Goal: Information Seeking & Learning: Learn about a topic

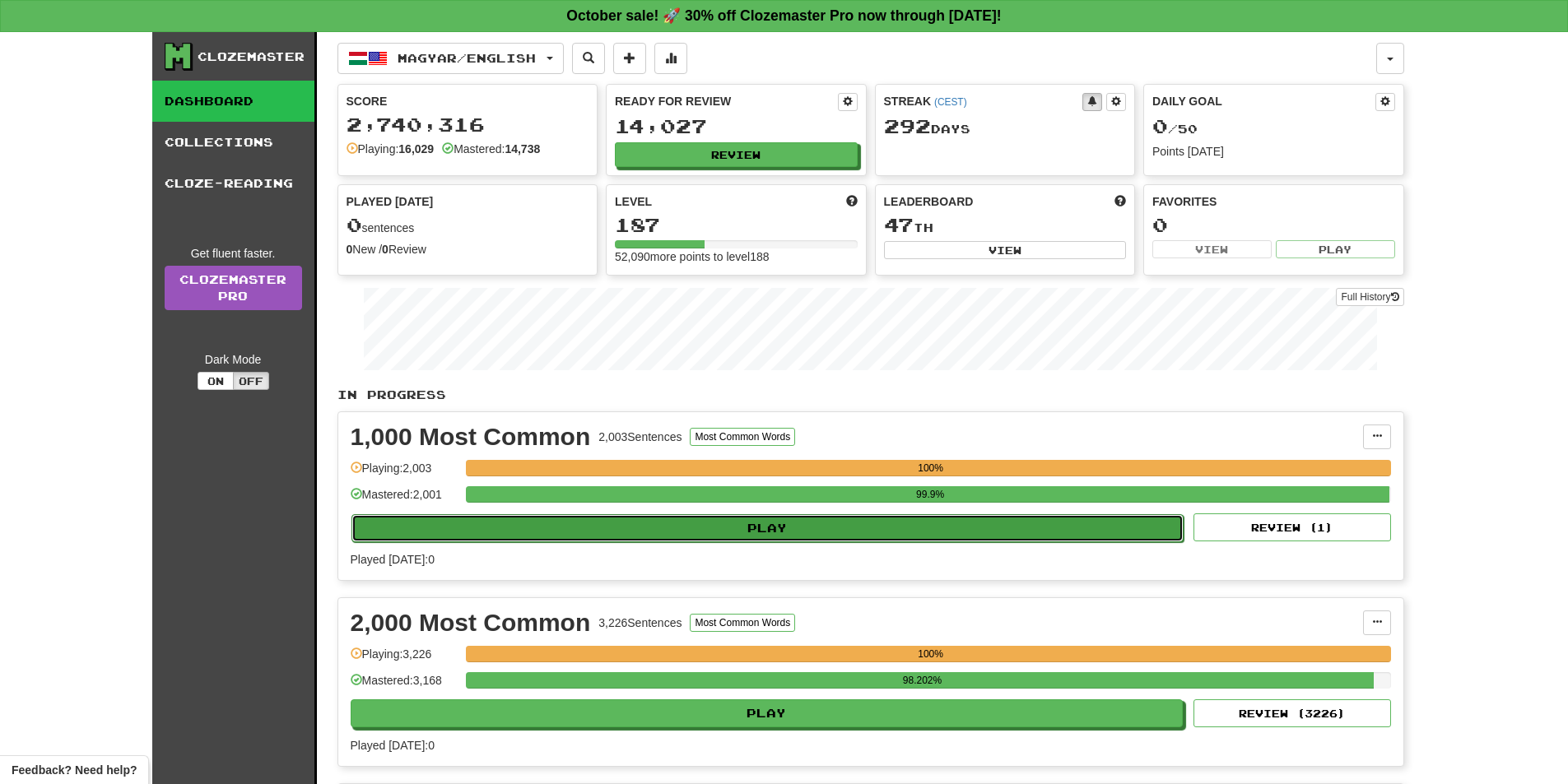
click at [774, 528] on button "Play" at bounding box center [767, 528] width 832 height 28
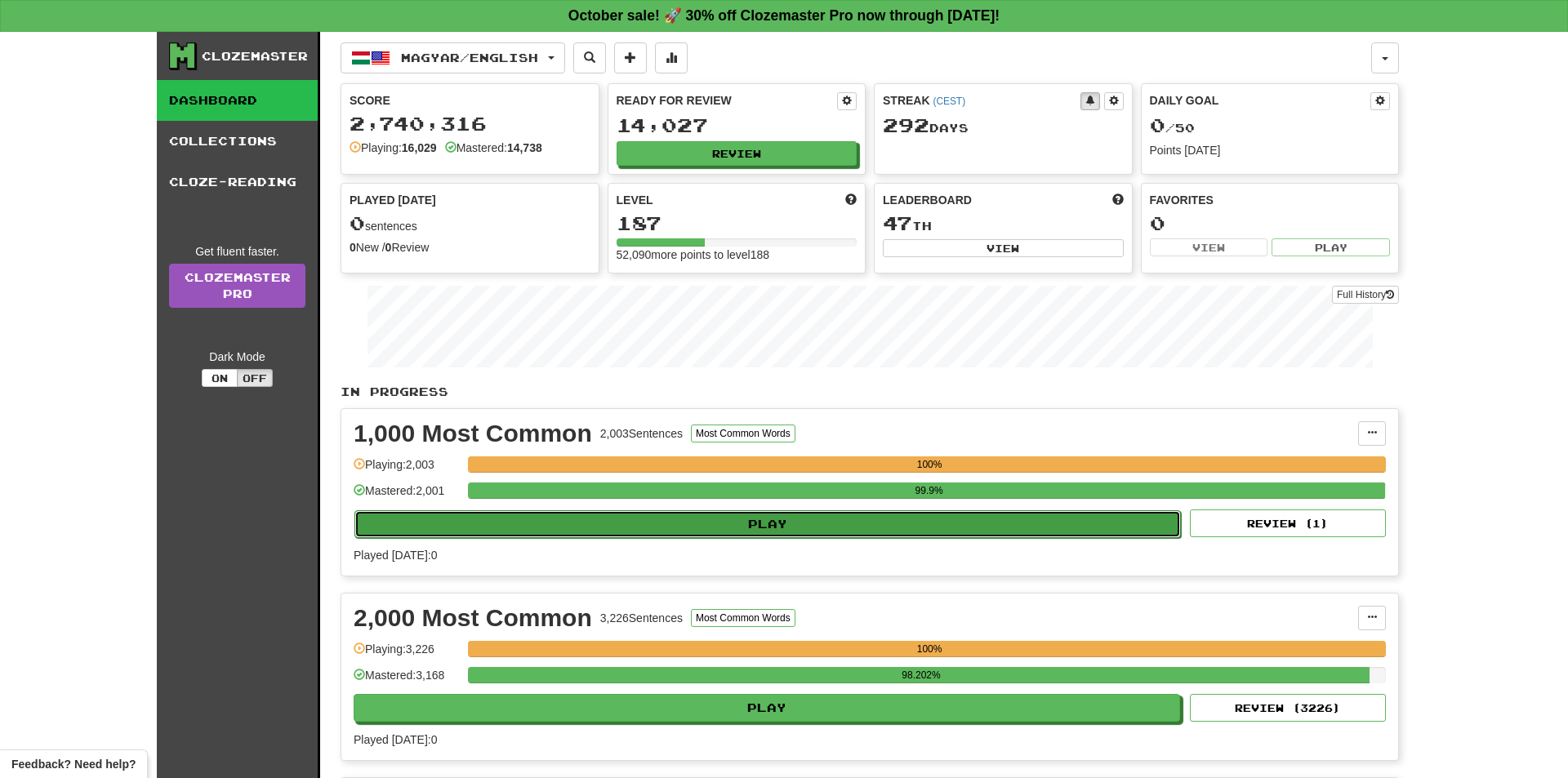
select select "**"
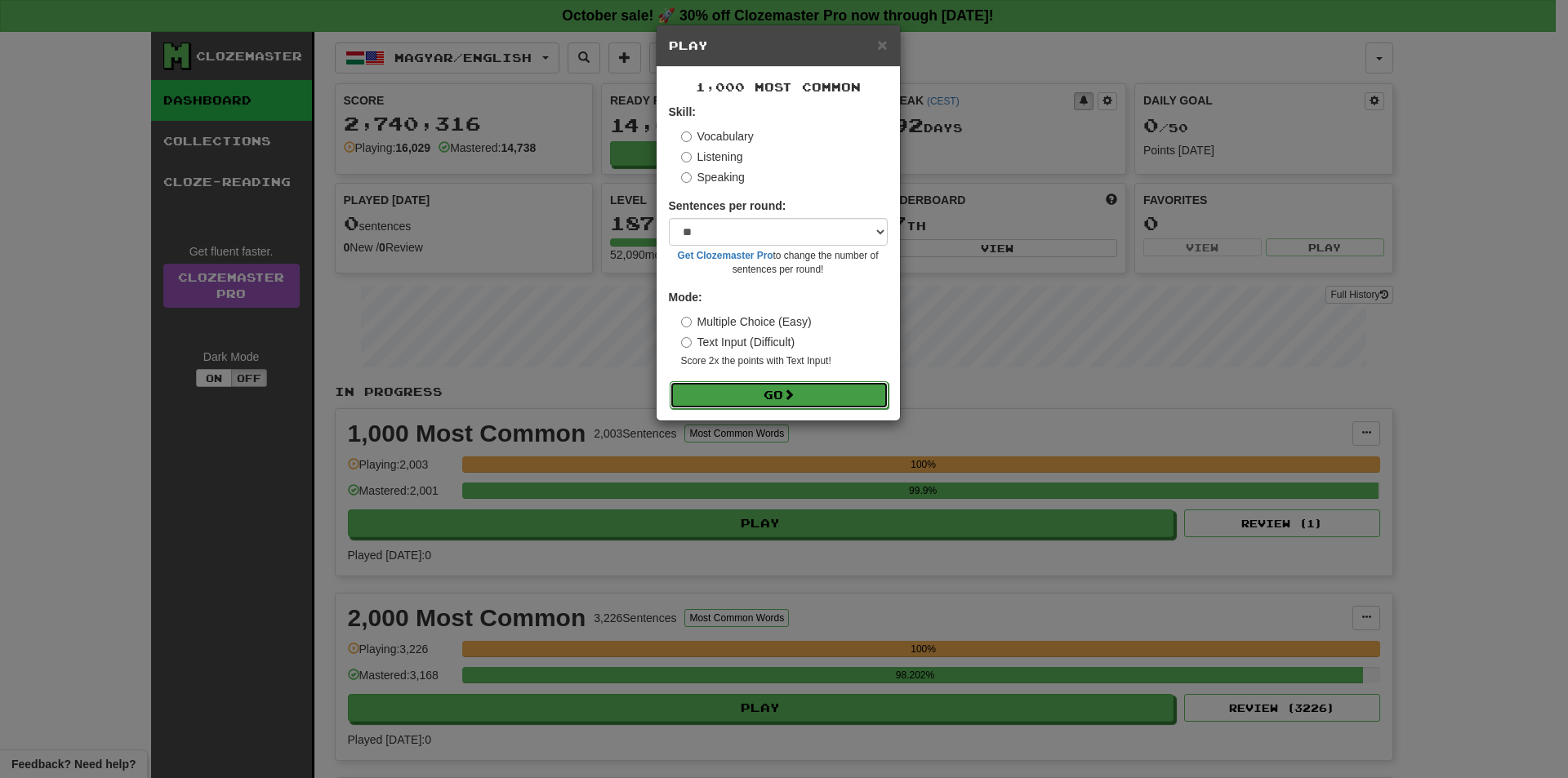
click at [780, 396] on button "Go" at bounding box center [779, 395] width 219 height 28
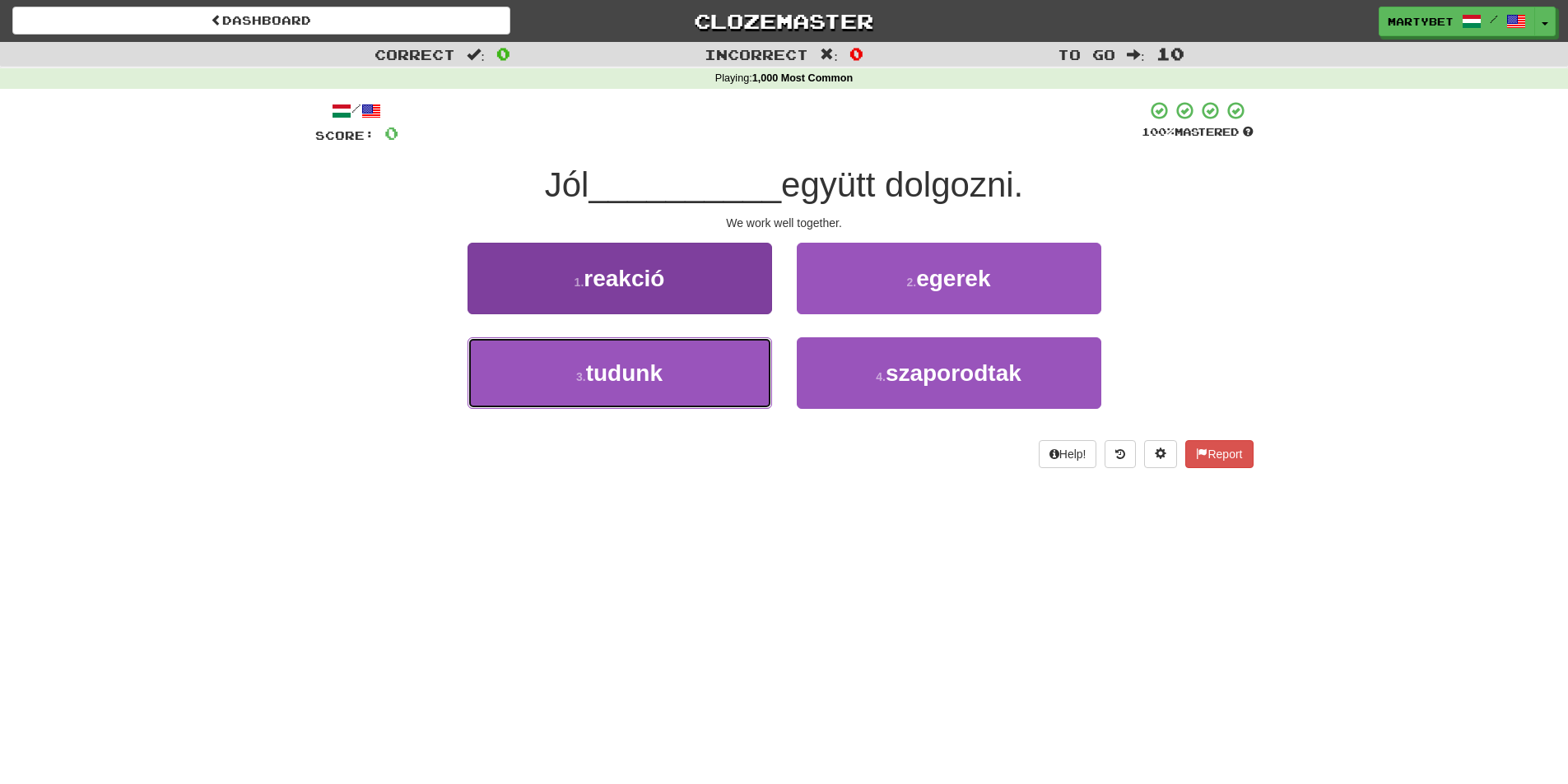
click at [633, 392] on button "3 . tudunk" at bounding box center [620, 373] width 304 height 72
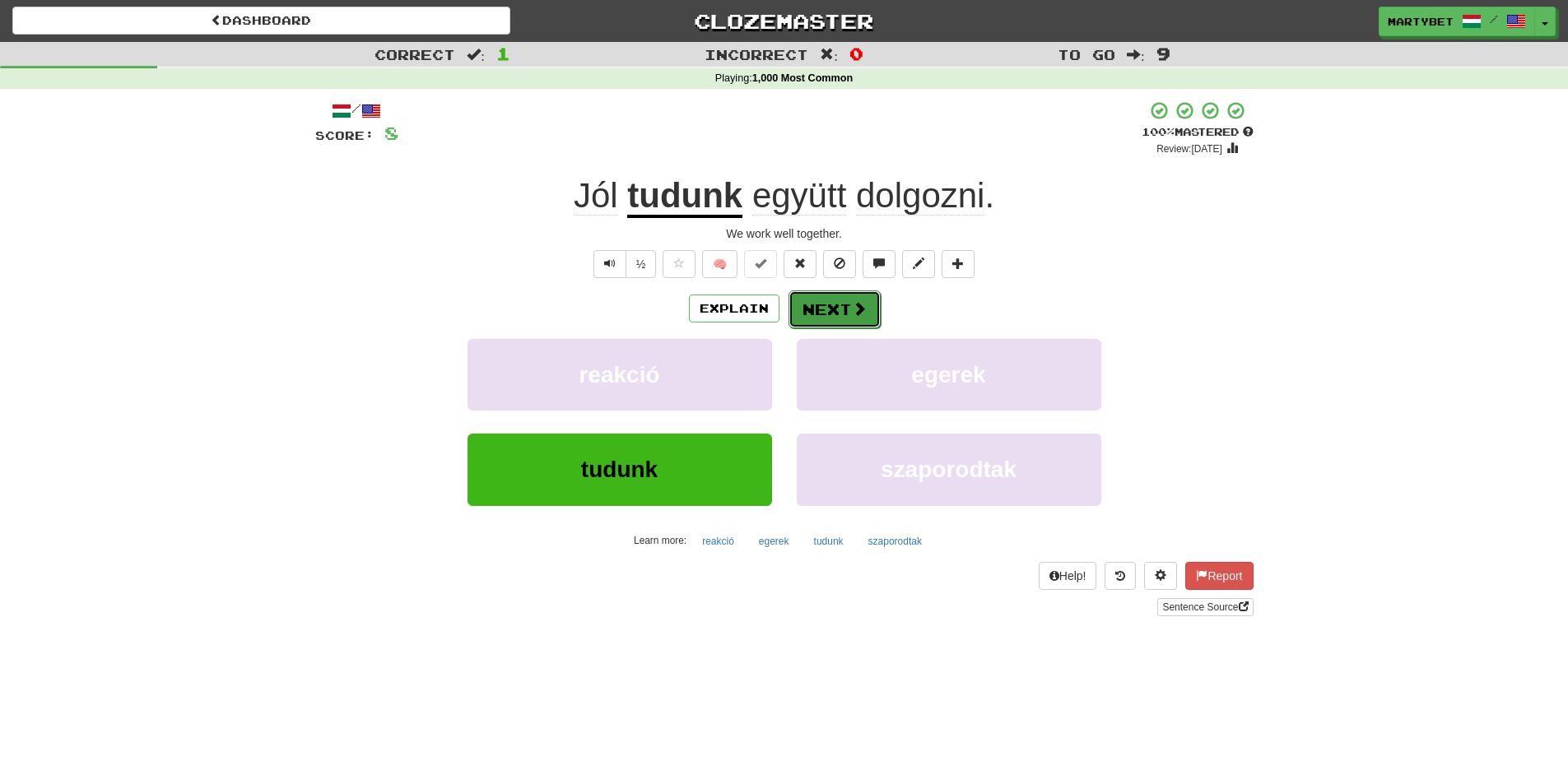
click at [836, 315] on button "Next" at bounding box center [834, 310] width 92 height 38
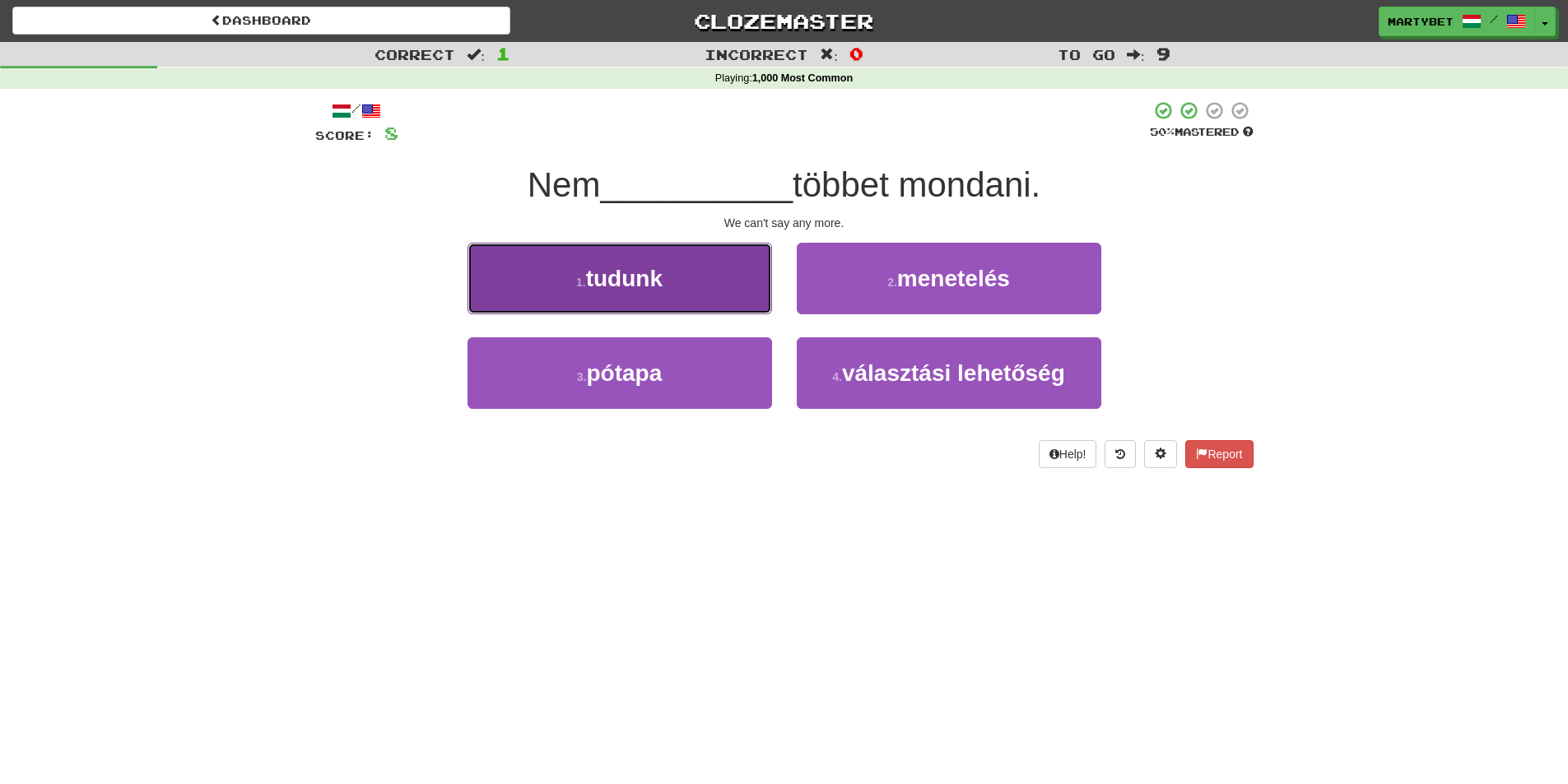
click at [611, 277] on span "tudunk" at bounding box center [624, 279] width 77 height 26
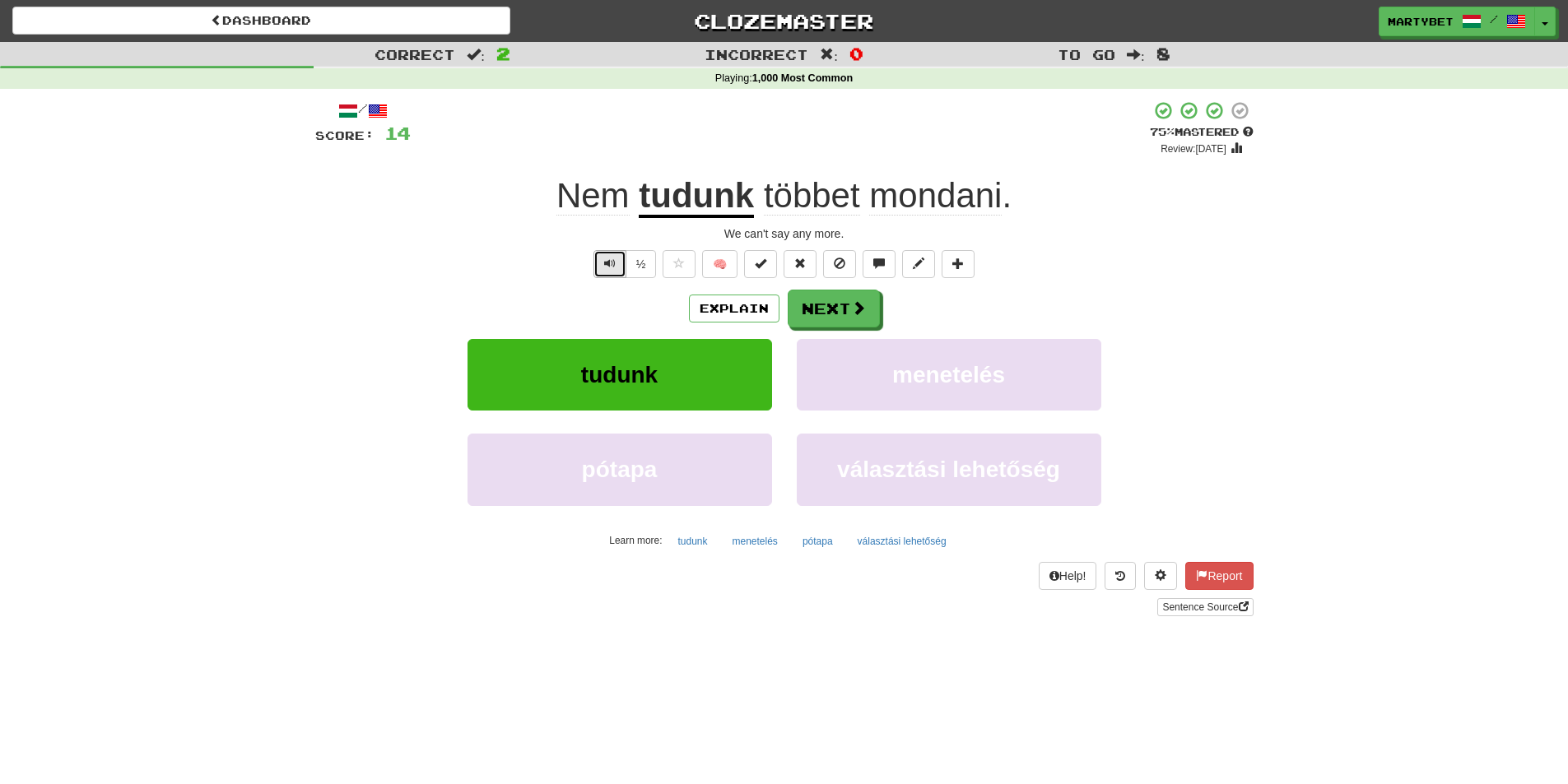
click at [613, 268] on span "Text-to-speech controls" at bounding box center [610, 263] width 12 height 12
click at [829, 305] on button "Next" at bounding box center [834, 310] width 92 height 38
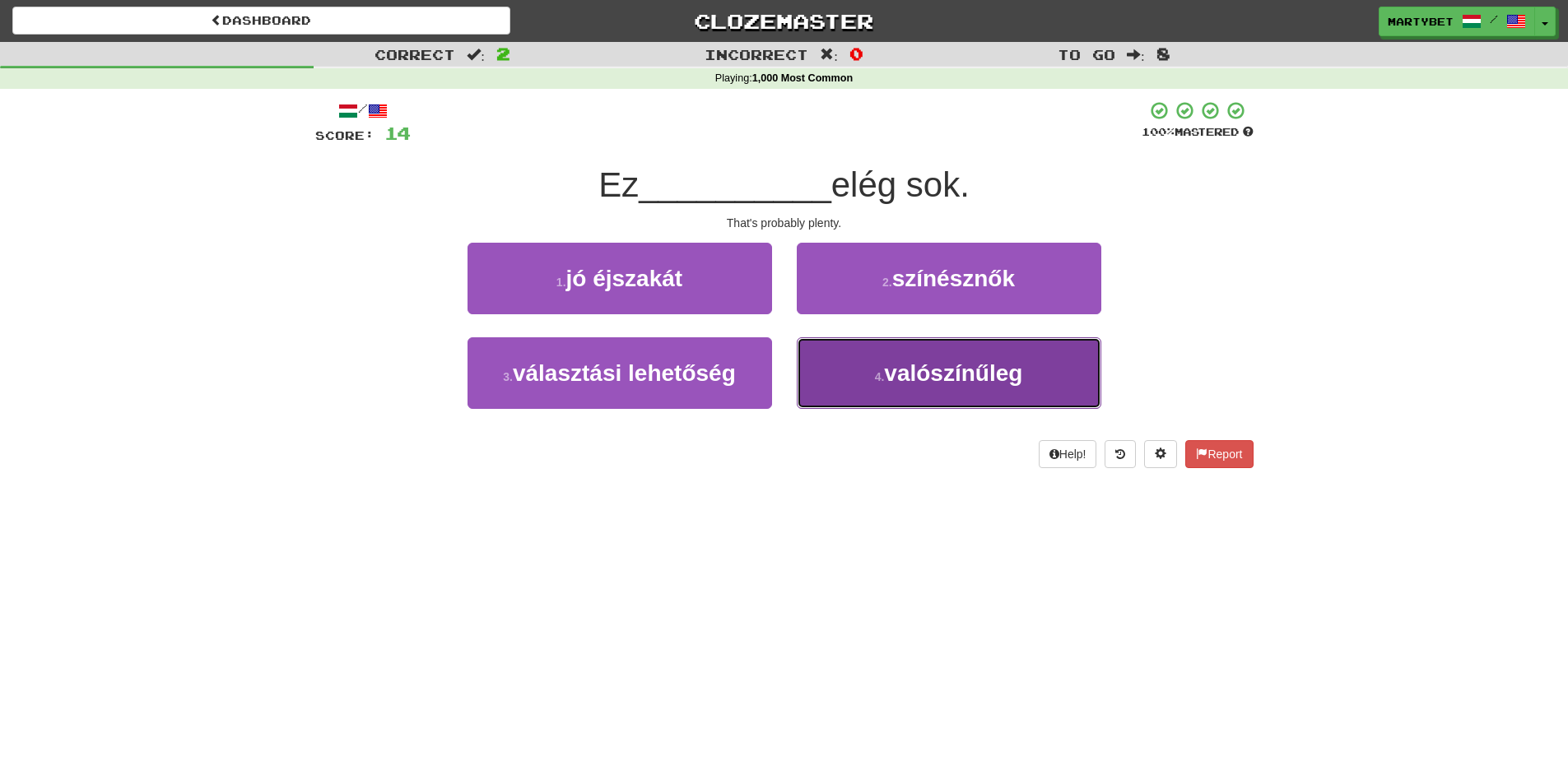
click at [925, 377] on span "valószínűleg" at bounding box center [953, 373] width 139 height 26
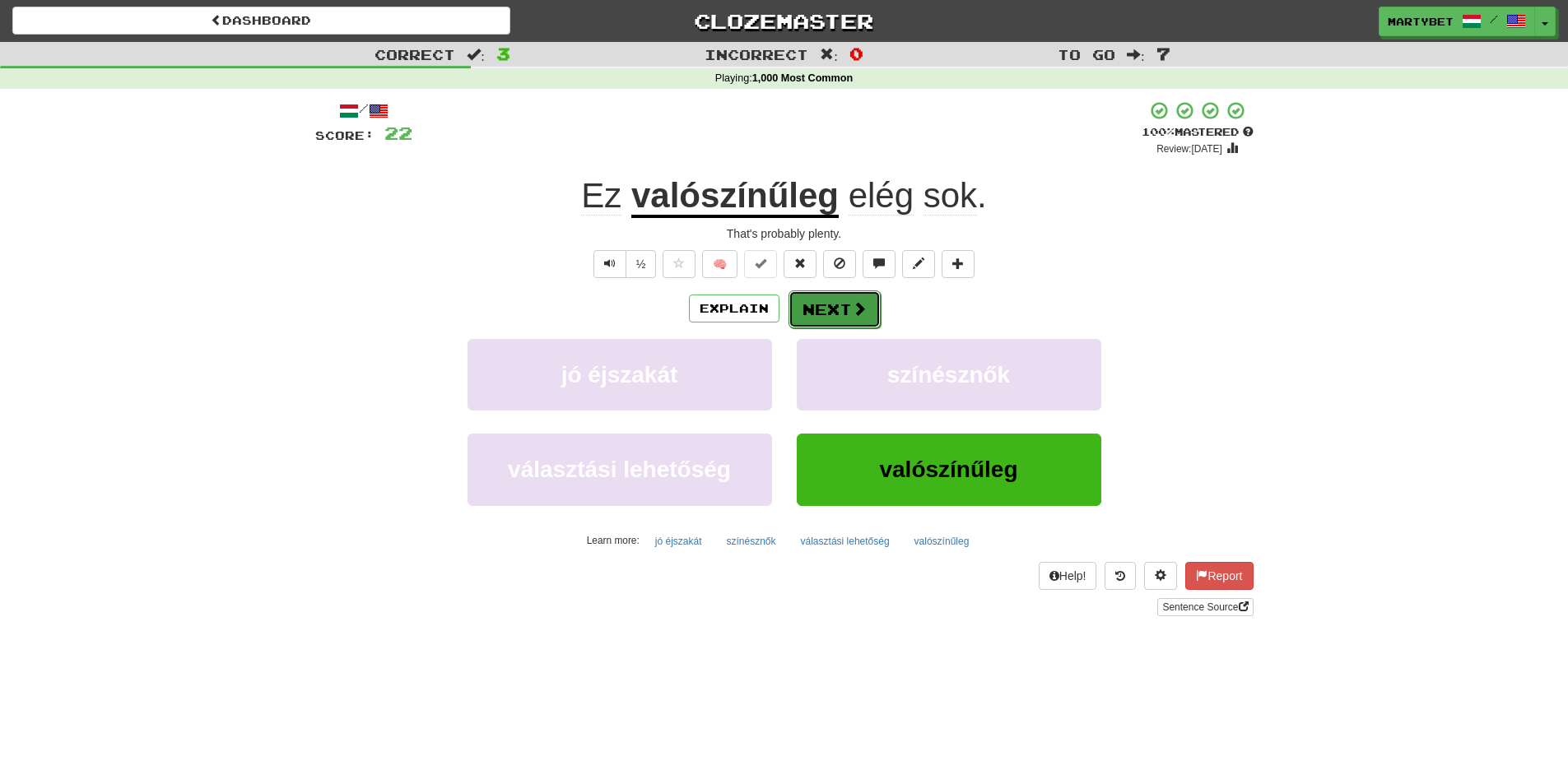
click at [826, 315] on button "Next" at bounding box center [834, 310] width 92 height 38
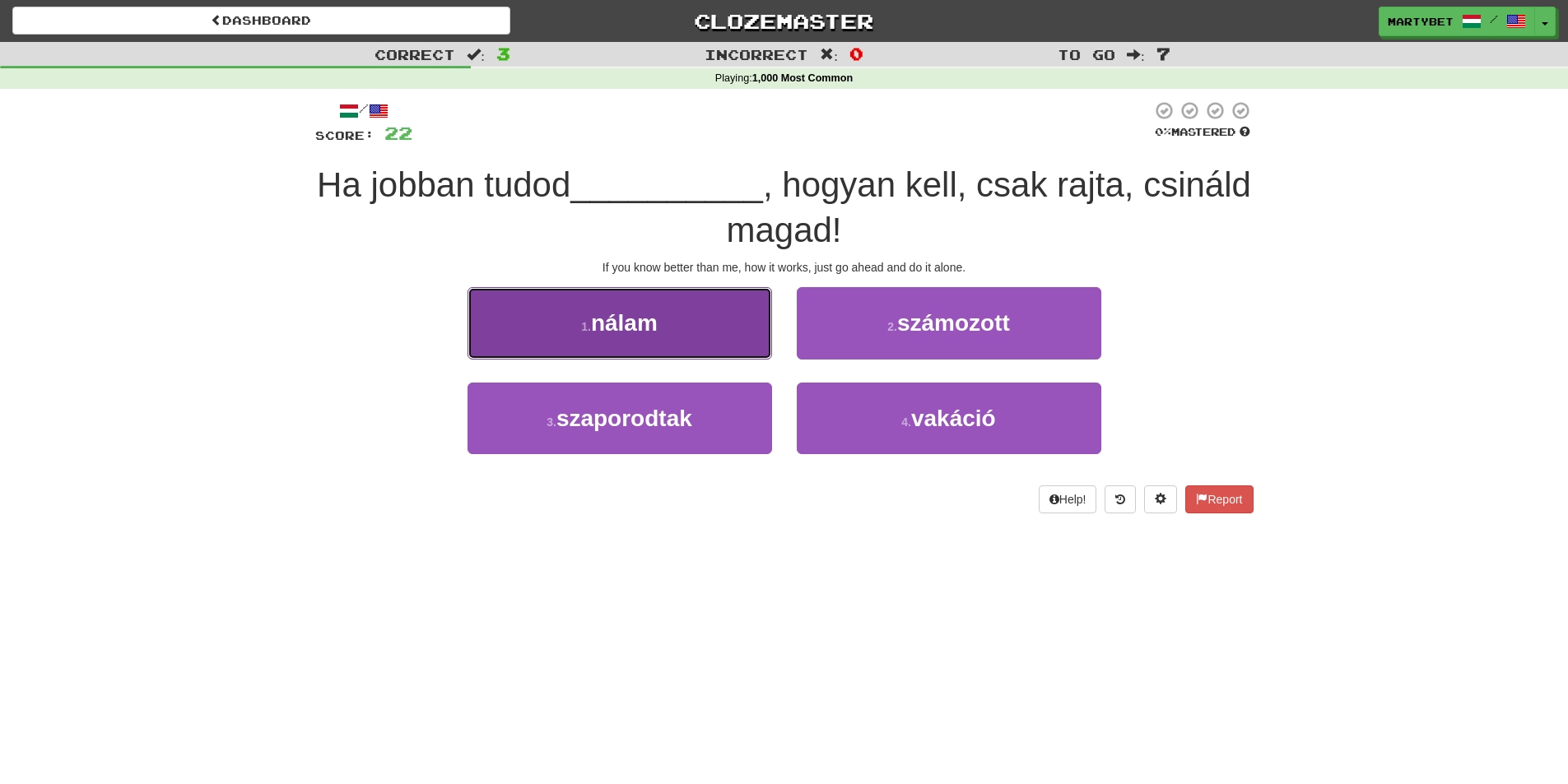
click at [624, 334] on span "nálam" at bounding box center [624, 323] width 67 height 26
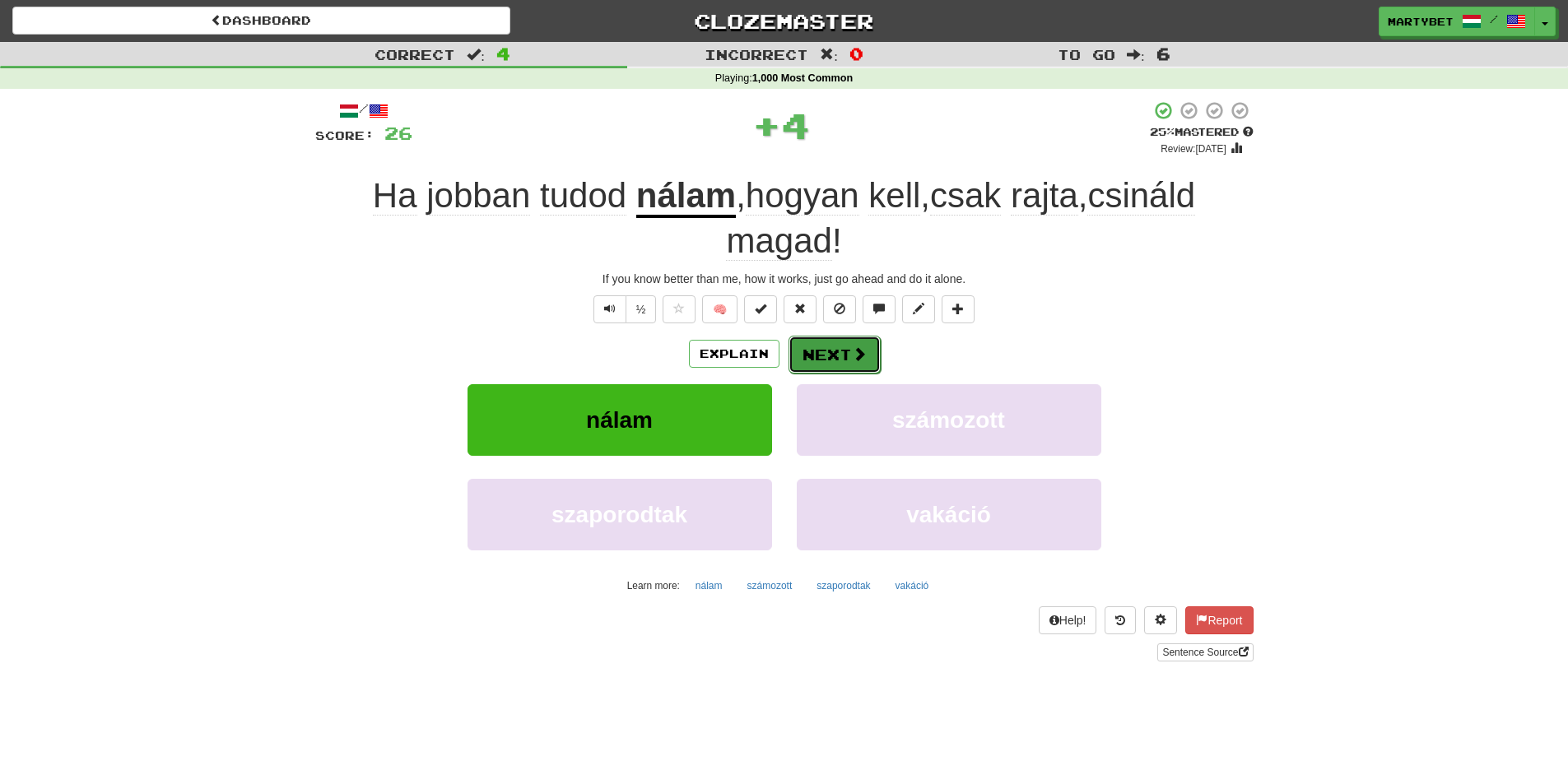
click at [820, 354] on button "Next" at bounding box center [834, 355] width 92 height 38
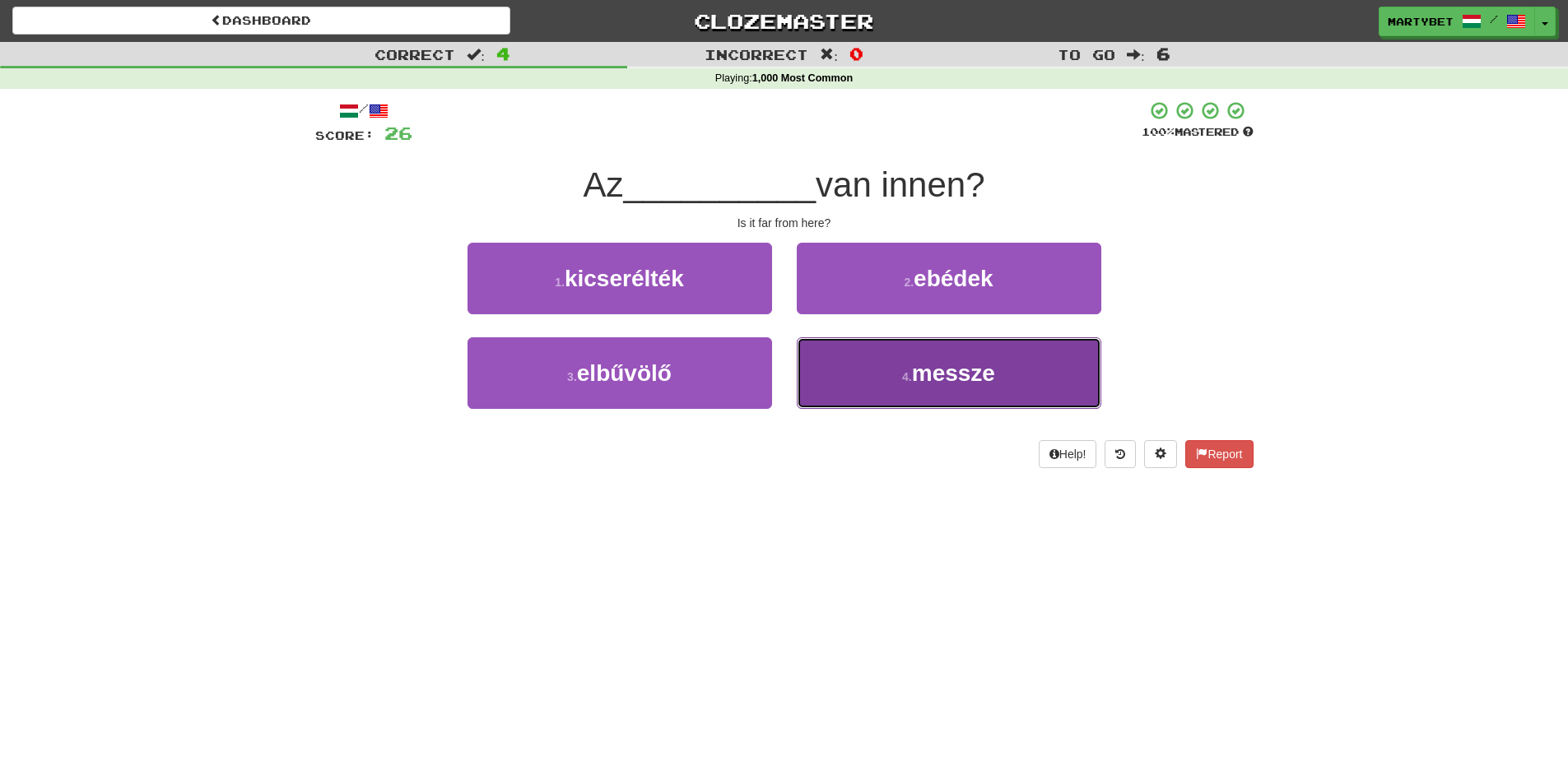
click at [956, 371] on span "messze" at bounding box center [953, 373] width 83 height 26
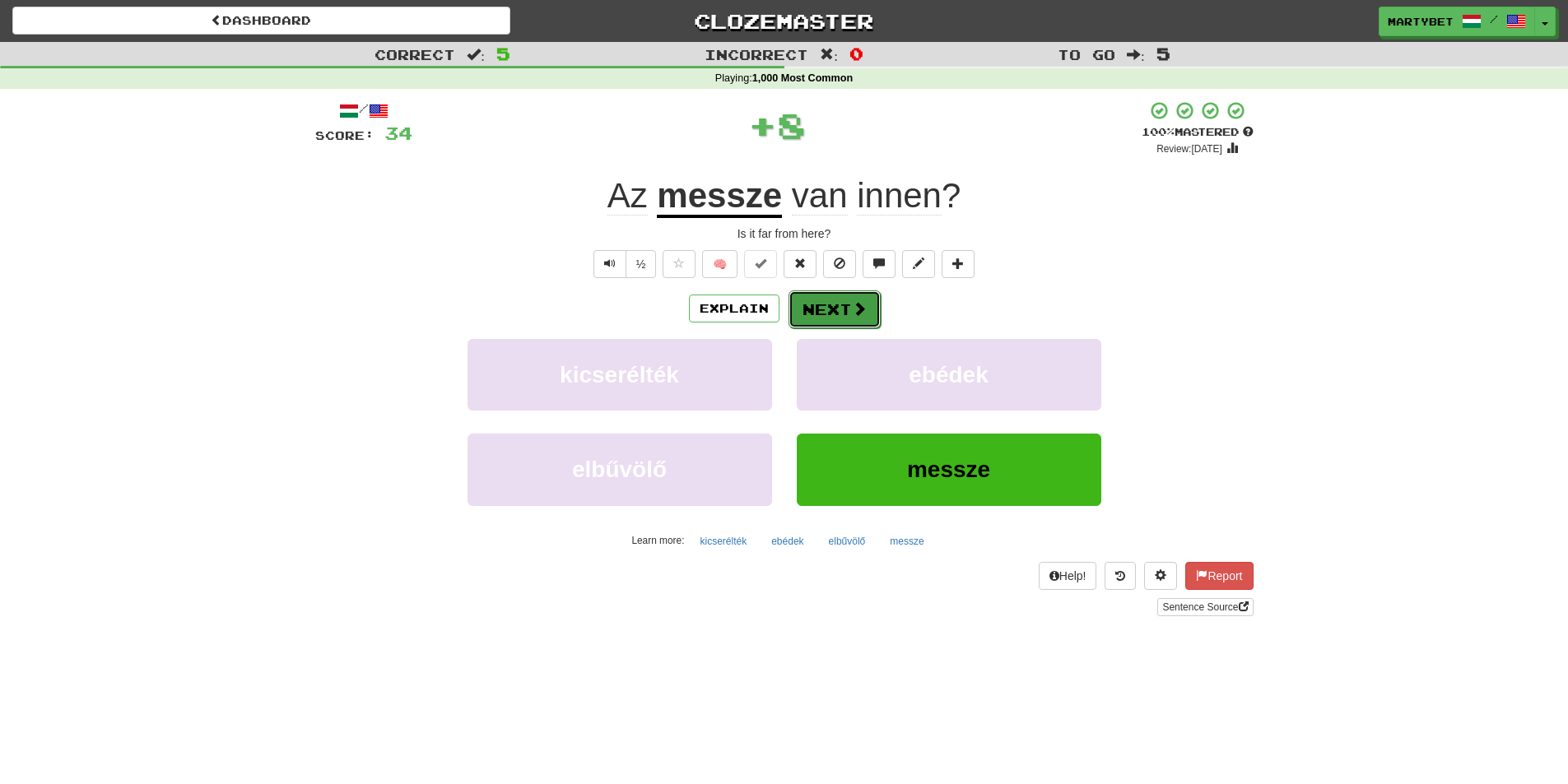
click at [829, 313] on button "Next" at bounding box center [834, 310] width 92 height 38
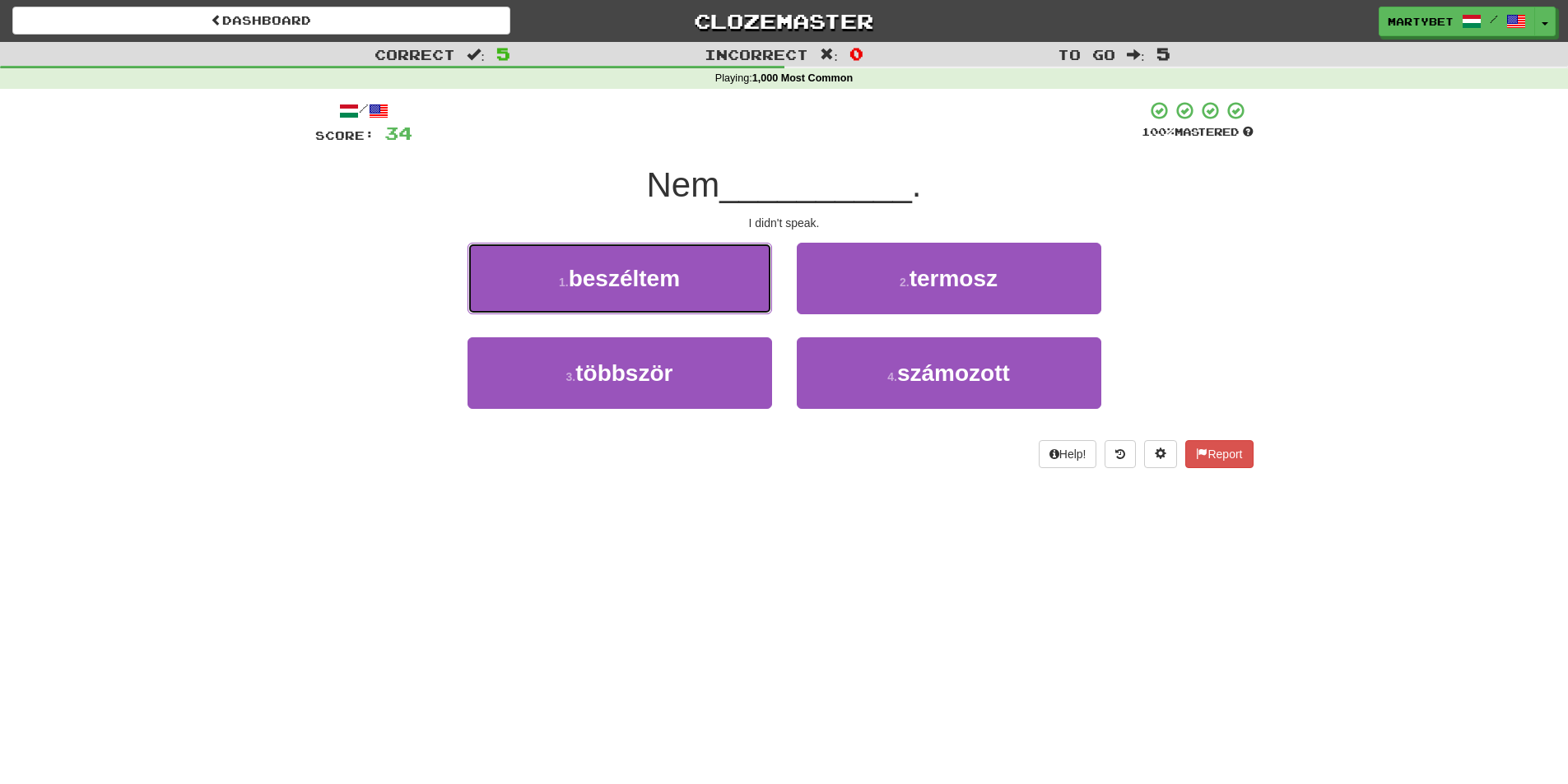
click at [614, 278] on span "beszéltem" at bounding box center [624, 279] width 111 height 26
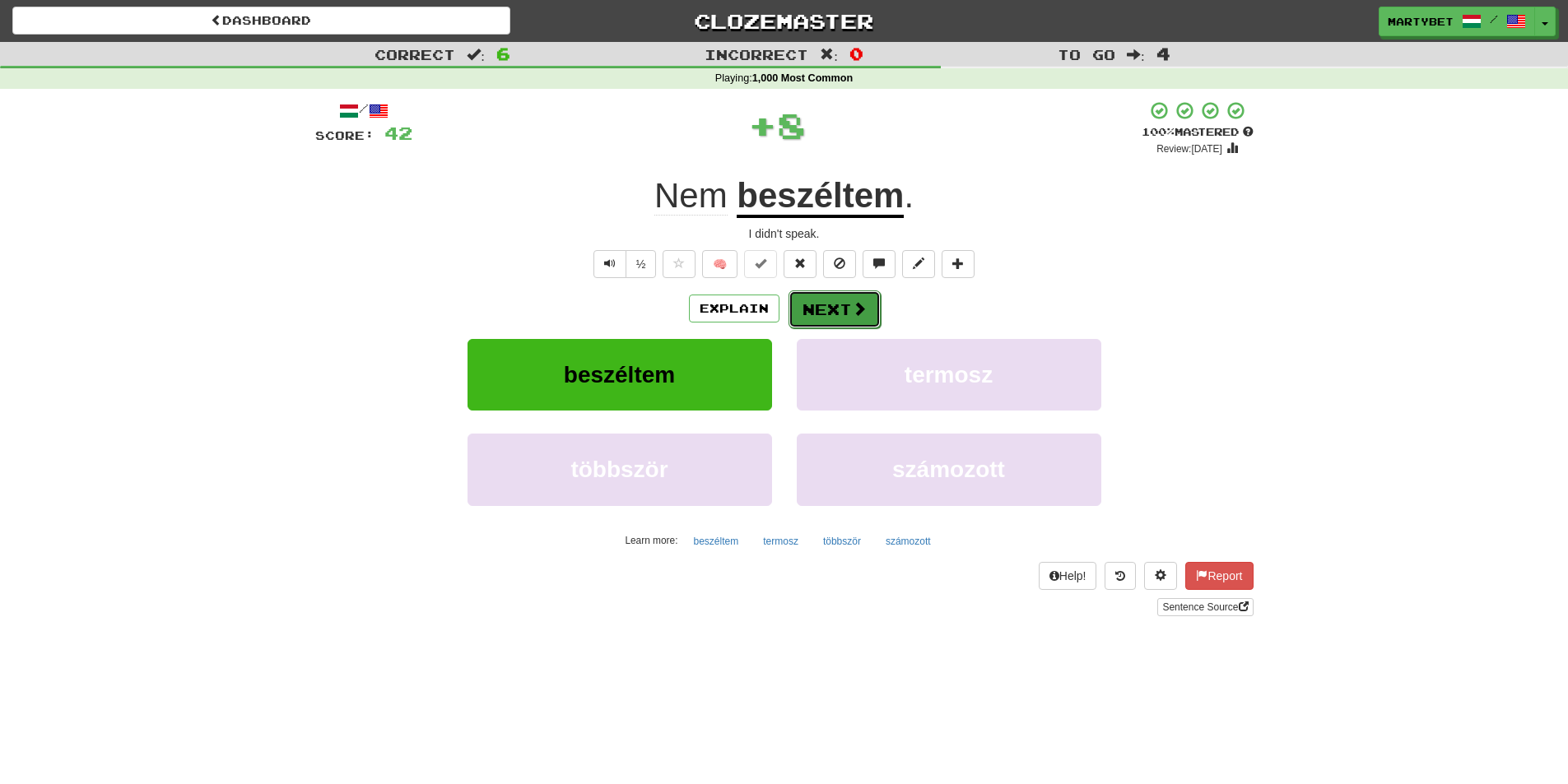
click at [827, 310] on button "Next" at bounding box center [834, 310] width 92 height 38
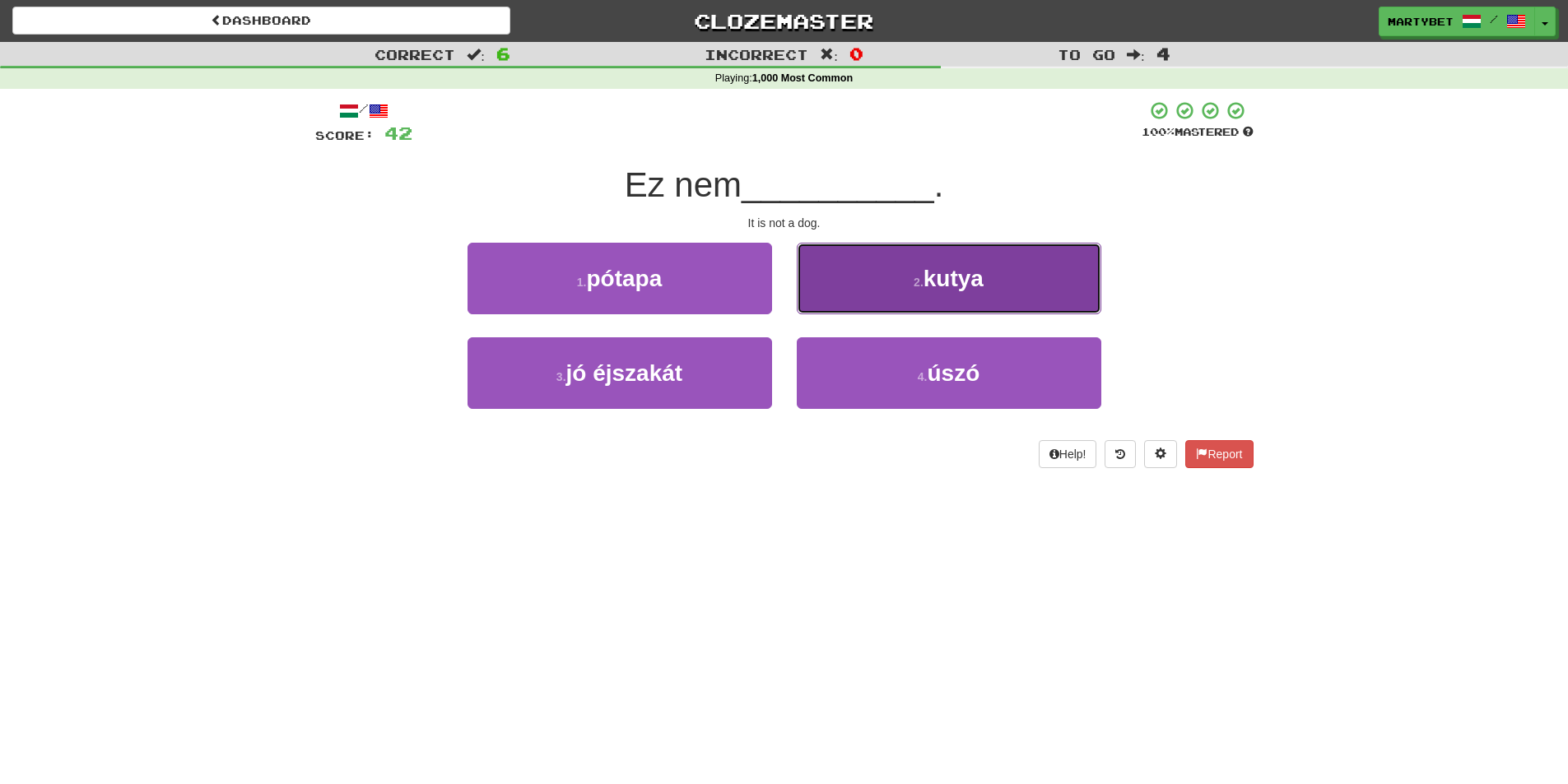
click at [924, 286] on span "kutya" at bounding box center [954, 279] width 60 height 26
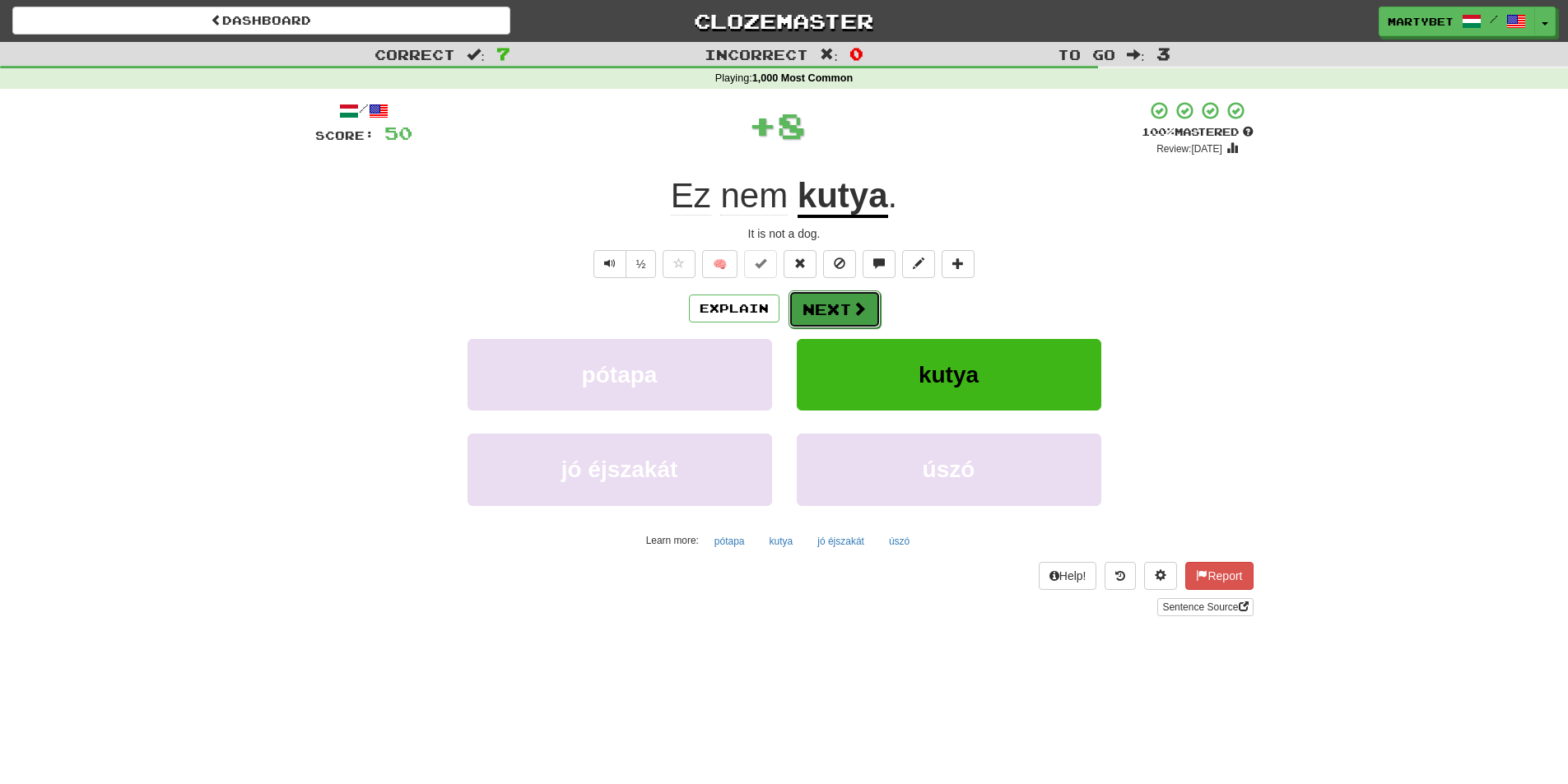
click at [840, 308] on button "Next" at bounding box center [834, 310] width 92 height 38
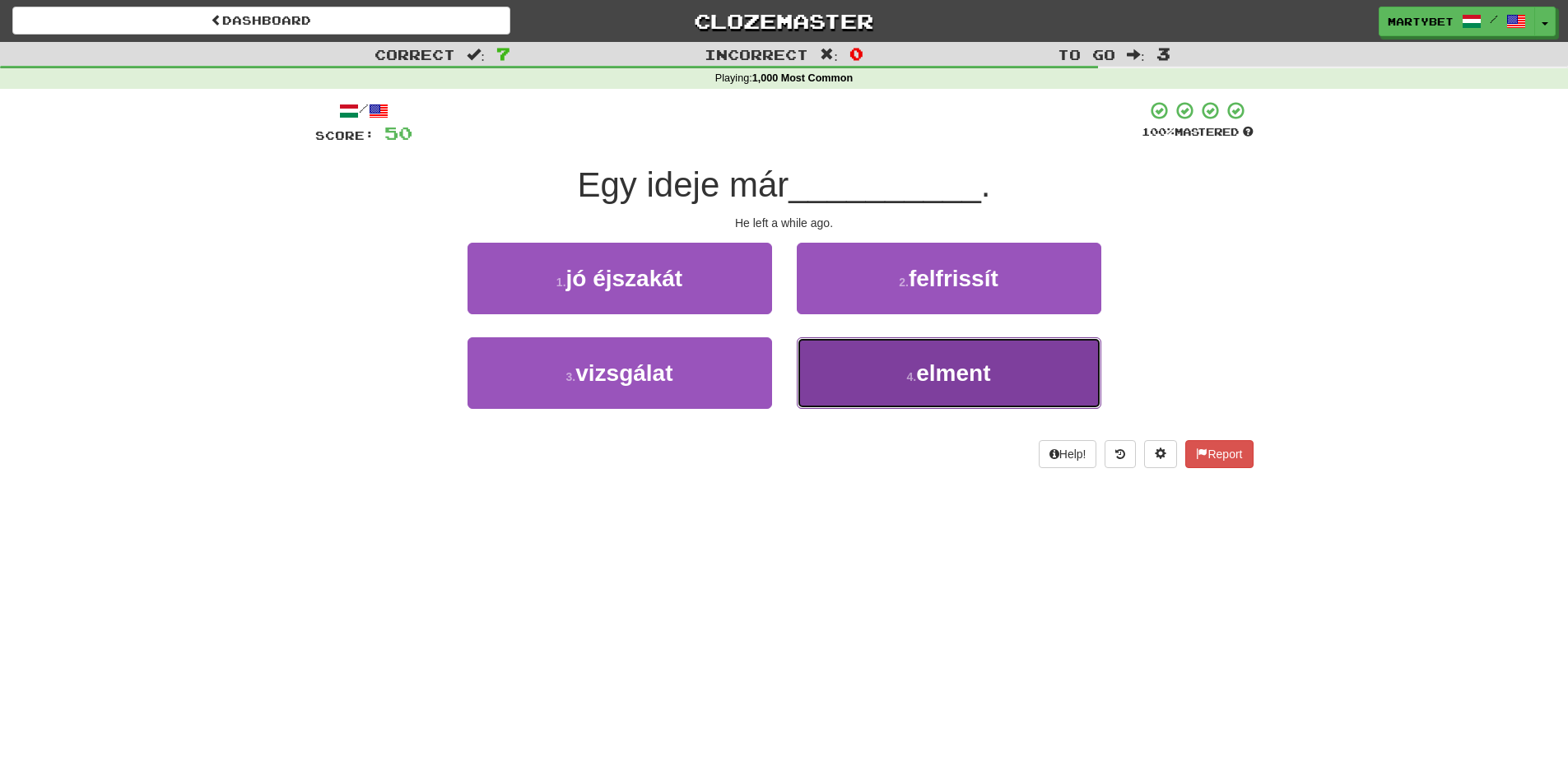
click at [971, 368] on span "elment" at bounding box center [953, 373] width 74 height 26
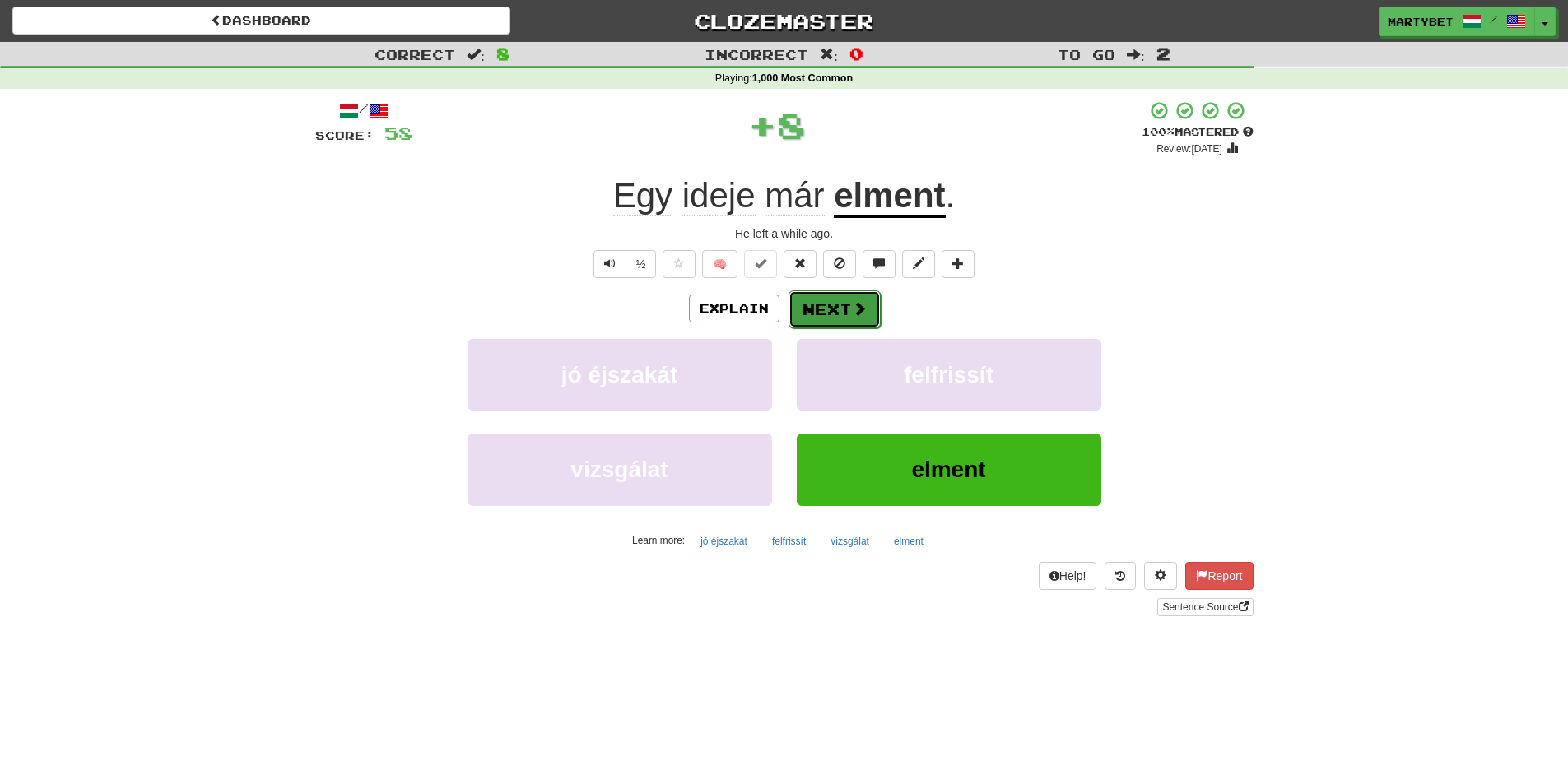
click at [813, 300] on button "Next" at bounding box center [834, 310] width 92 height 38
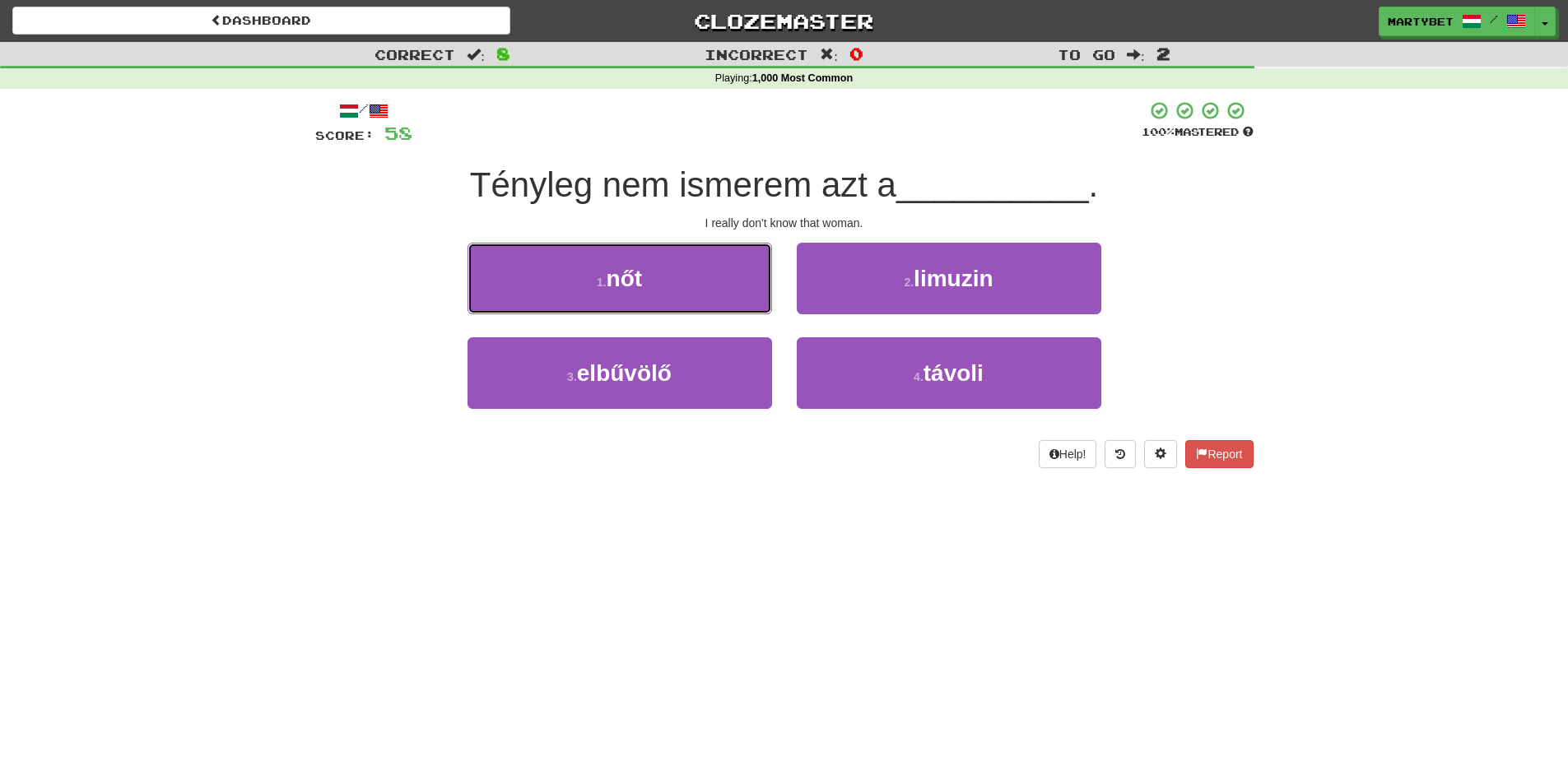
click at [620, 274] on span "nőt" at bounding box center [624, 279] width 36 height 26
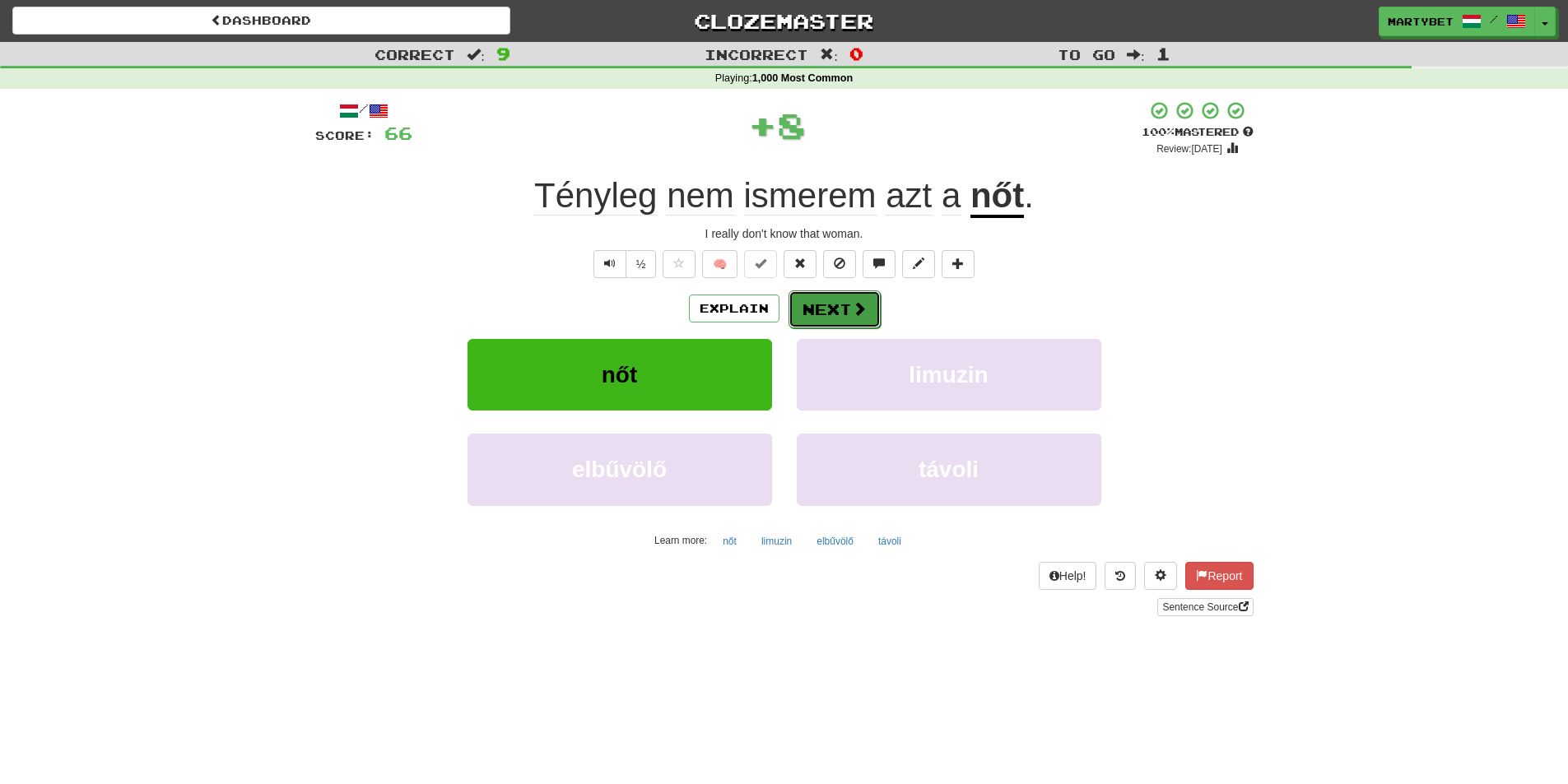
click at [841, 314] on button "Next" at bounding box center [834, 310] width 92 height 38
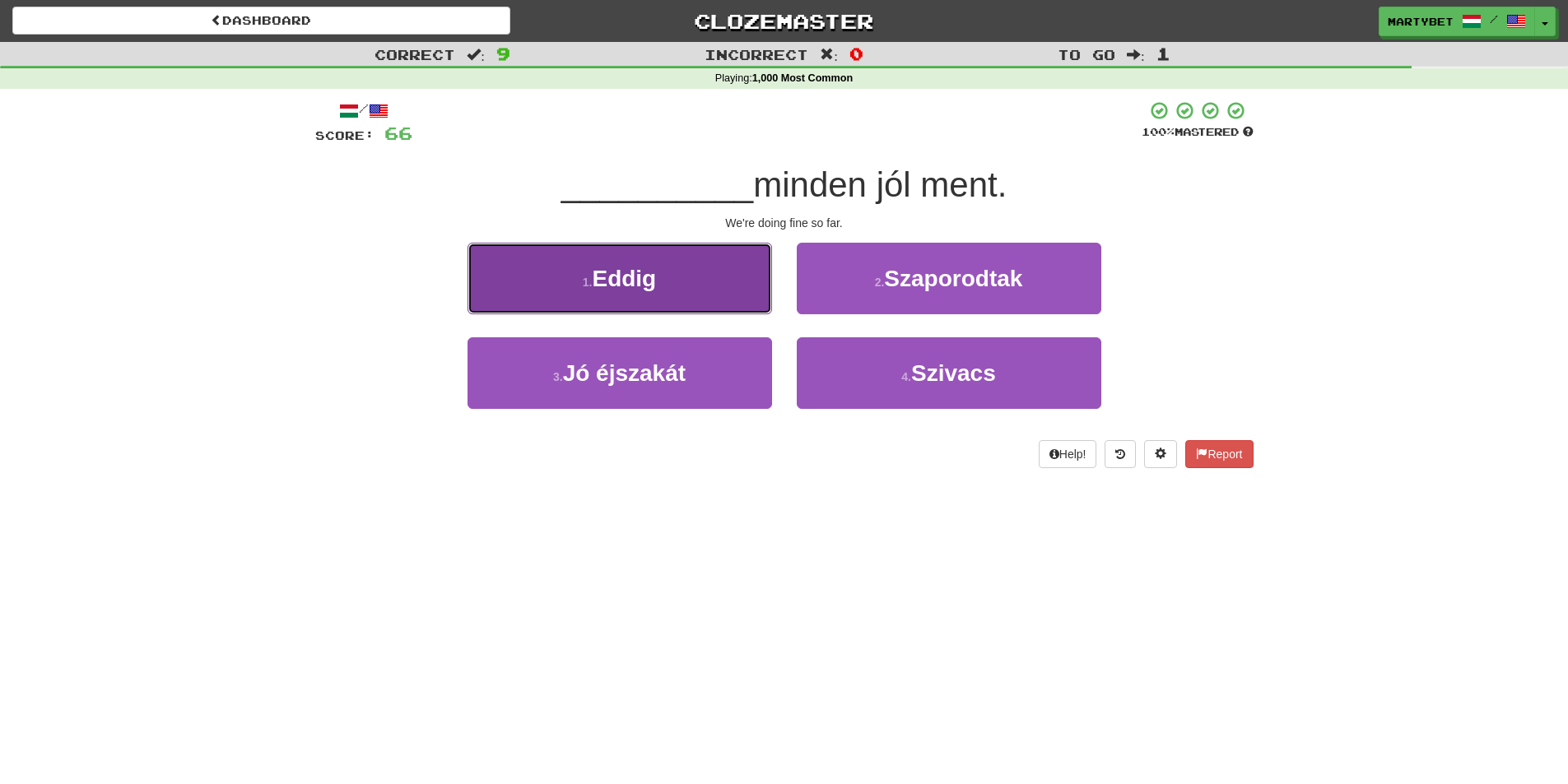
click at [642, 298] on button "1 . Eddig" at bounding box center [620, 278] width 304 height 72
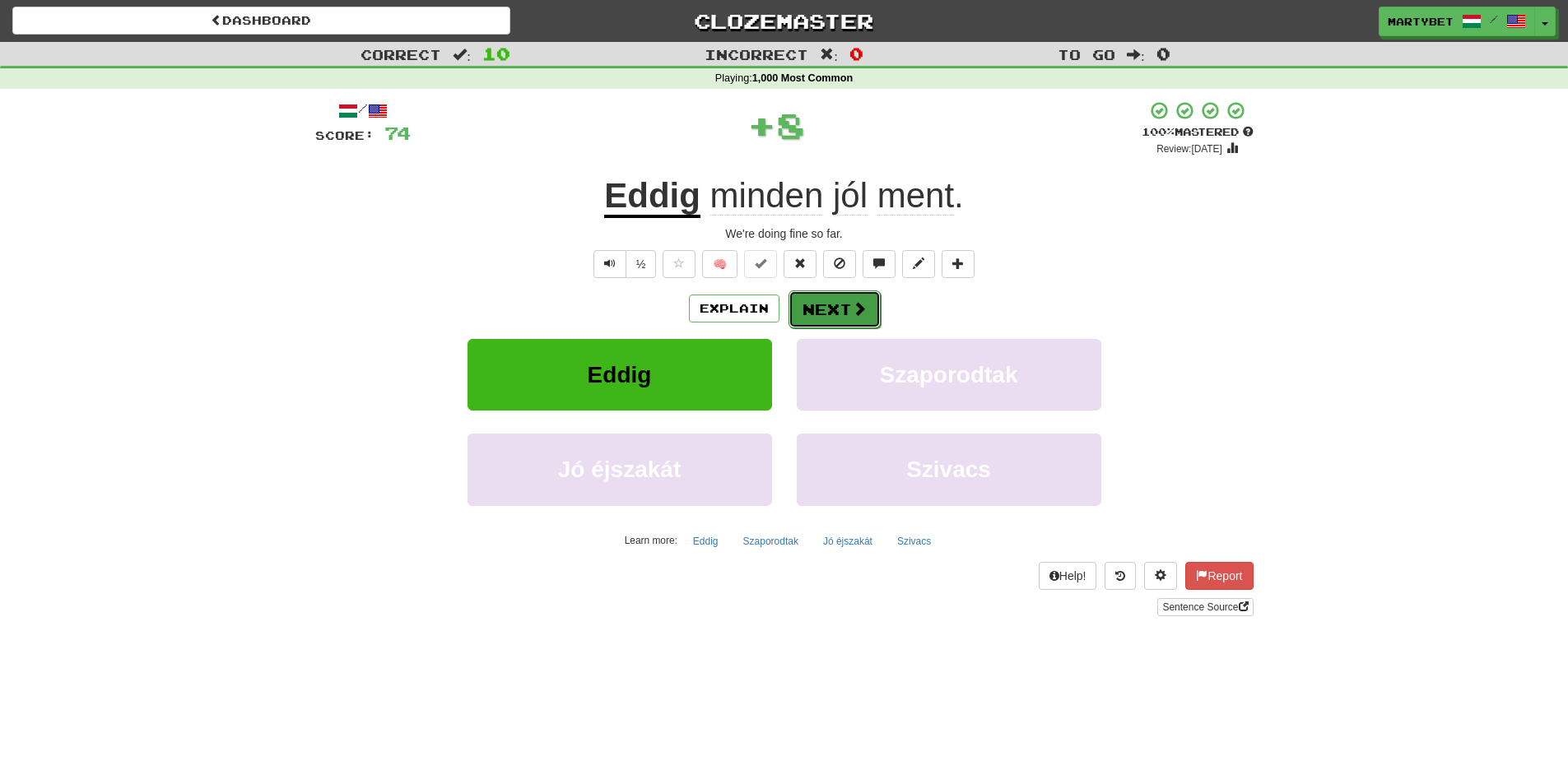
click at [845, 317] on button "Next" at bounding box center [834, 310] width 92 height 38
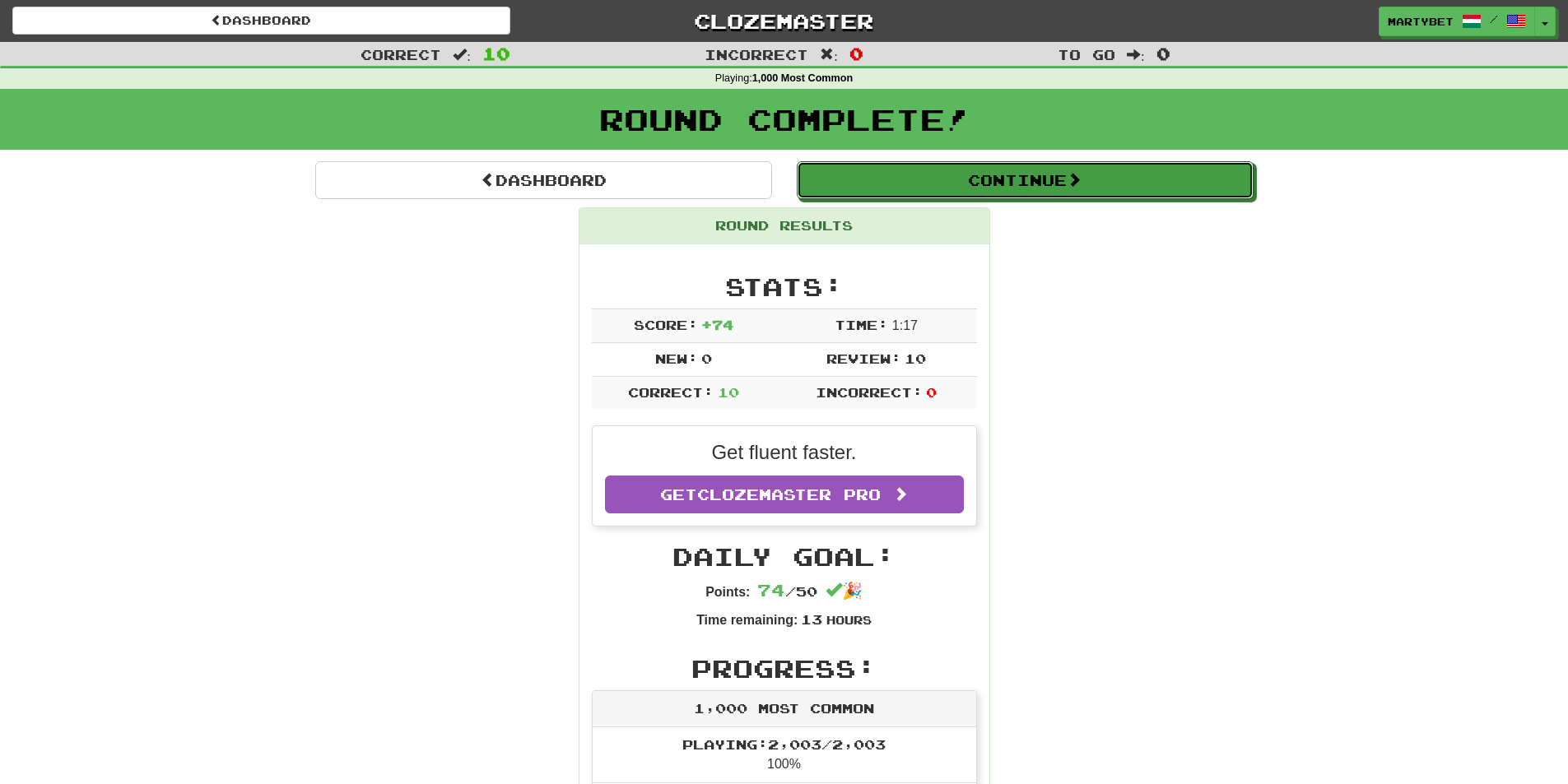
click at [981, 185] on button "Continue" at bounding box center [1025, 181] width 457 height 38
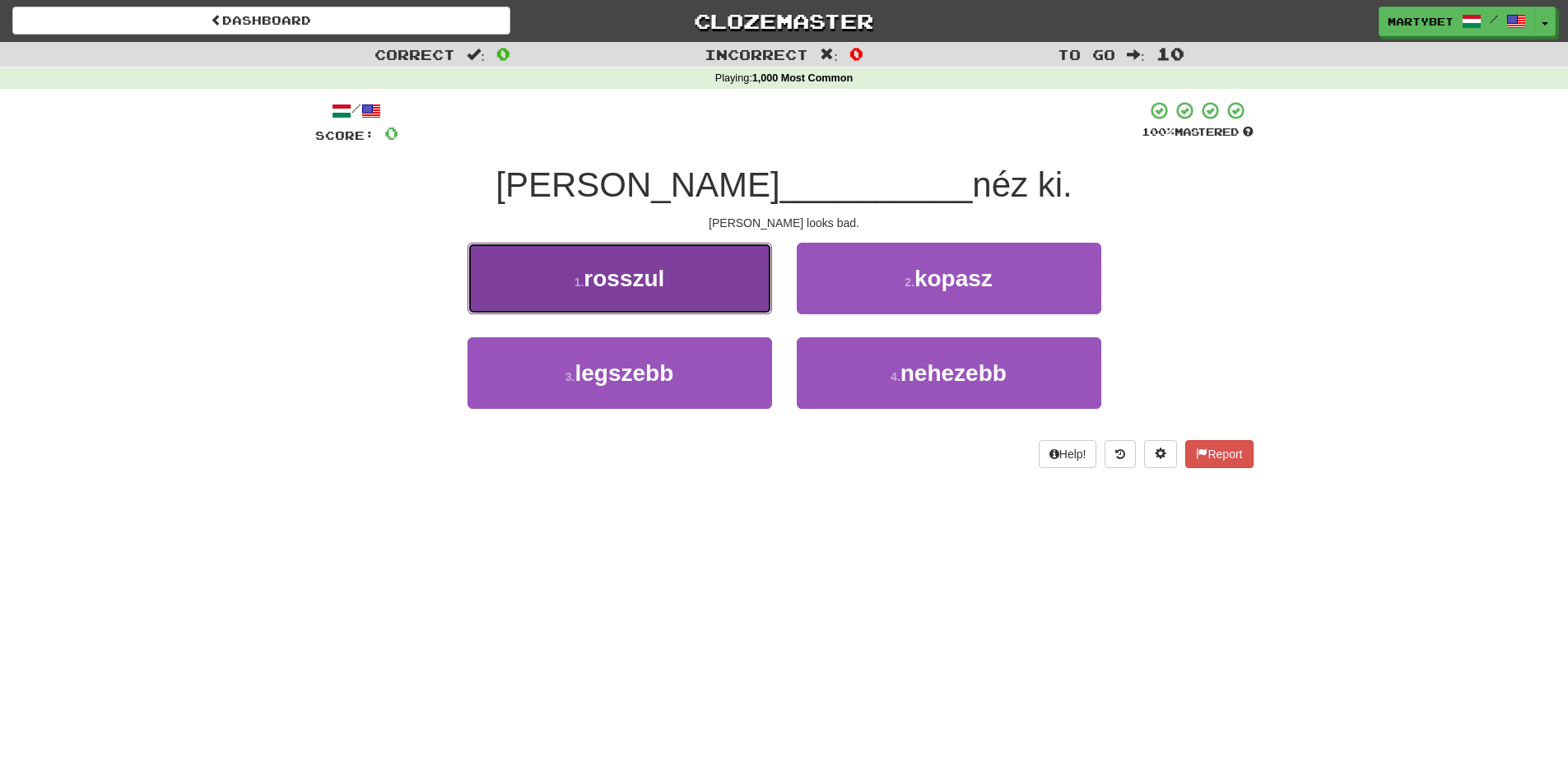
click at [608, 279] on span "rosszul" at bounding box center [624, 279] width 80 height 26
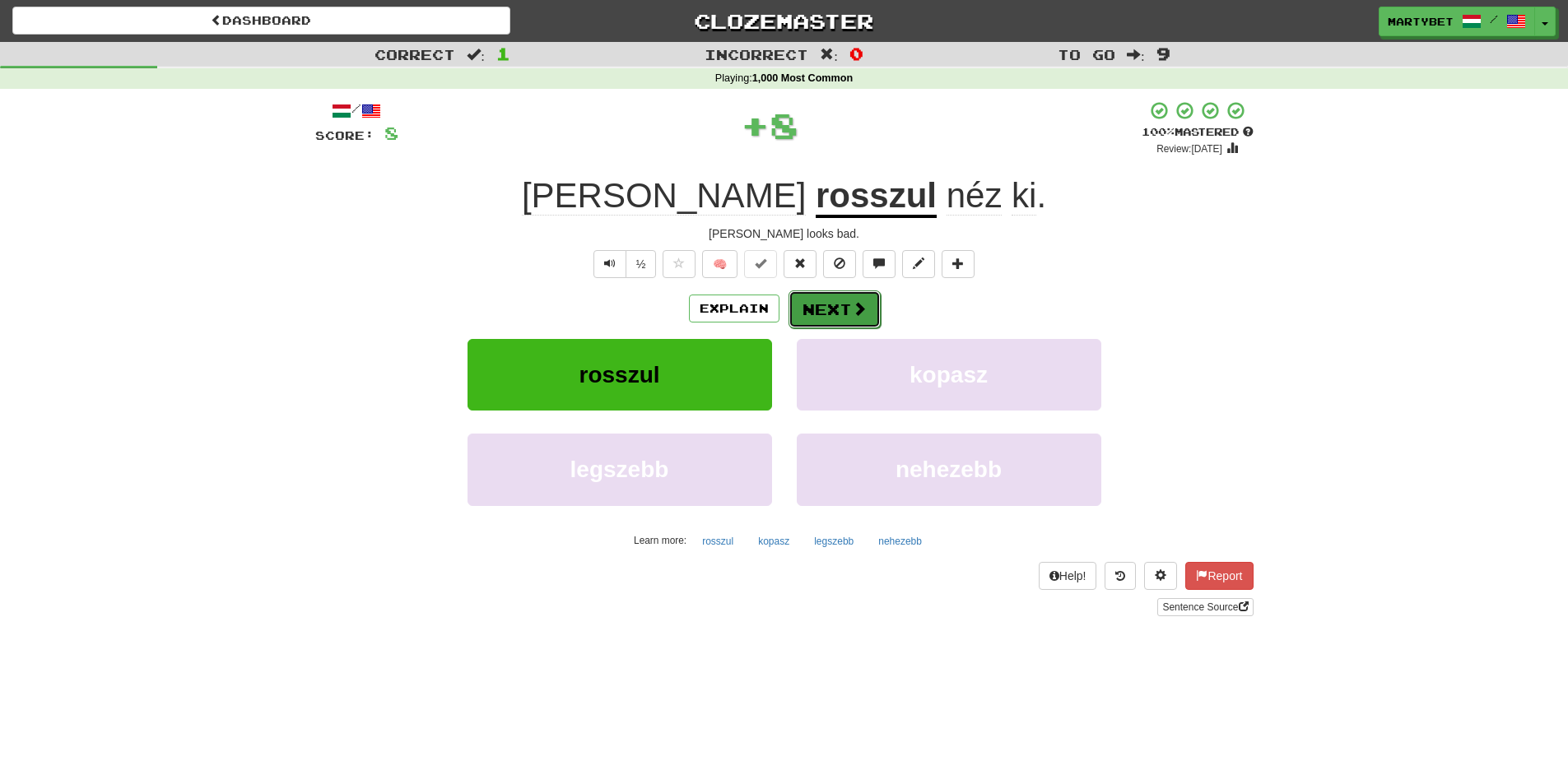
click at [846, 305] on button "Next" at bounding box center [834, 310] width 92 height 38
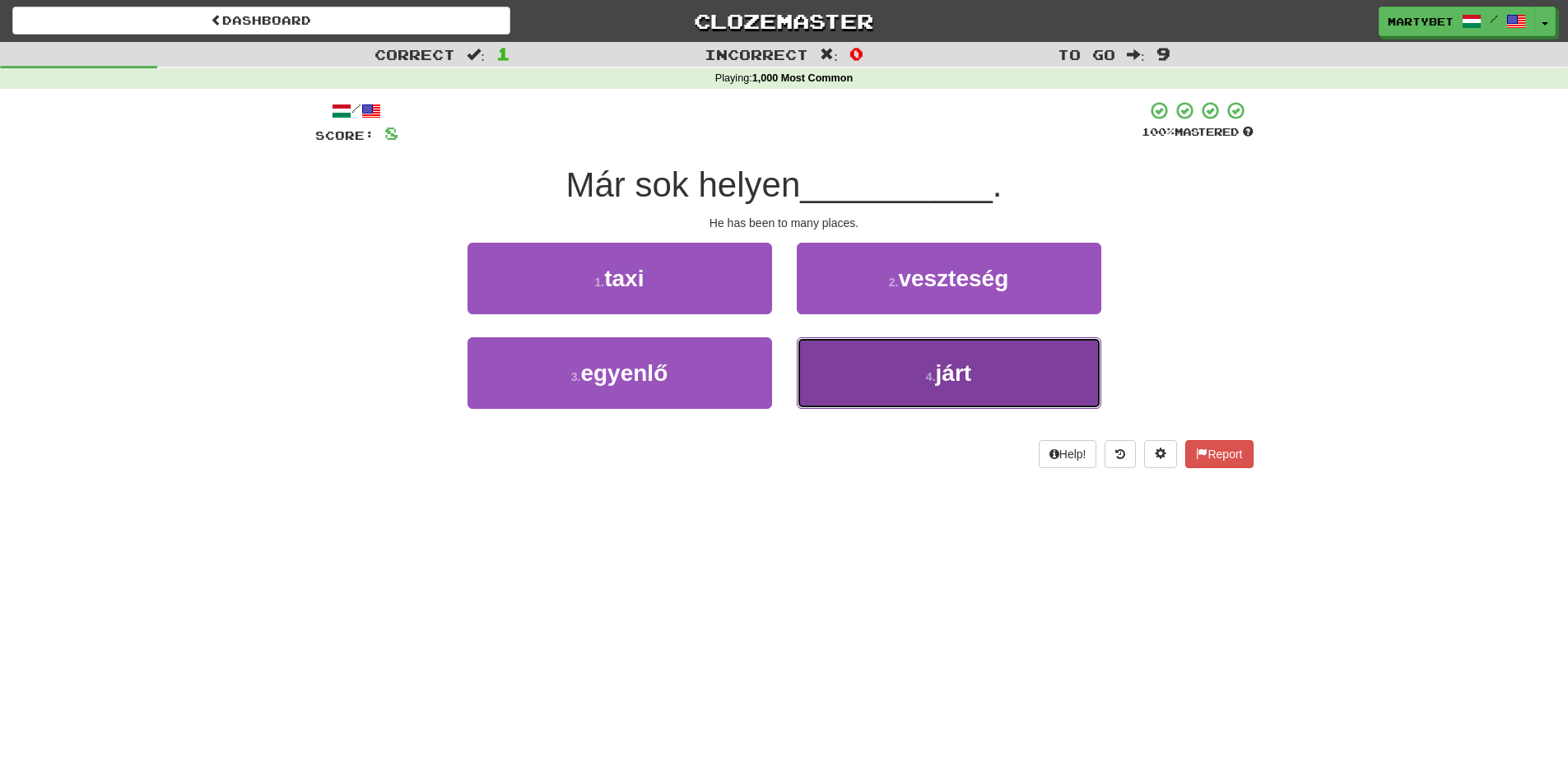
click at [961, 382] on span "járt" at bounding box center [954, 373] width 36 height 26
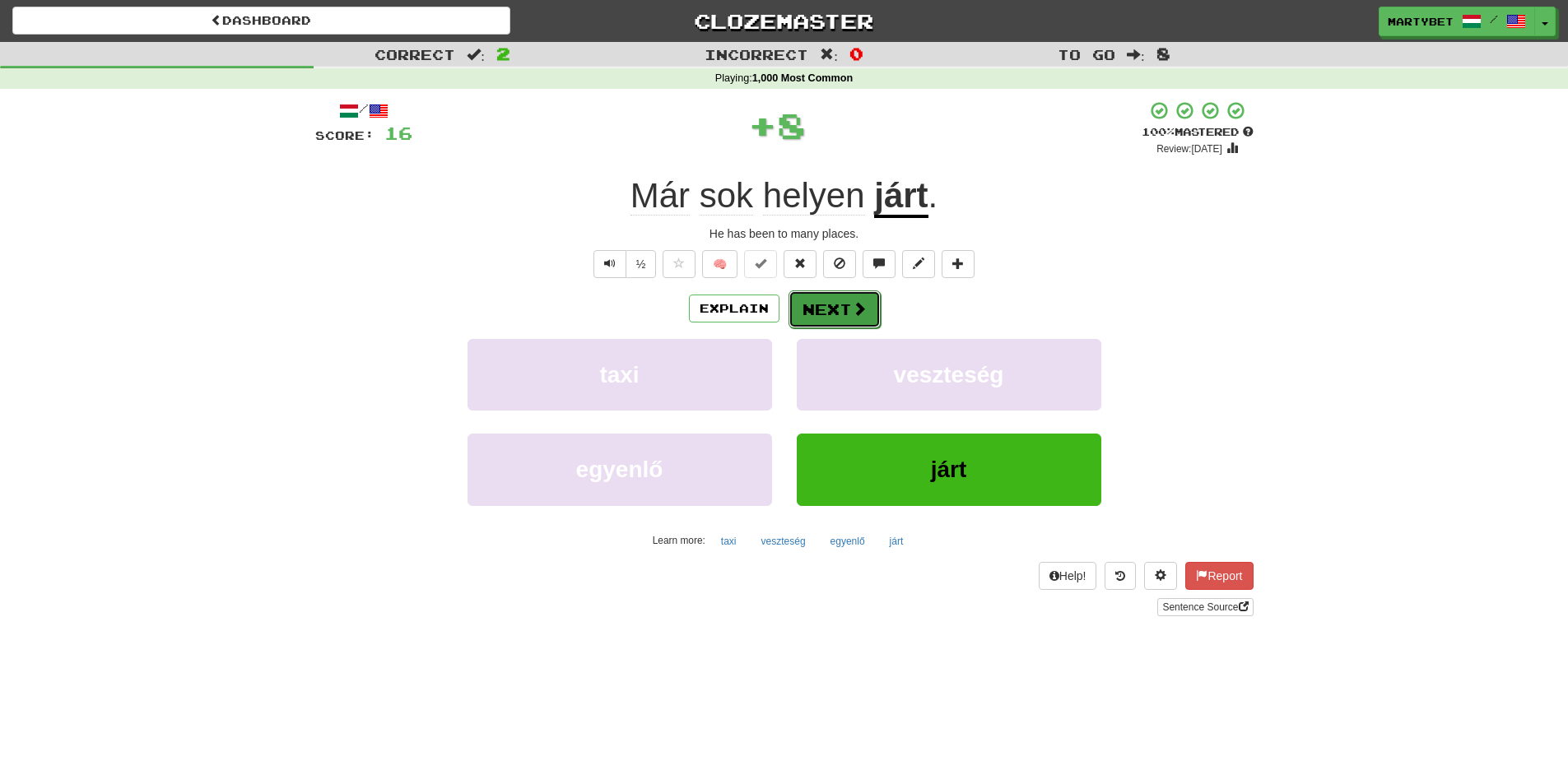
click at [839, 298] on button "Next" at bounding box center [834, 310] width 92 height 38
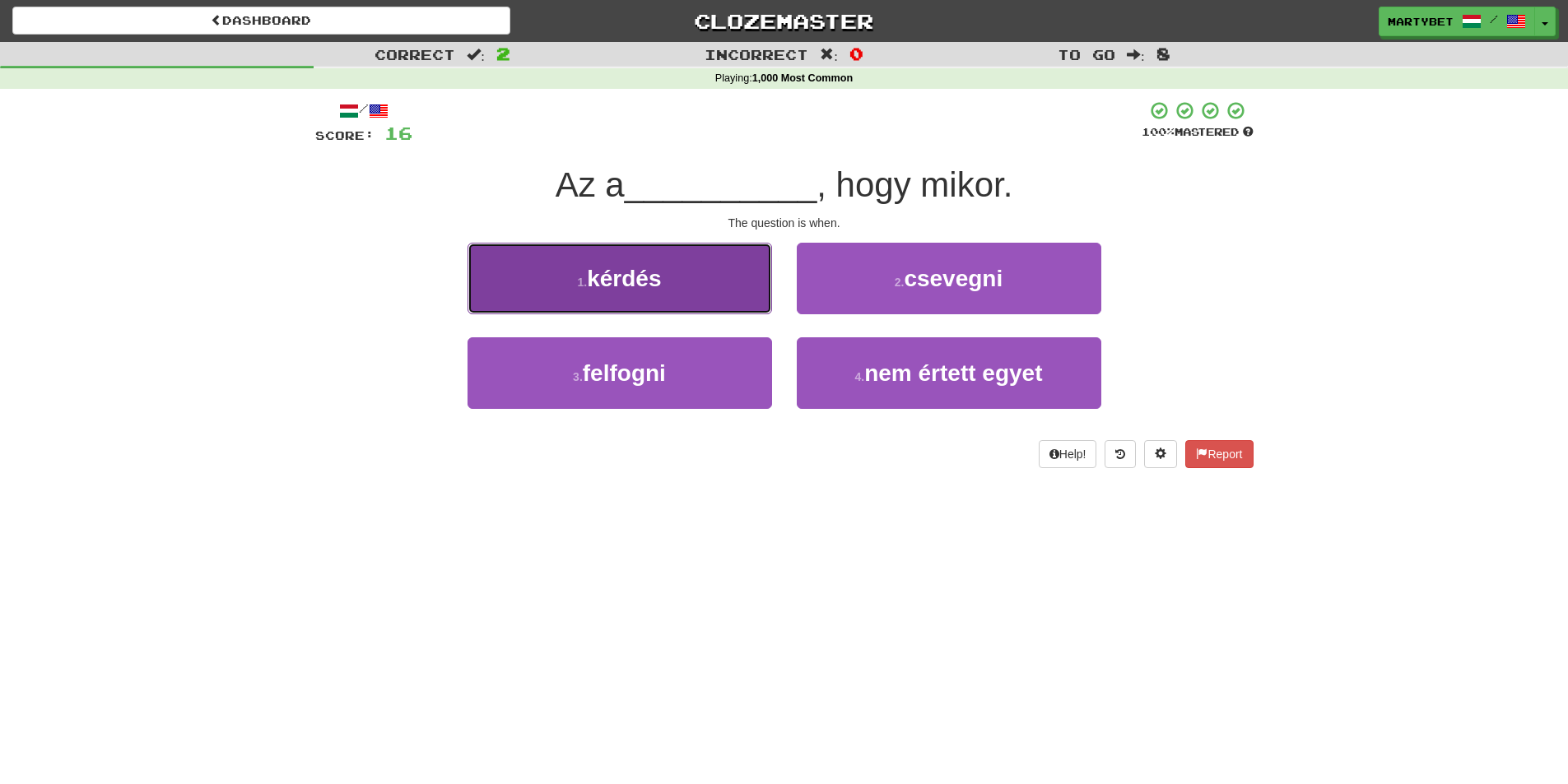
click at [617, 288] on span "kérdés" at bounding box center [624, 279] width 74 height 26
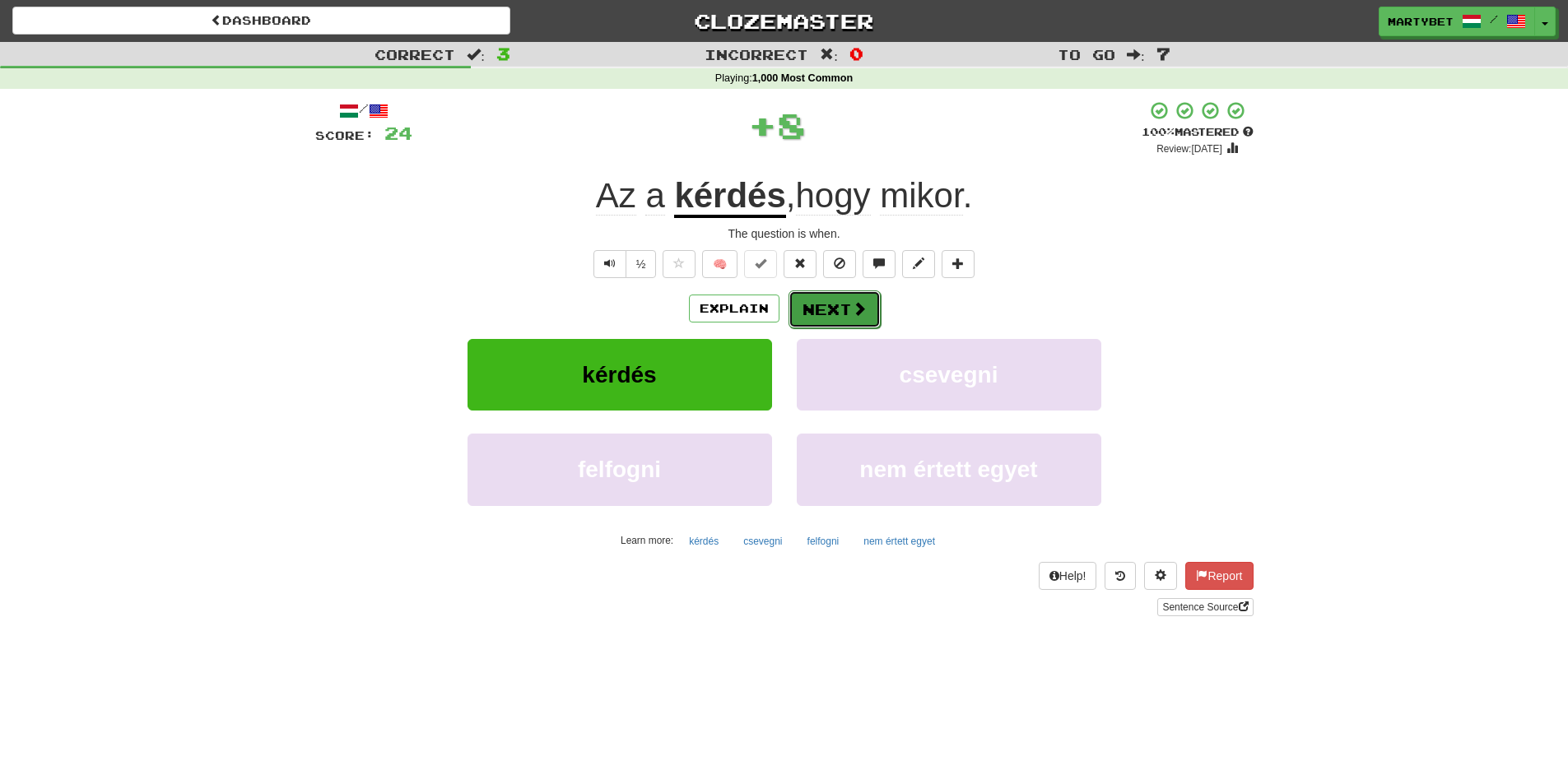
click at [824, 294] on button "Next" at bounding box center [834, 310] width 92 height 38
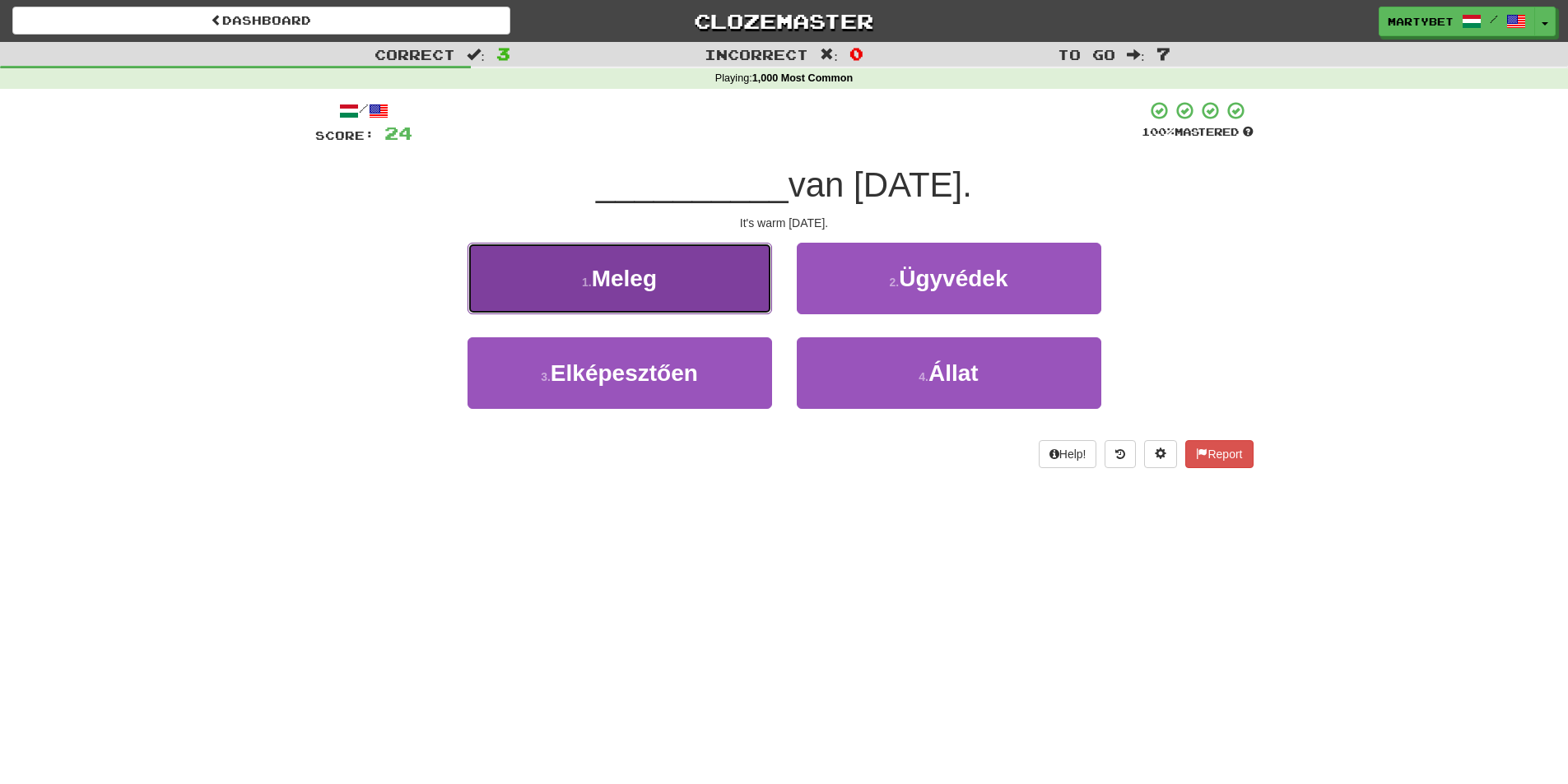
click at [599, 282] on span "Meleg" at bounding box center [624, 279] width 65 height 26
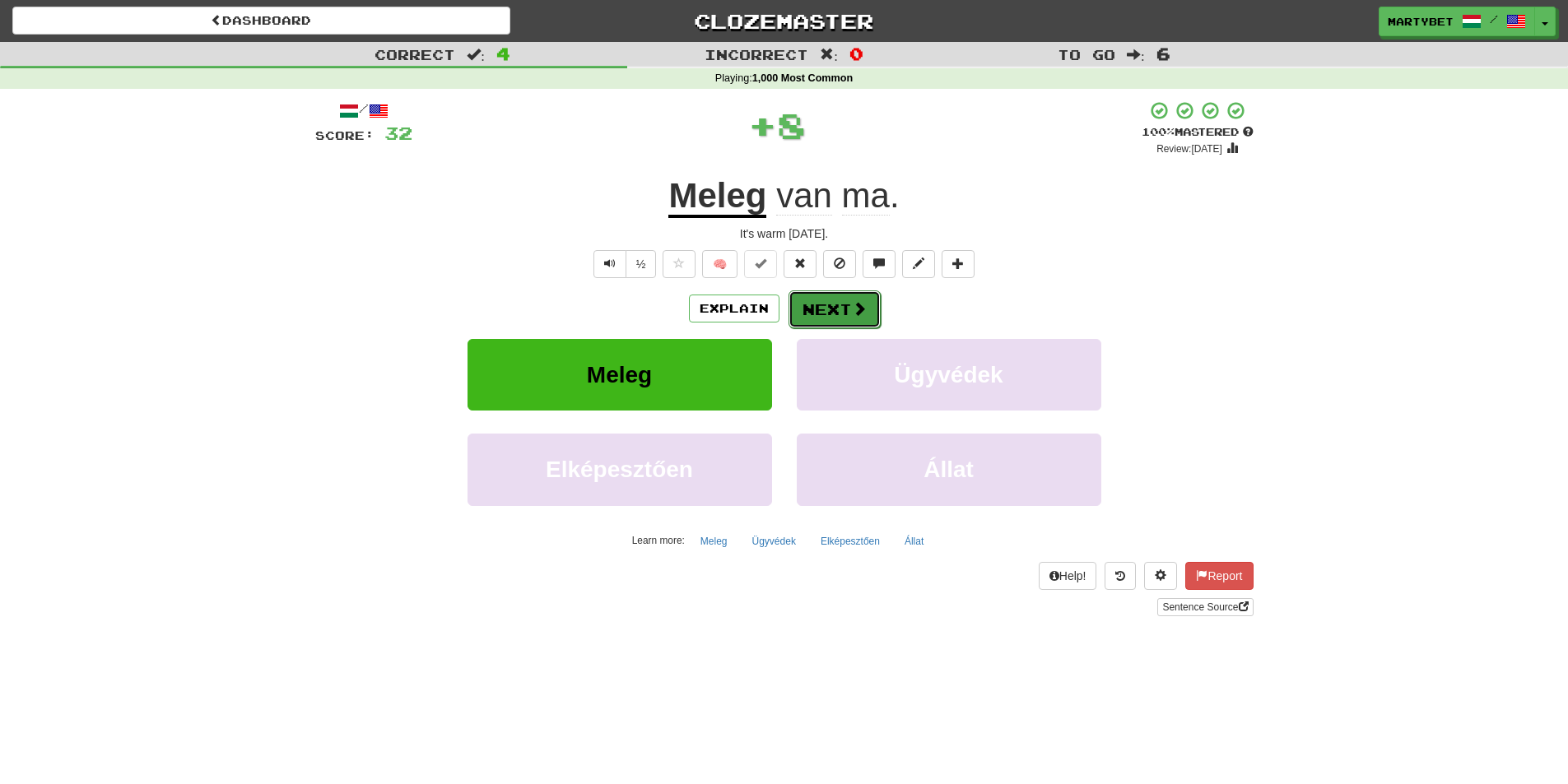
click at [841, 298] on button "Next" at bounding box center [834, 310] width 92 height 38
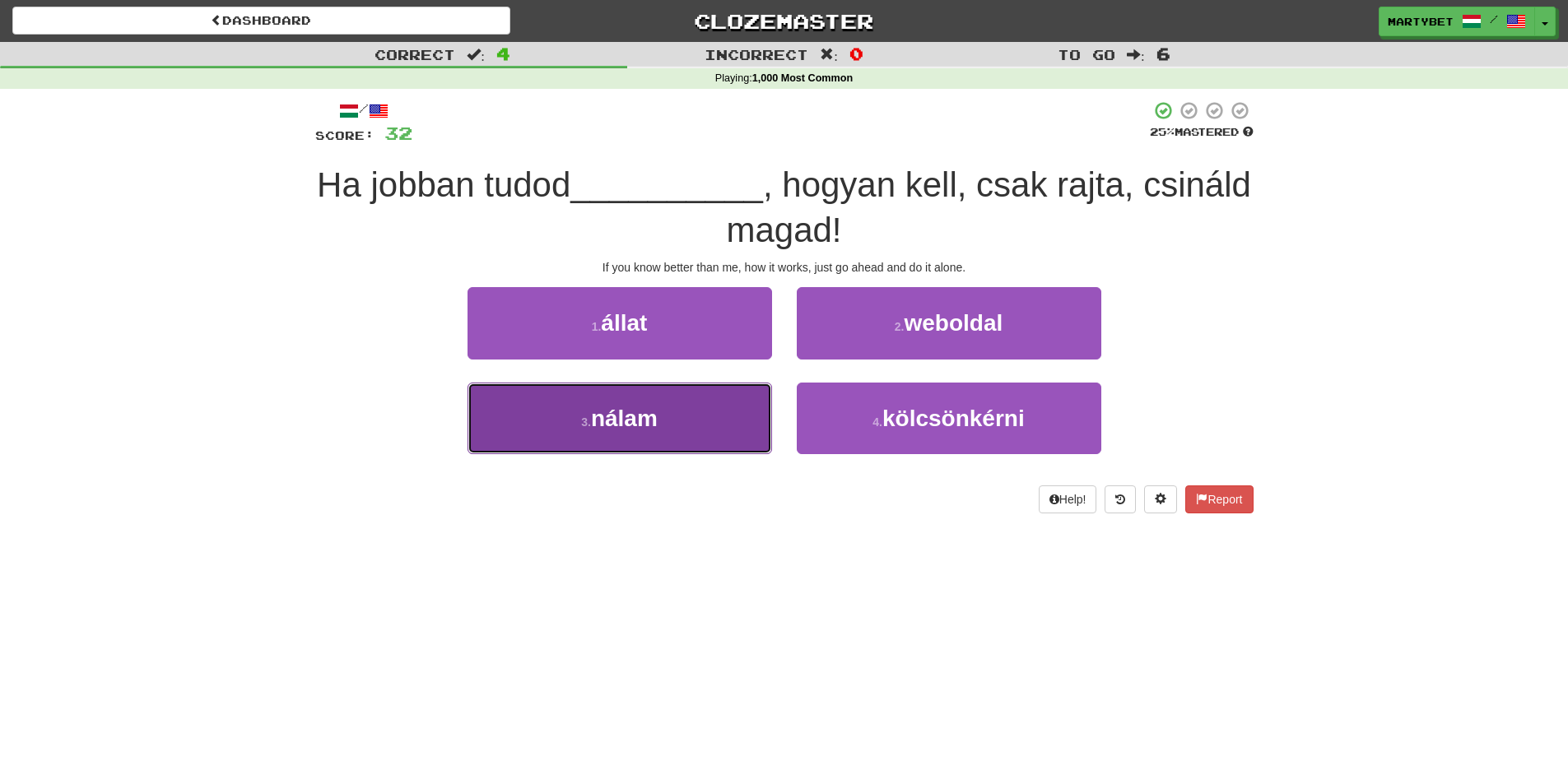
click at [631, 418] on span "nálam" at bounding box center [624, 418] width 67 height 26
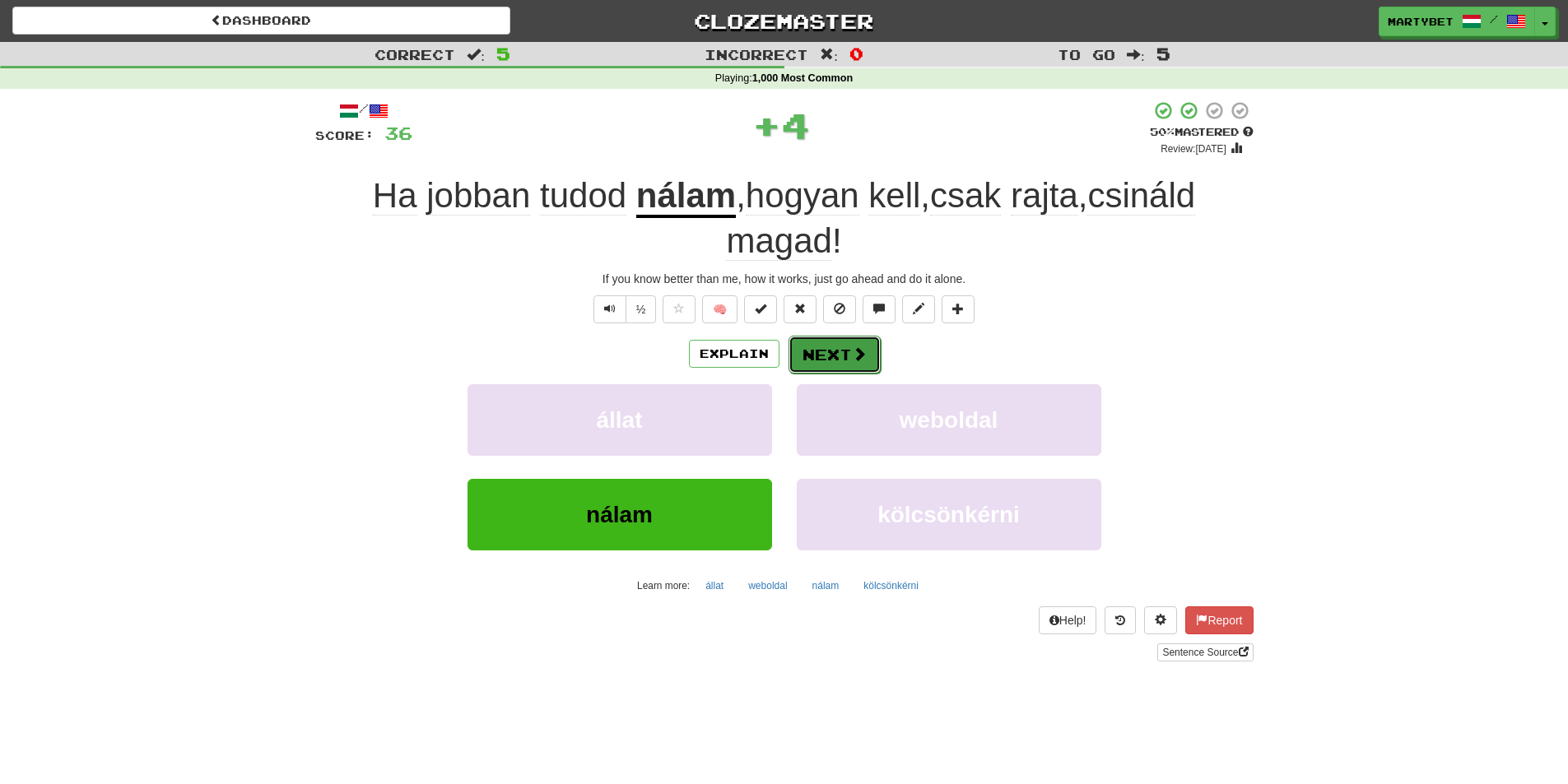
click at [835, 366] on button "Next" at bounding box center [834, 355] width 92 height 38
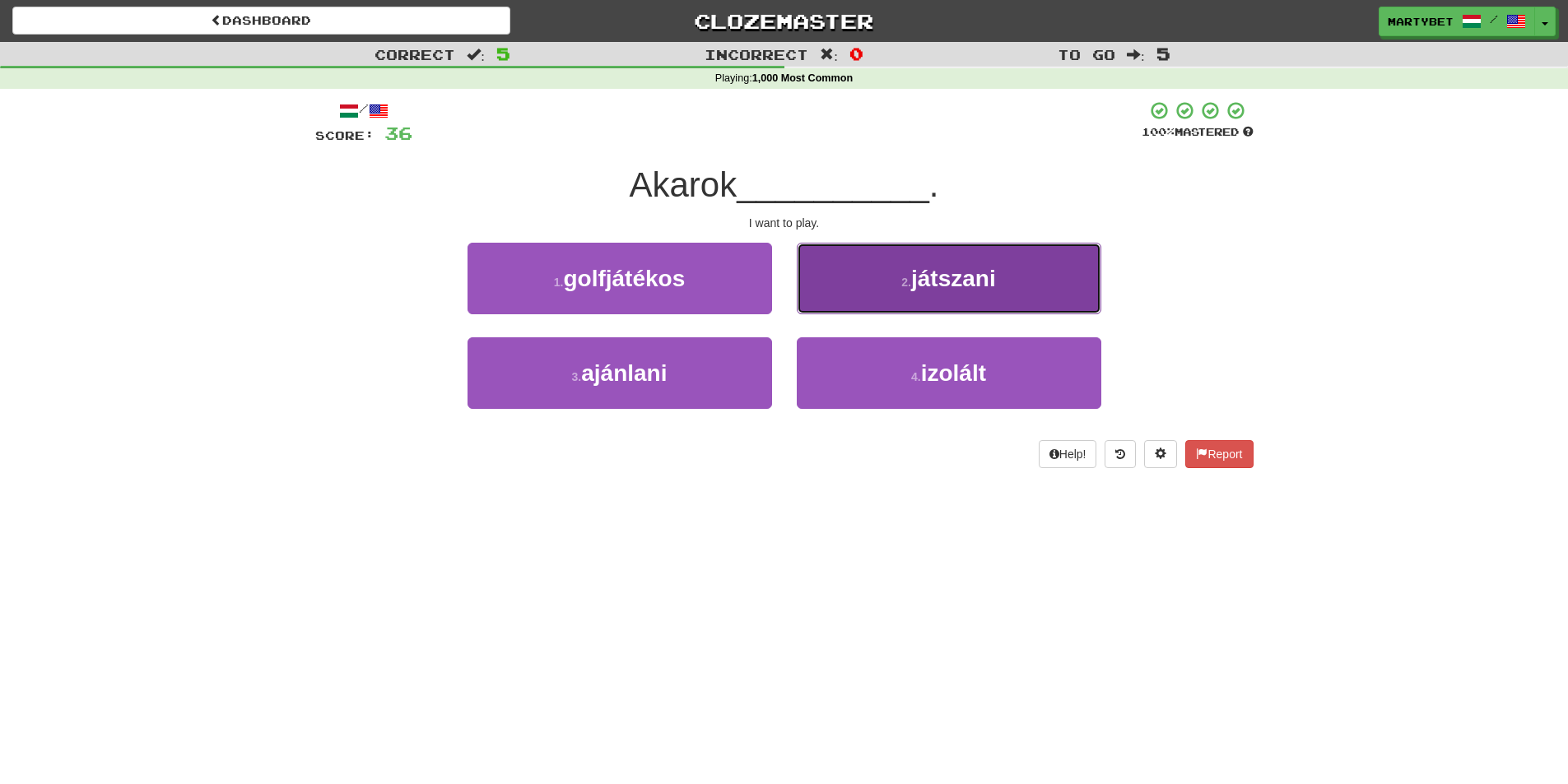
click at [927, 300] on button "2 . játszani" at bounding box center [949, 278] width 304 height 72
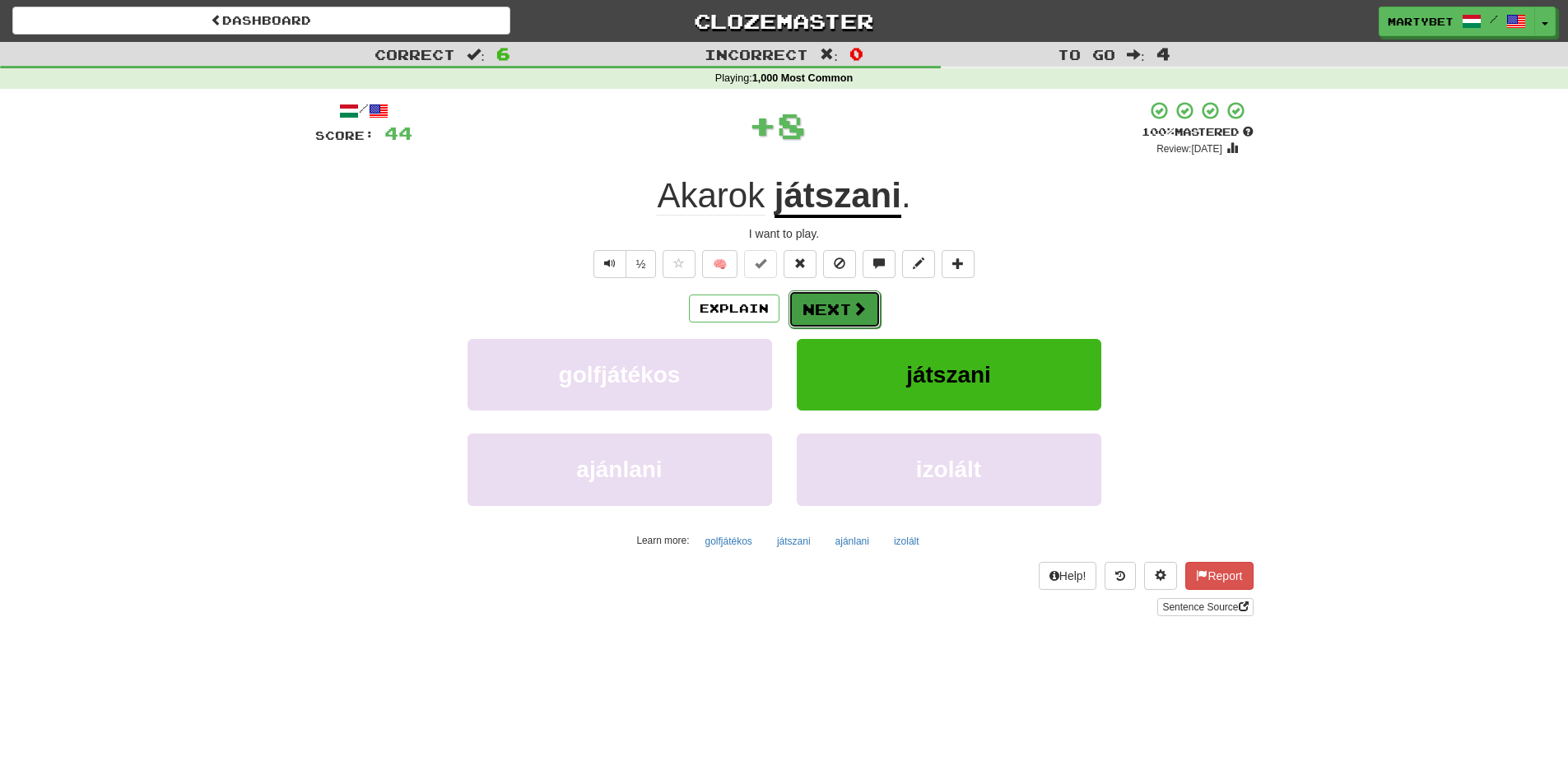
click at [858, 301] on span at bounding box center [859, 308] width 15 height 15
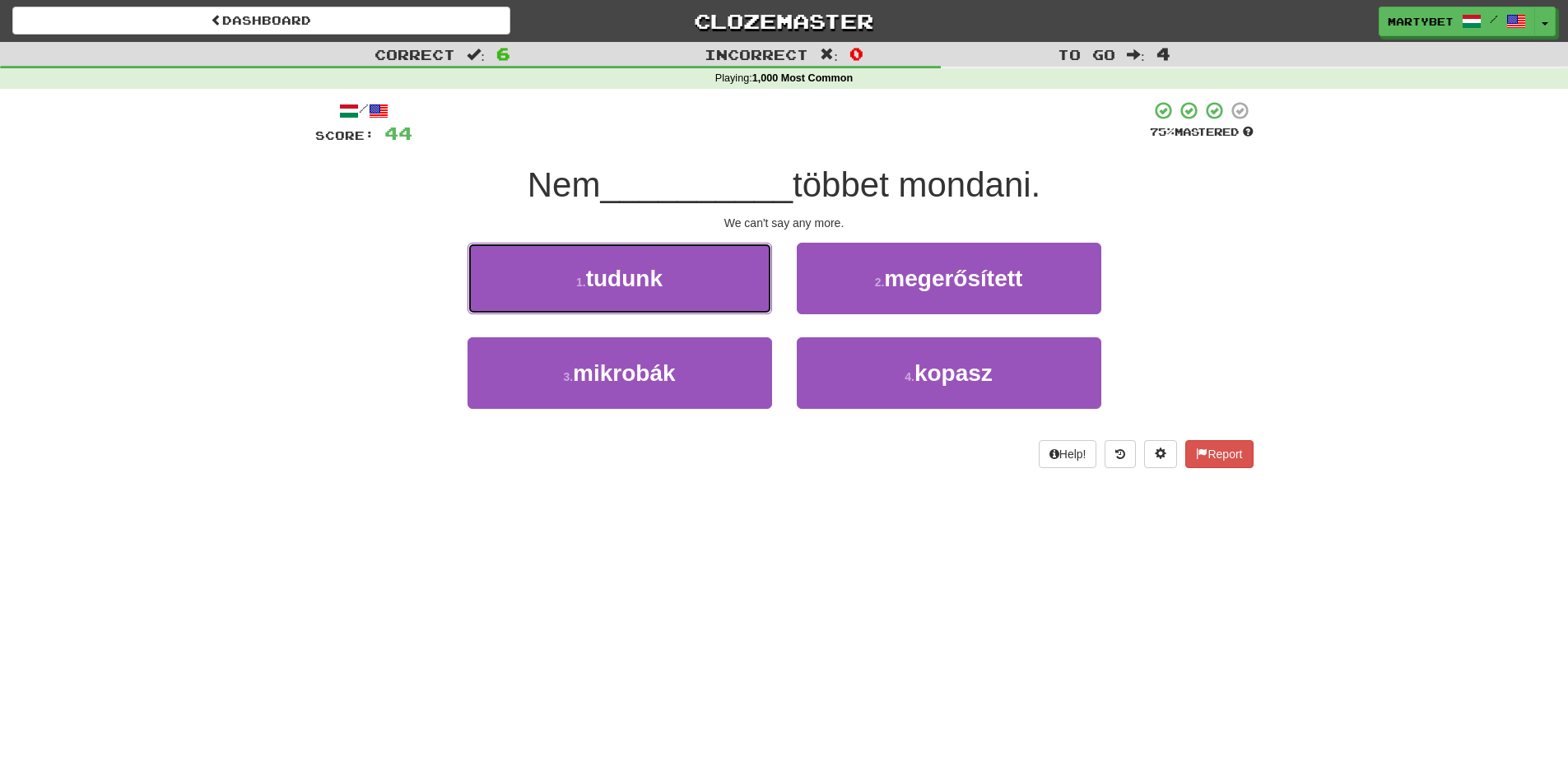
click at [619, 284] on span "tudunk" at bounding box center [624, 279] width 77 height 26
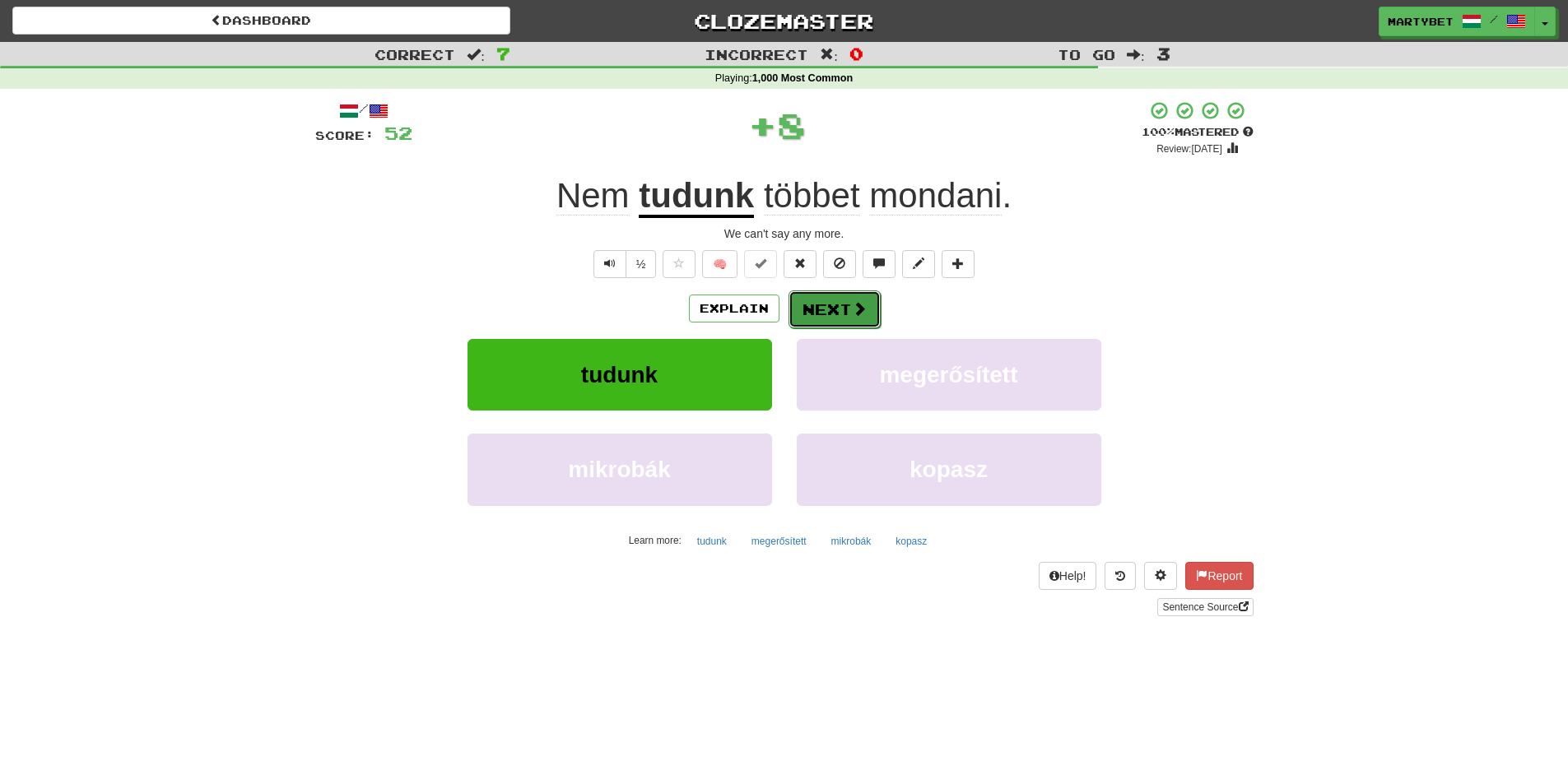
click at [816, 307] on button "Next" at bounding box center [834, 310] width 92 height 38
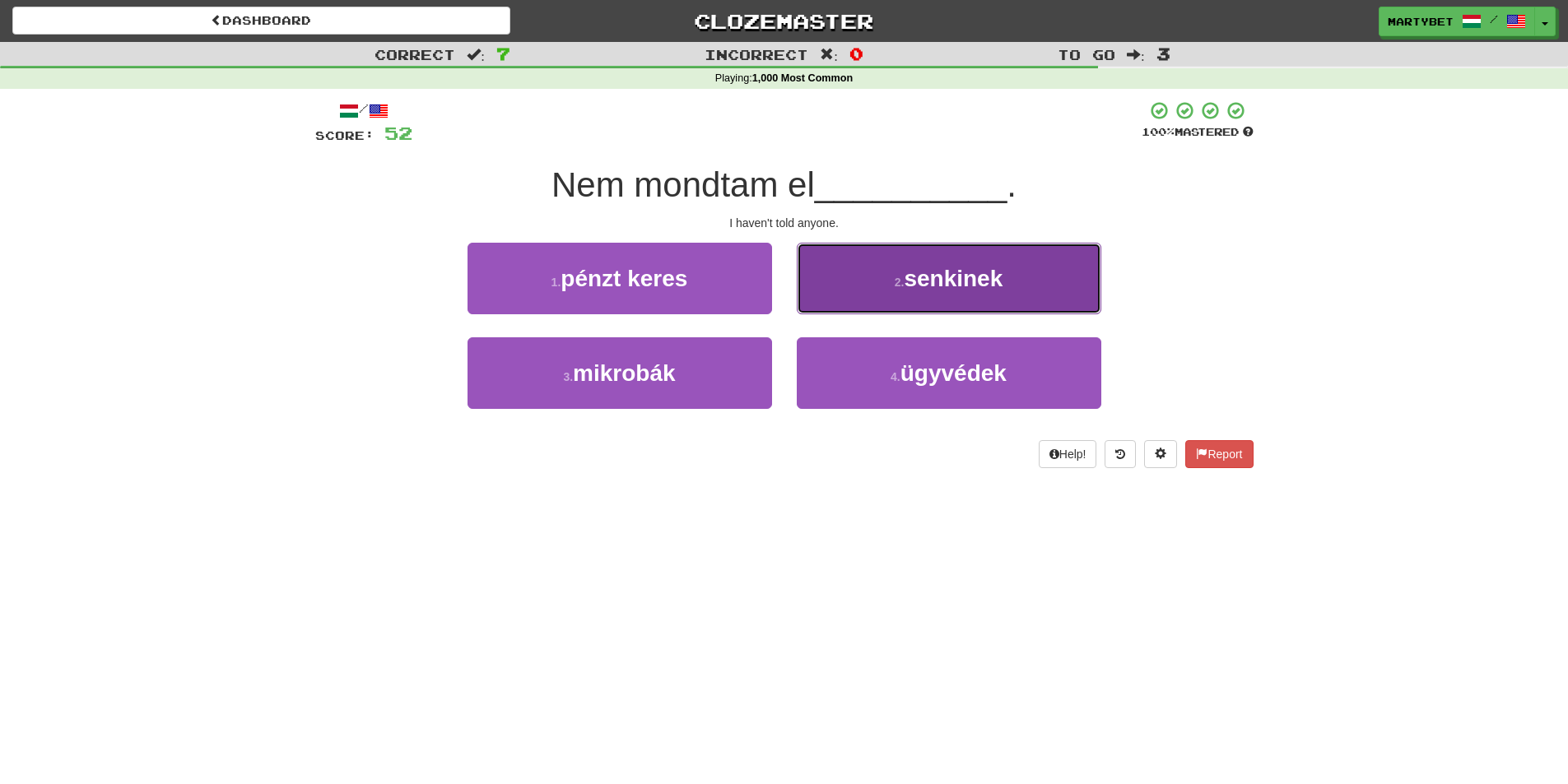
click at [985, 272] on span "senkinek" at bounding box center [953, 279] width 98 height 26
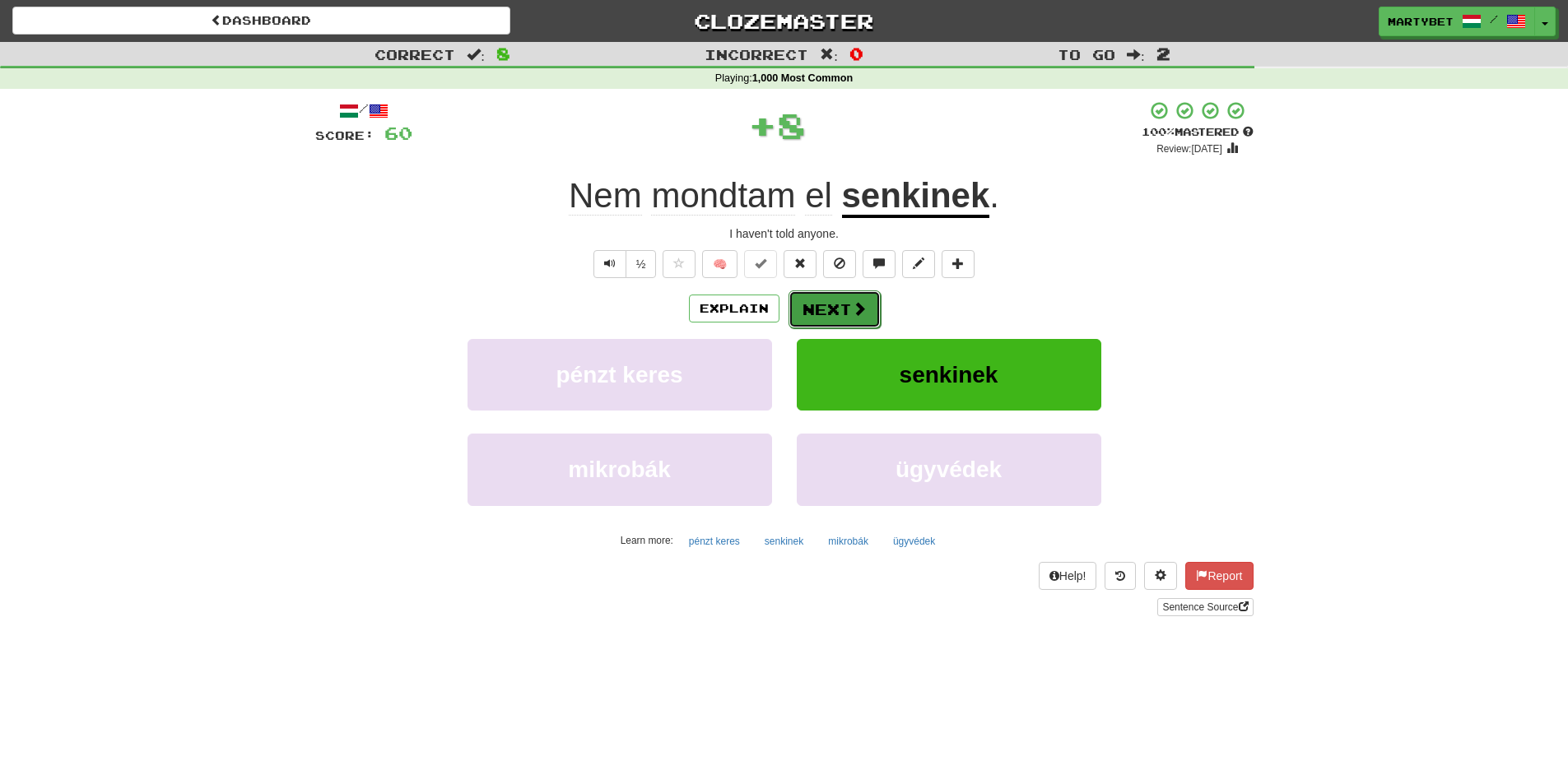
click at [811, 308] on button "Next" at bounding box center [834, 310] width 92 height 38
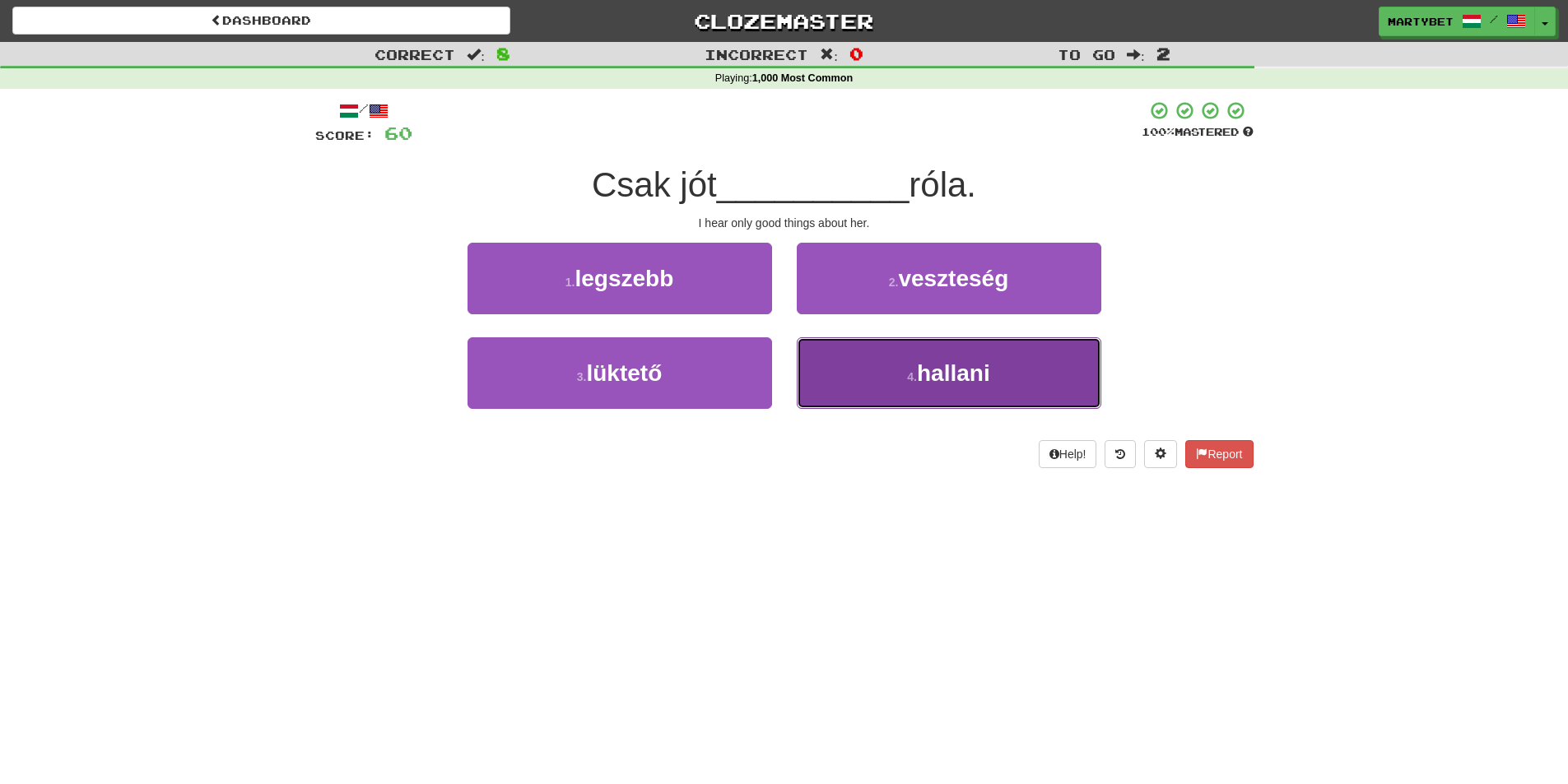
click at [936, 377] on span "hallani" at bounding box center [954, 373] width 73 height 26
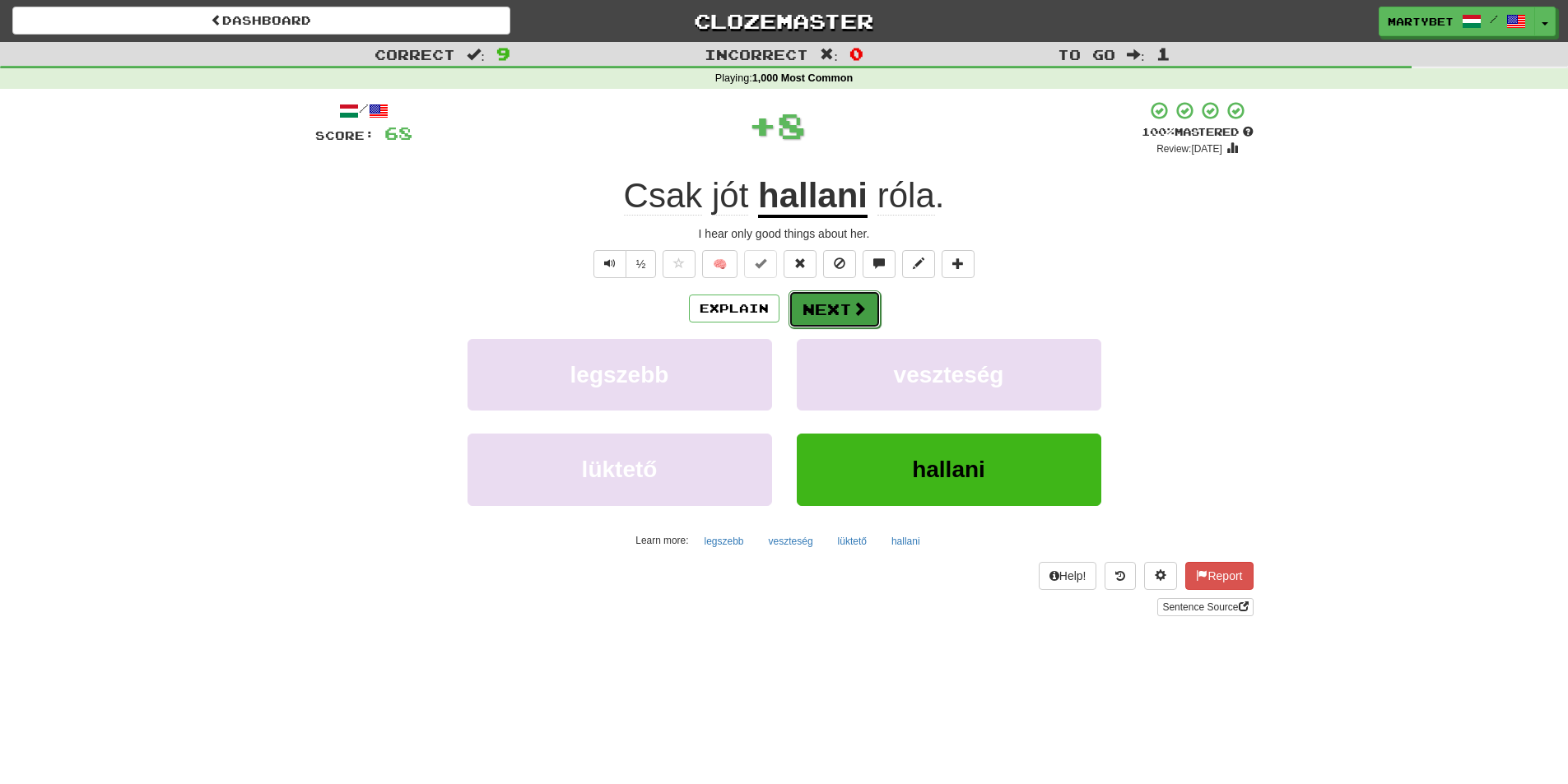
click at [824, 315] on button "Next" at bounding box center [834, 310] width 92 height 38
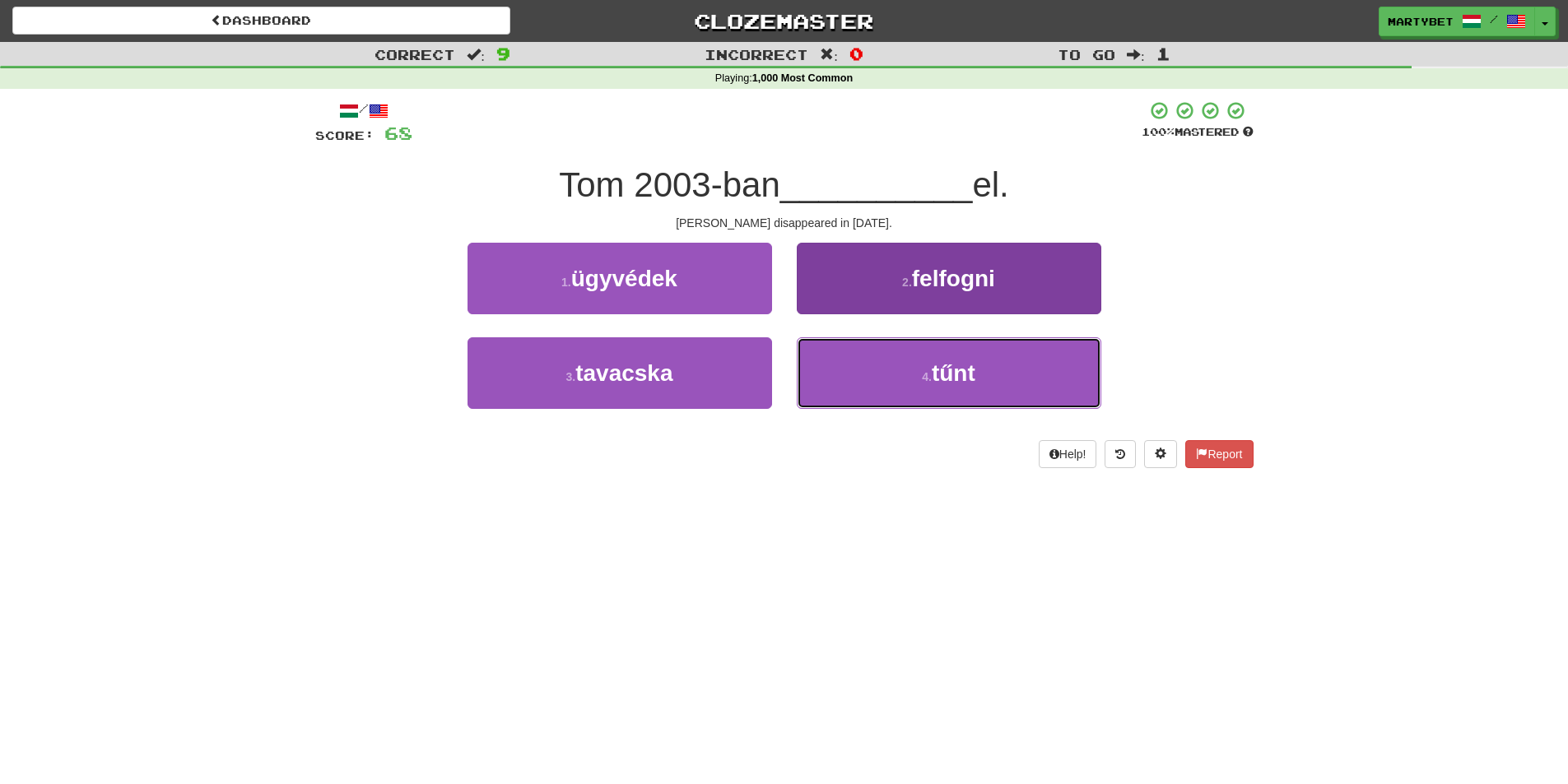
click at [975, 374] on span "tűnt" at bounding box center [954, 373] width 44 height 26
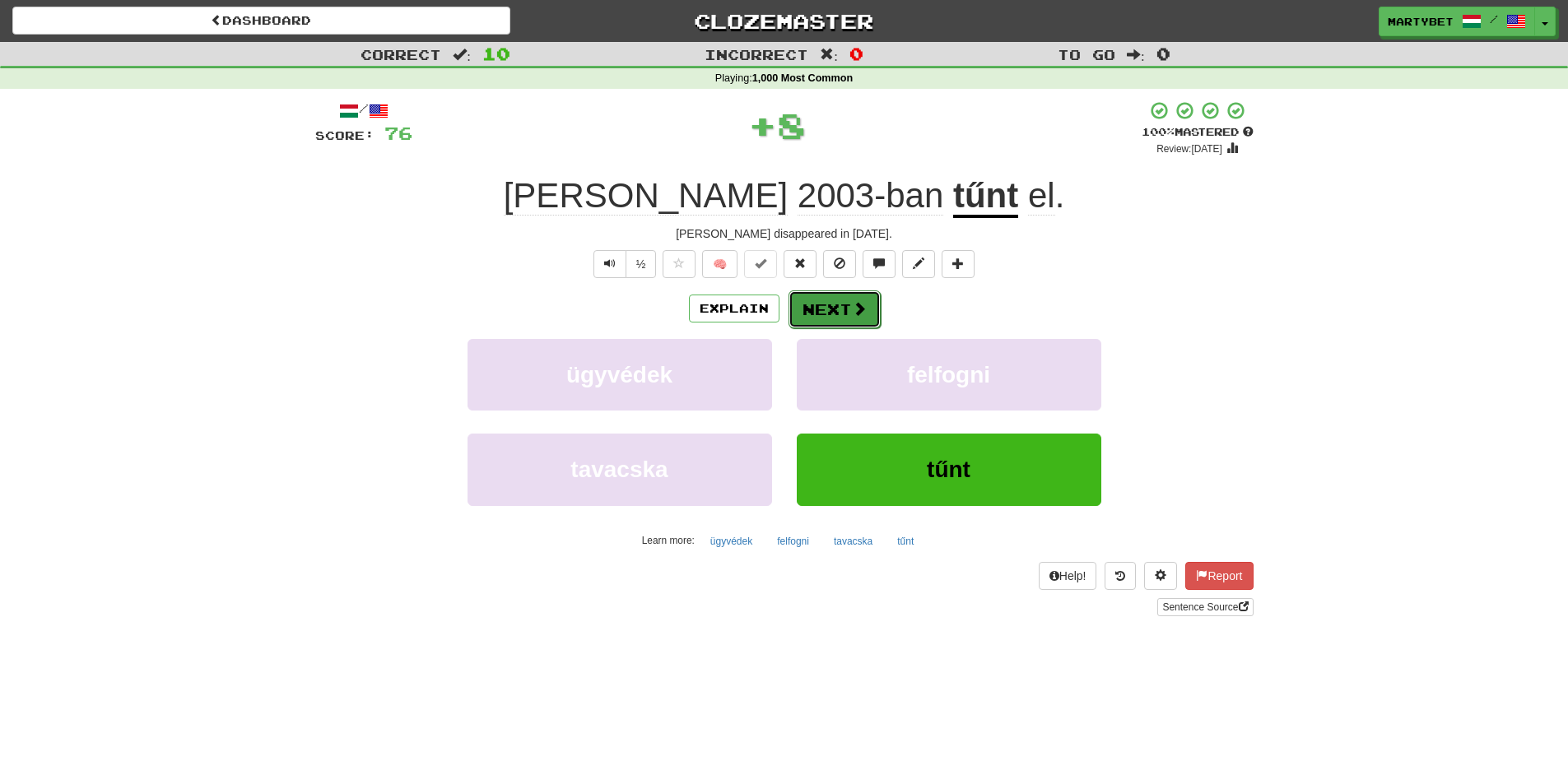
click at [817, 315] on button "Next" at bounding box center [834, 310] width 92 height 38
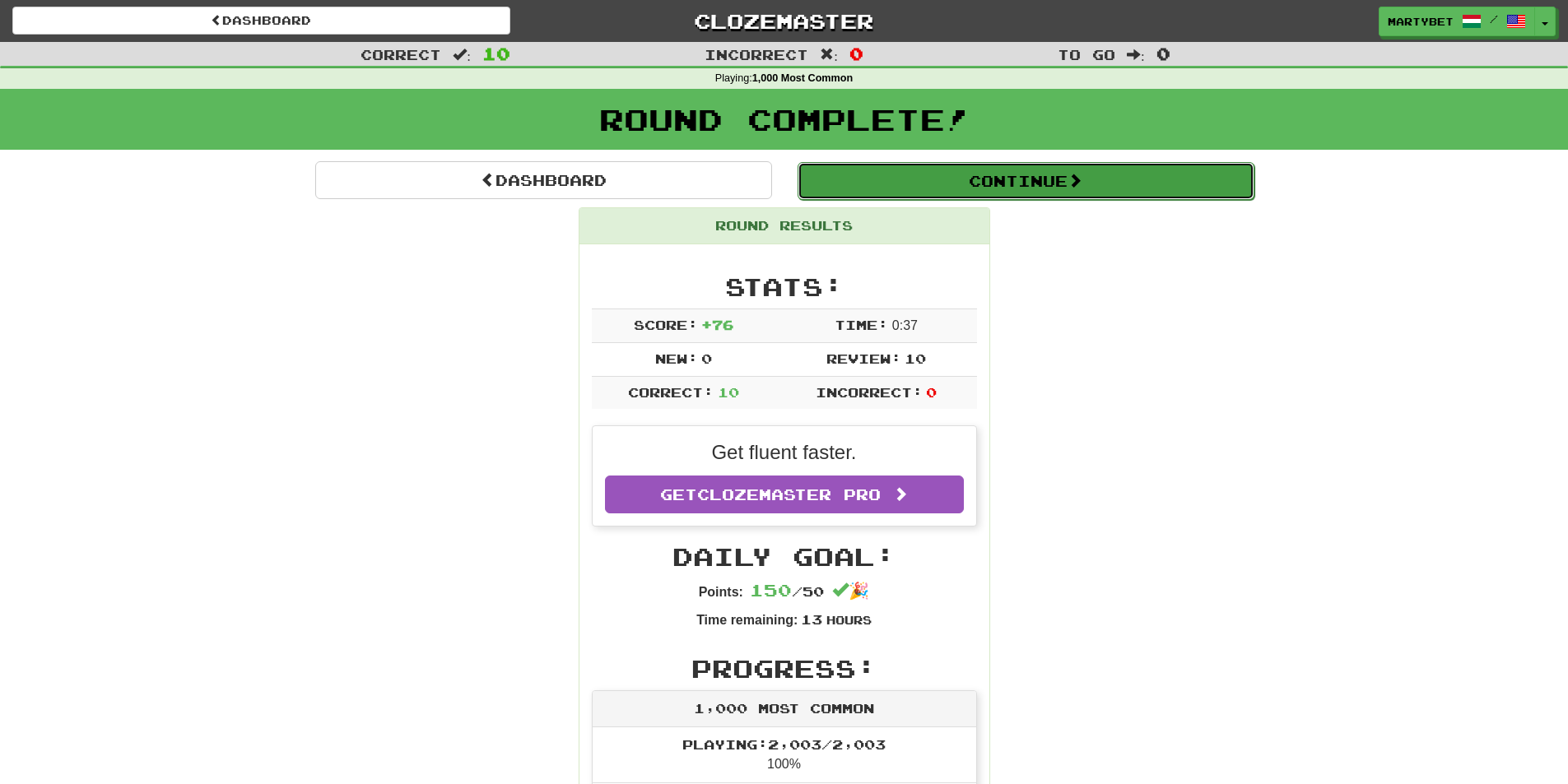
click at [980, 191] on button "Continue" at bounding box center [1026, 181] width 457 height 38
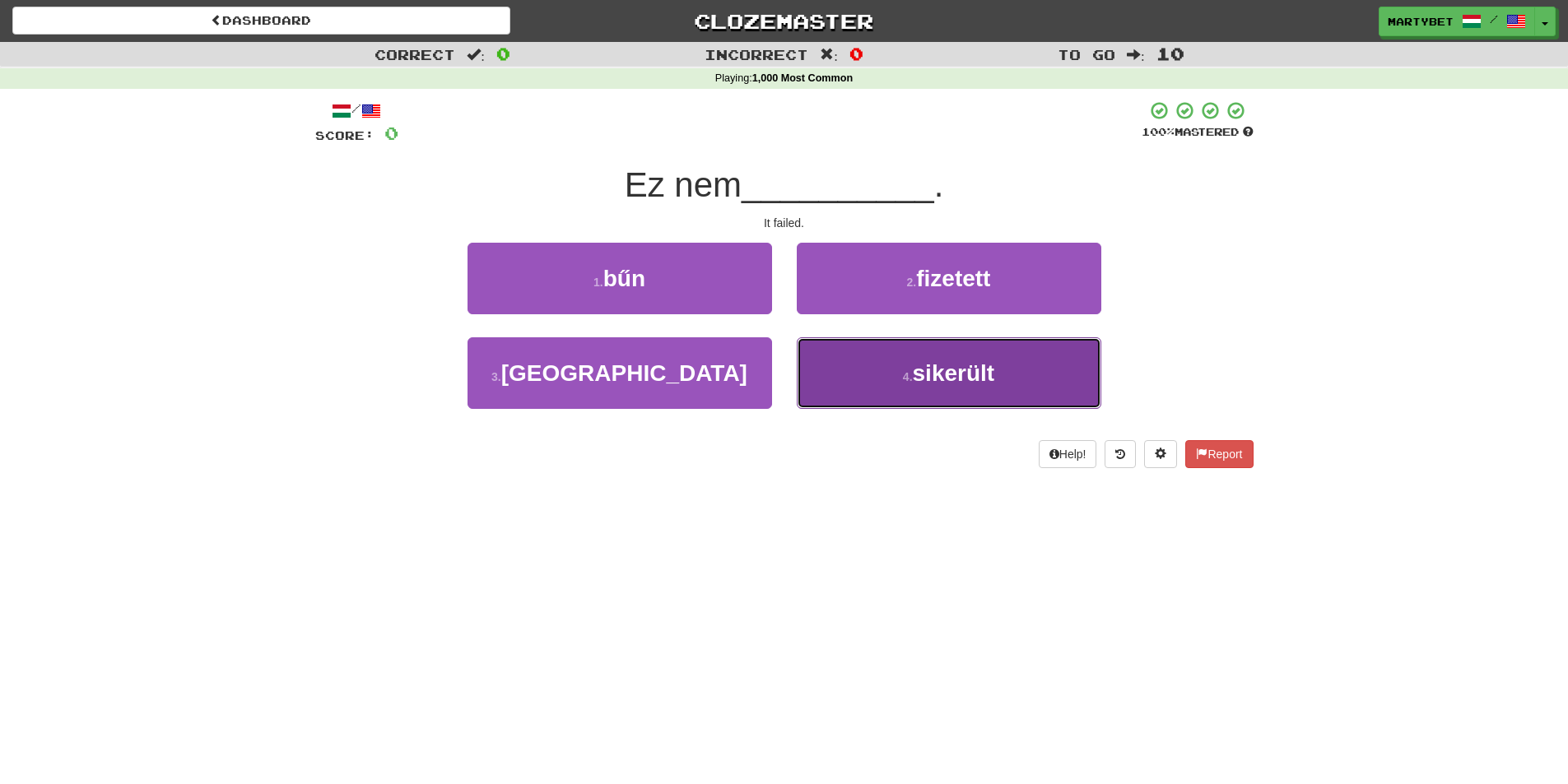
click at [948, 375] on span "sikerült" at bounding box center [954, 373] width 82 height 26
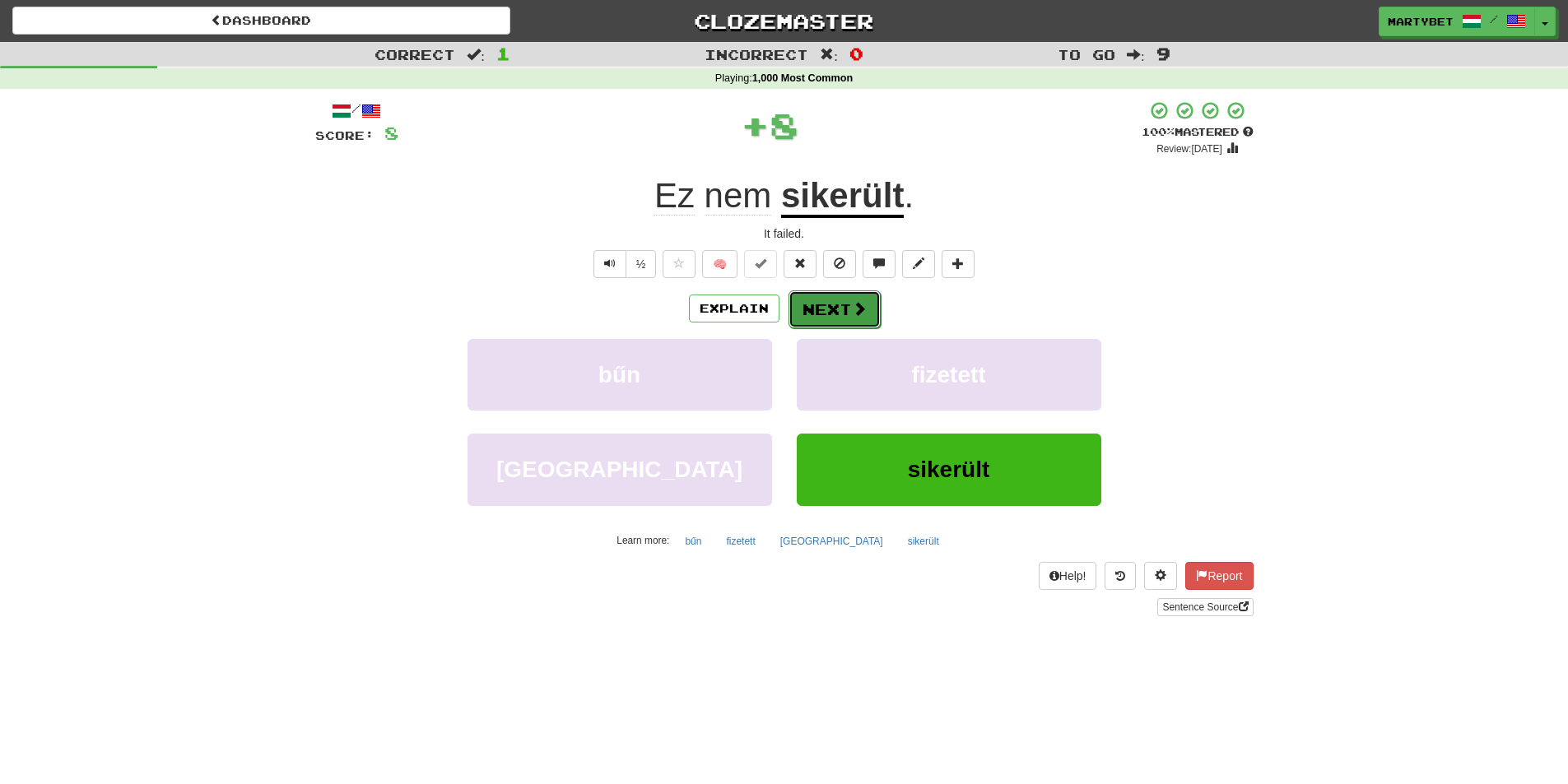
click at [821, 305] on button "Next" at bounding box center [834, 310] width 92 height 38
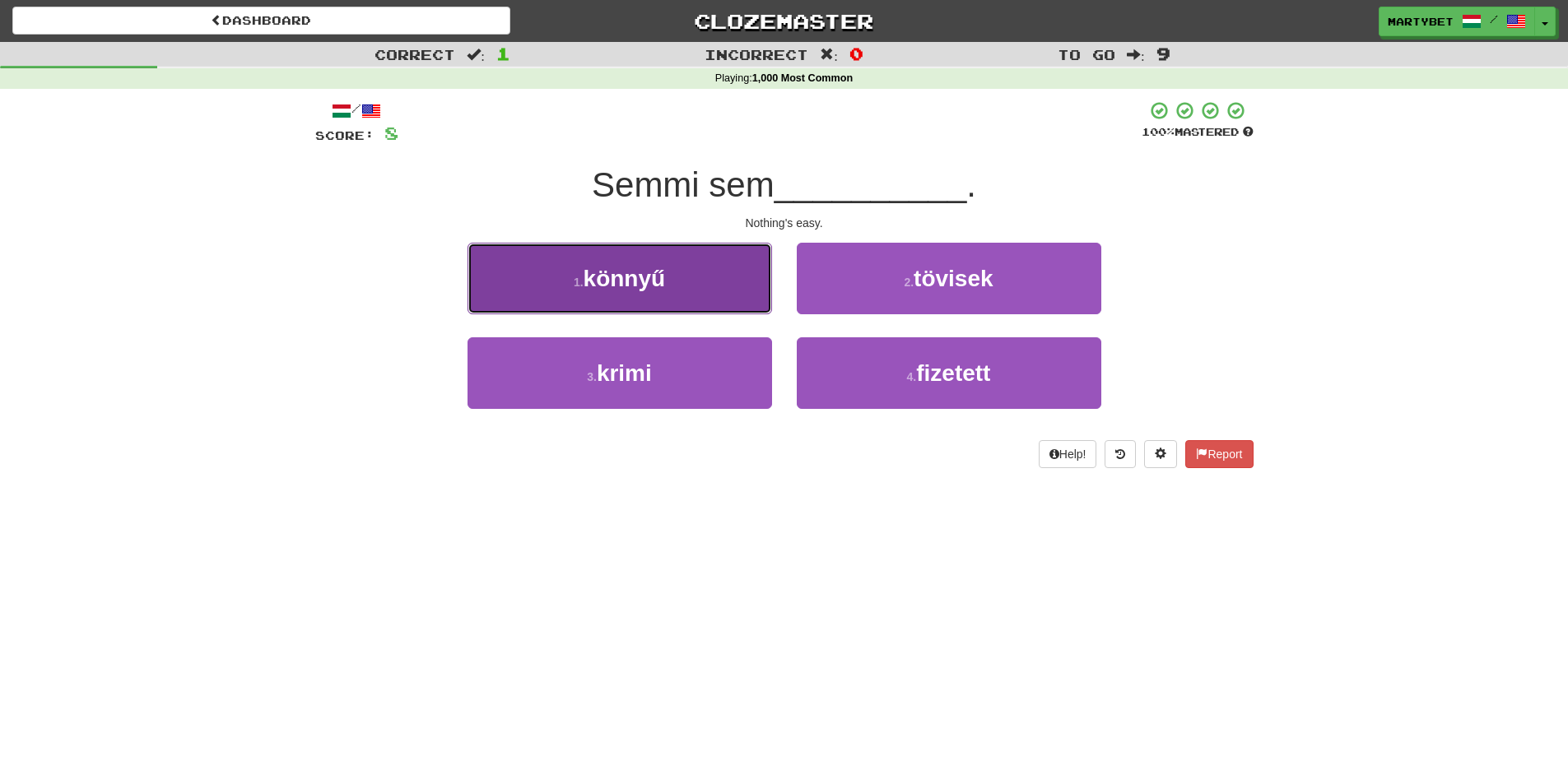
click at [599, 287] on span "könnyű" at bounding box center [624, 279] width 82 height 26
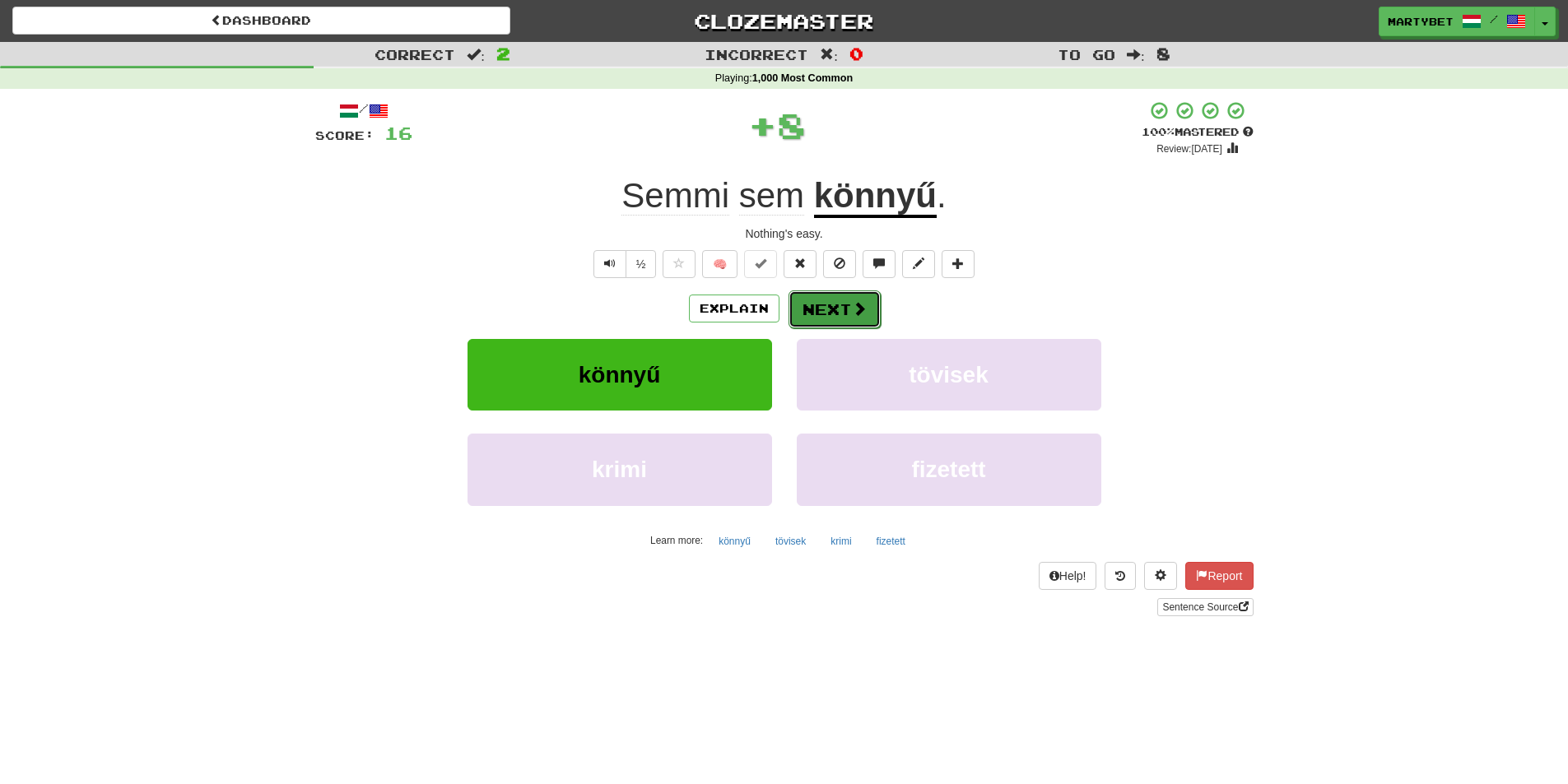
click at [840, 311] on button "Next" at bounding box center [834, 310] width 92 height 38
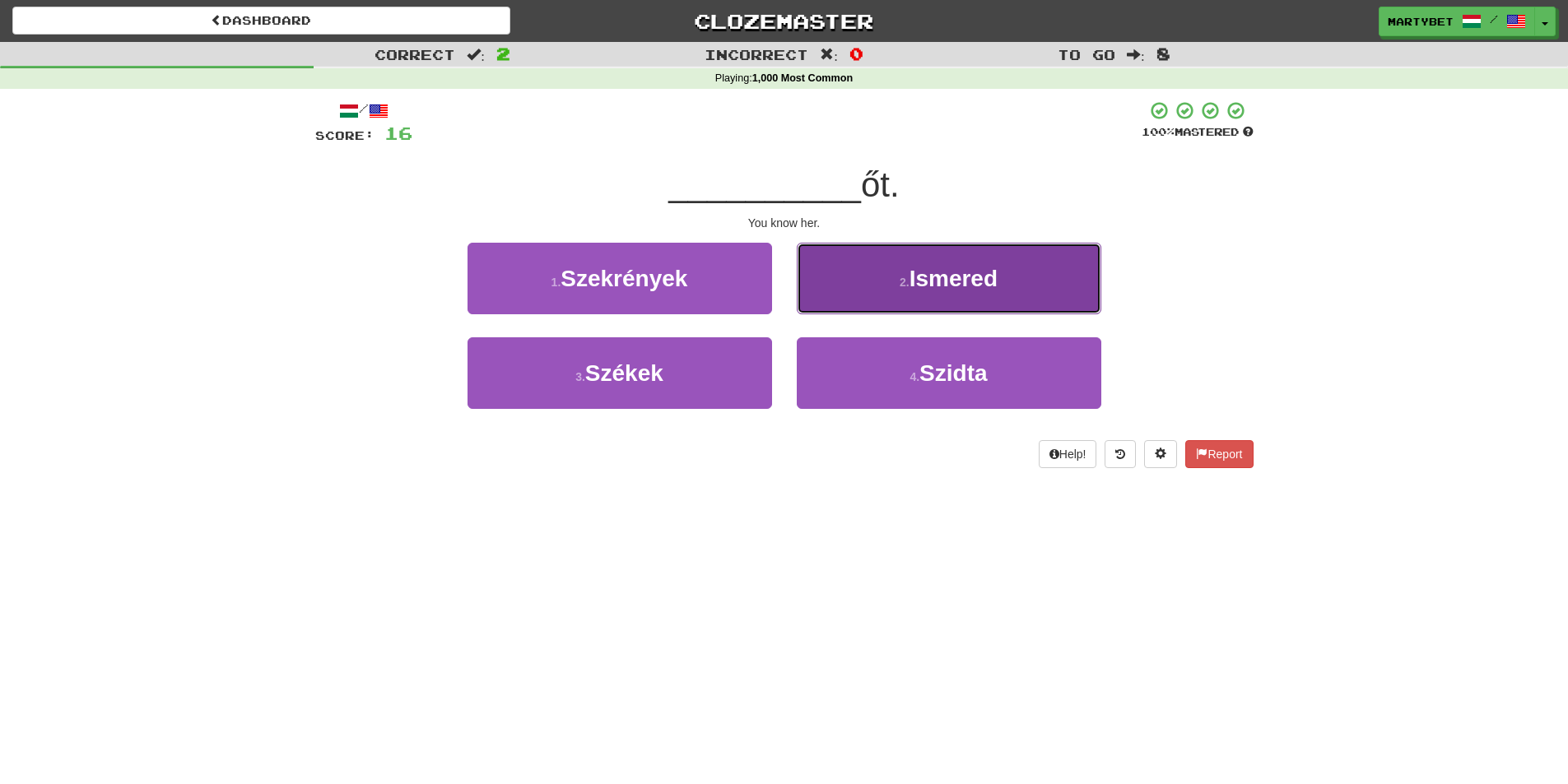
click at [945, 284] on span "Ismered" at bounding box center [953, 279] width 88 height 26
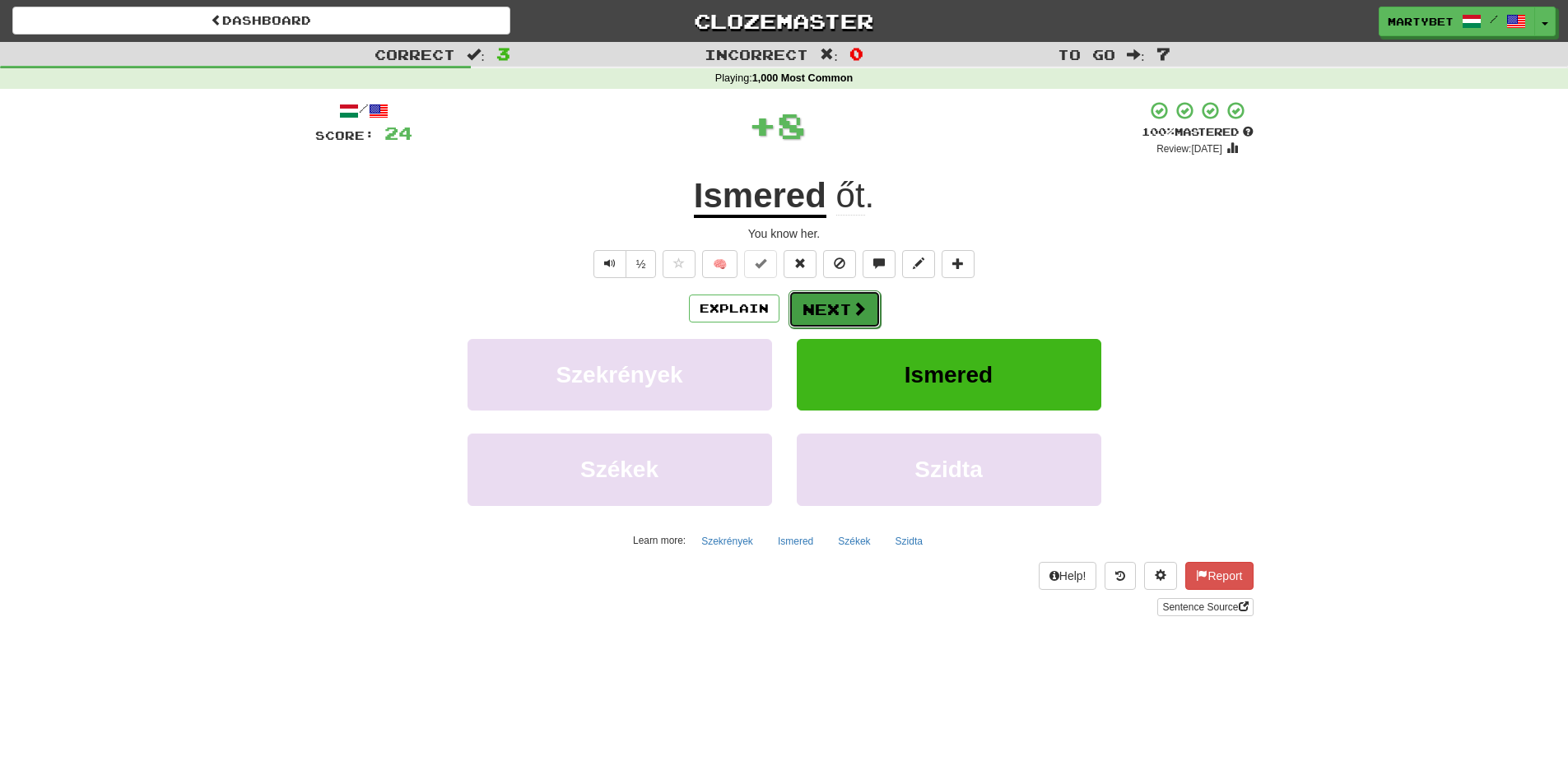
click at [842, 302] on button "Next" at bounding box center [834, 310] width 92 height 38
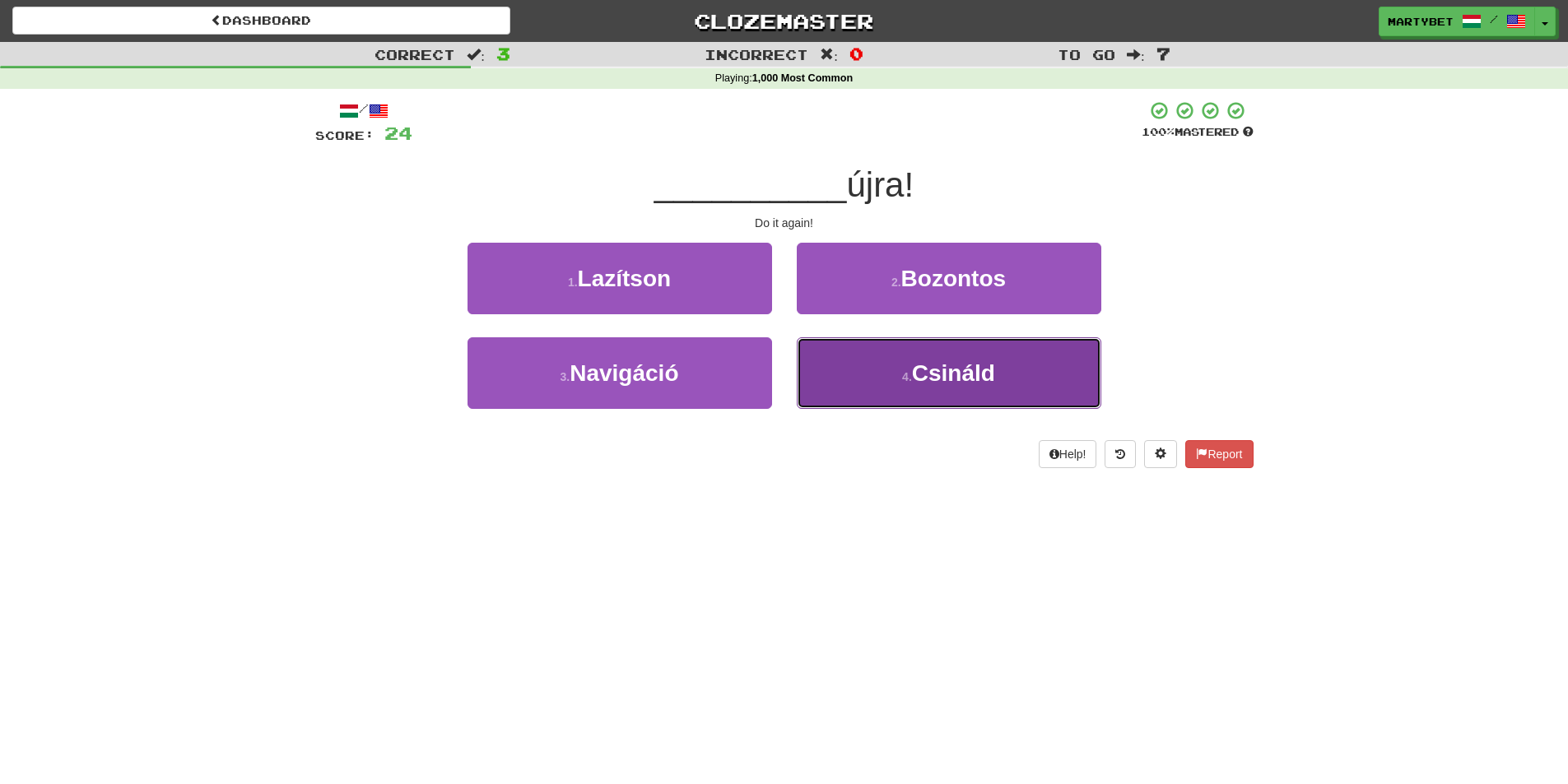
click at [965, 367] on span "Csináld" at bounding box center [953, 373] width 83 height 26
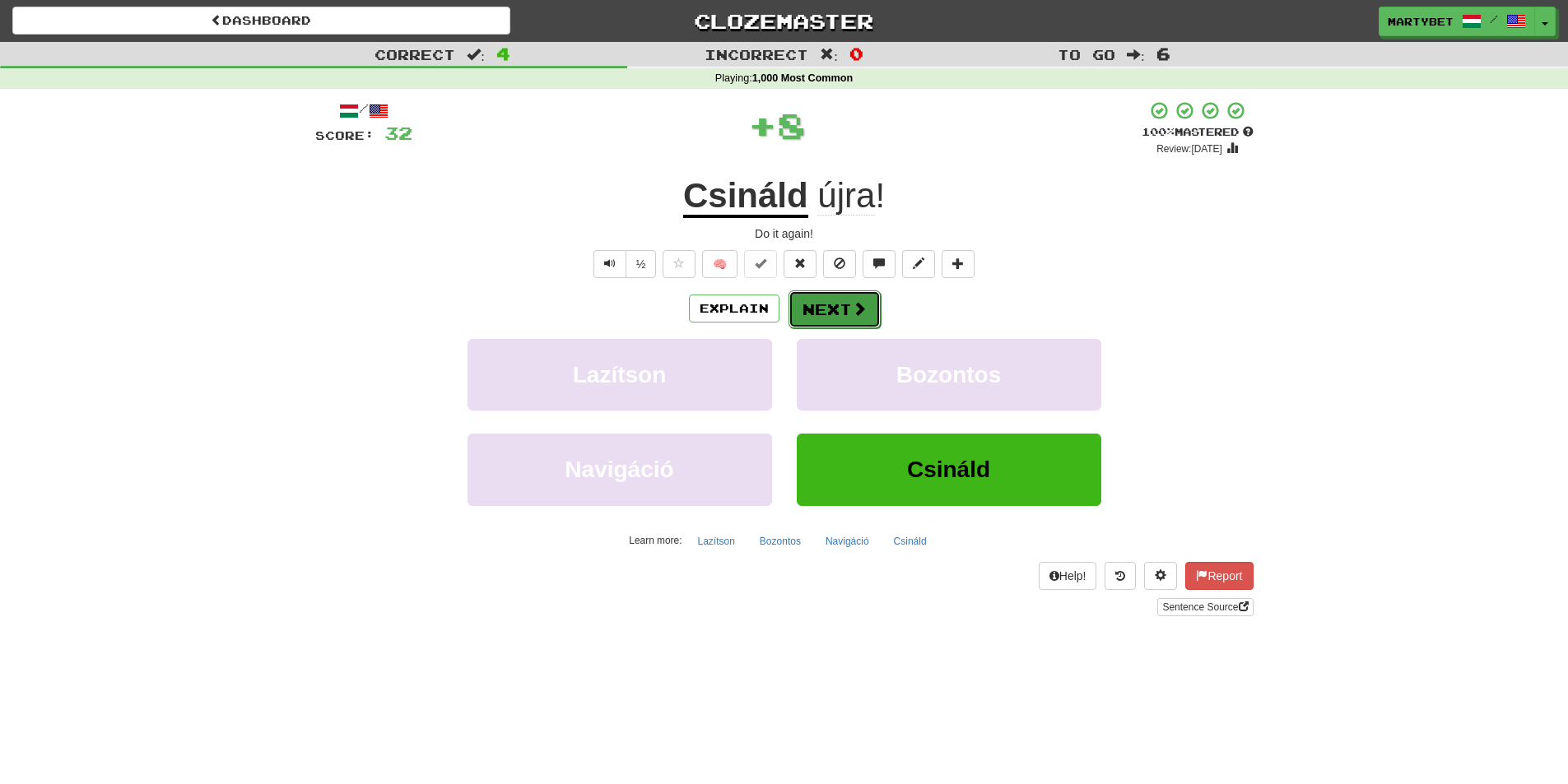
click at [820, 308] on button "Next" at bounding box center [834, 310] width 92 height 38
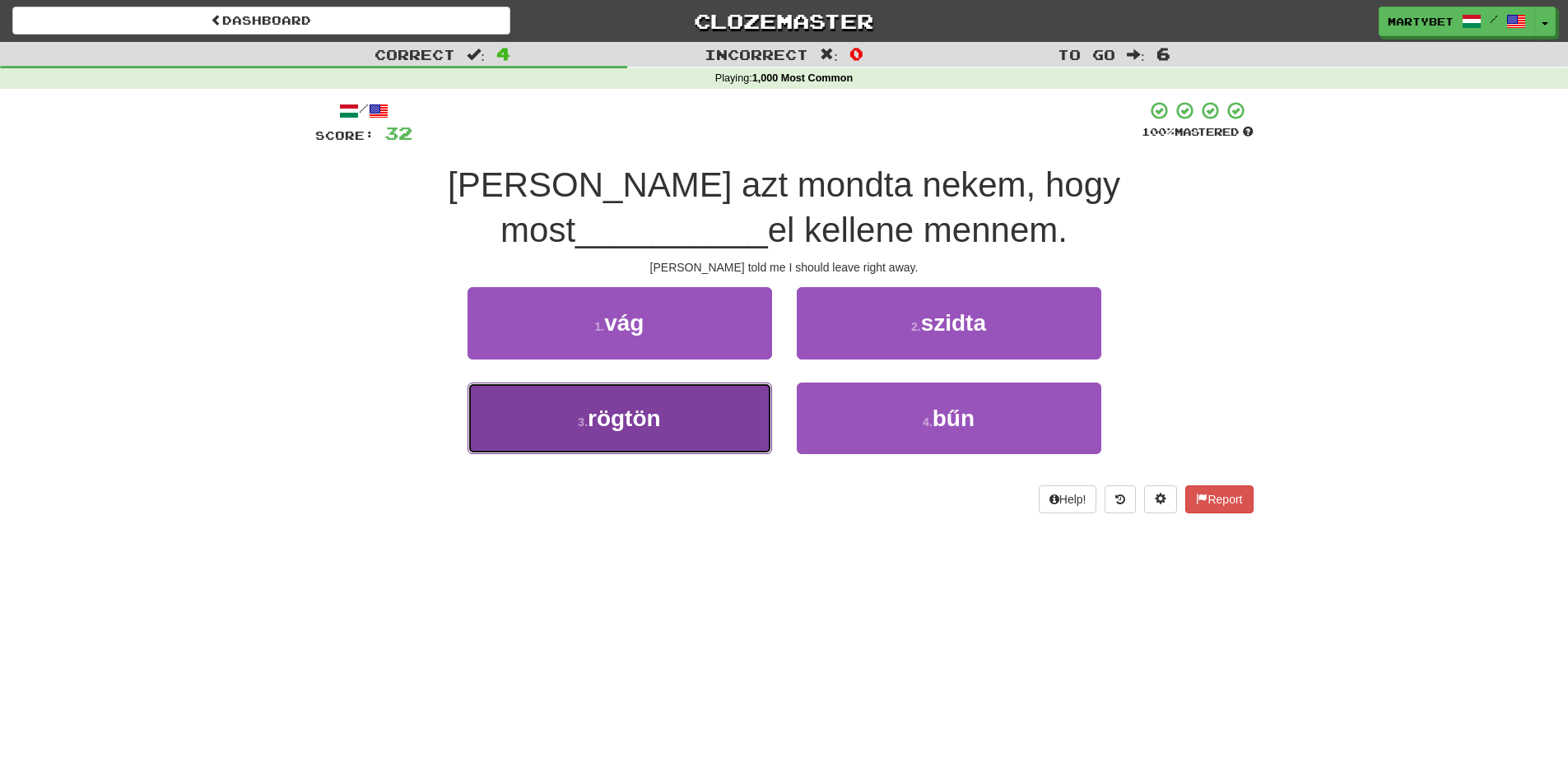
click at [637, 425] on span "rögtön" at bounding box center [624, 418] width 73 height 26
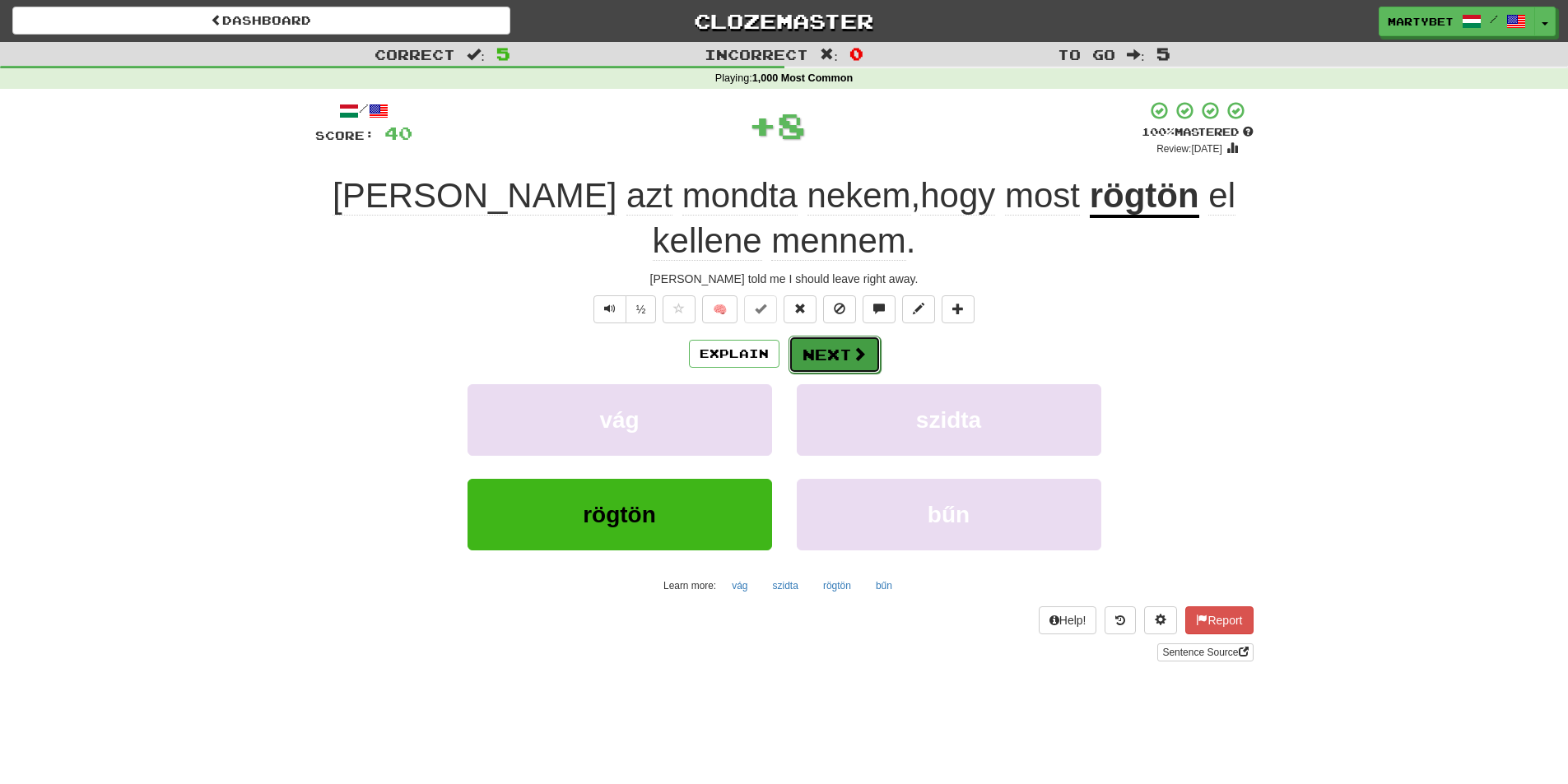
click at [850, 345] on button "Next" at bounding box center [834, 355] width 92 height 38
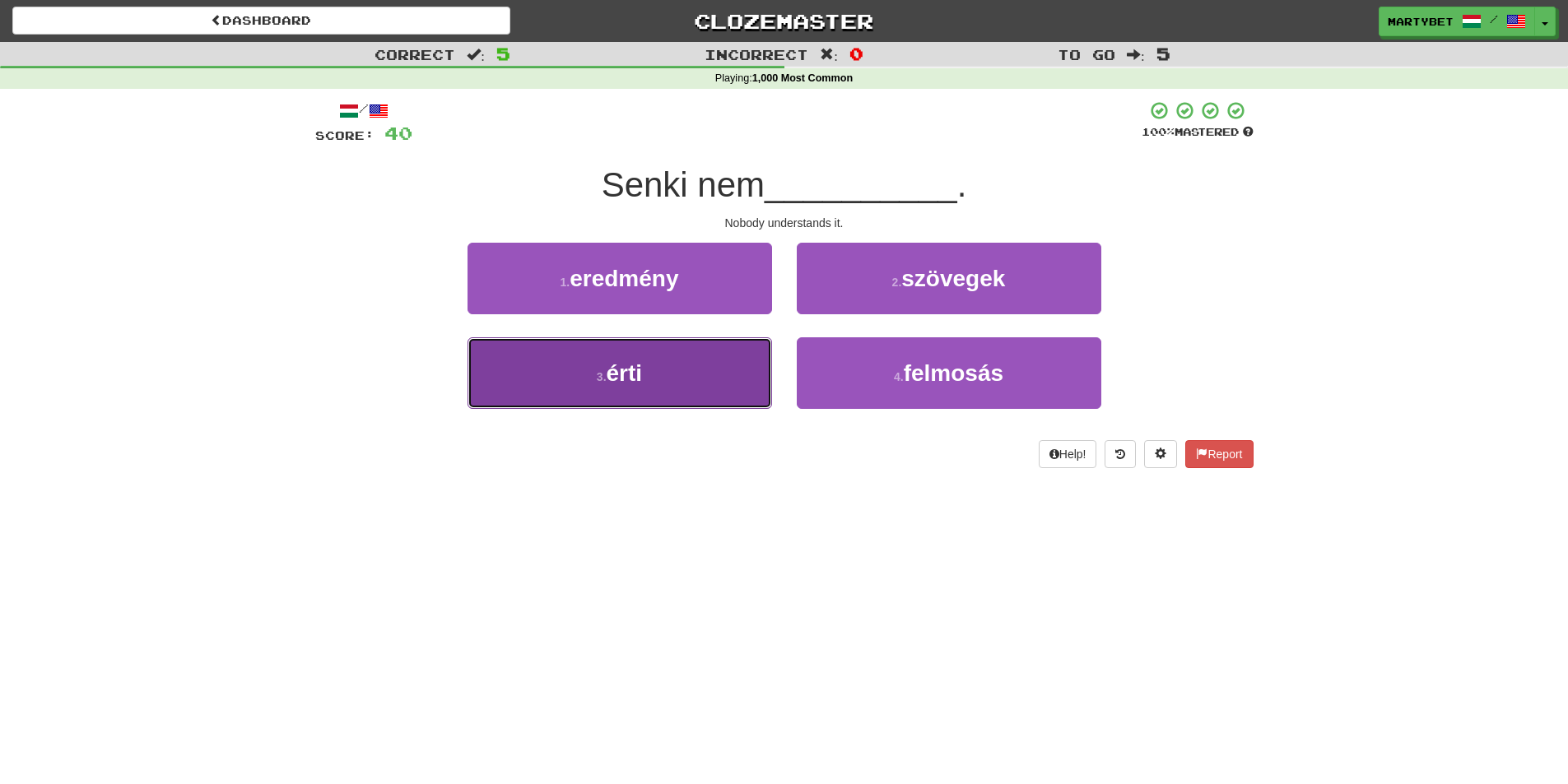
click at [643, 372] on span "érti" at bounding box center [624, 373] width 36 height 26
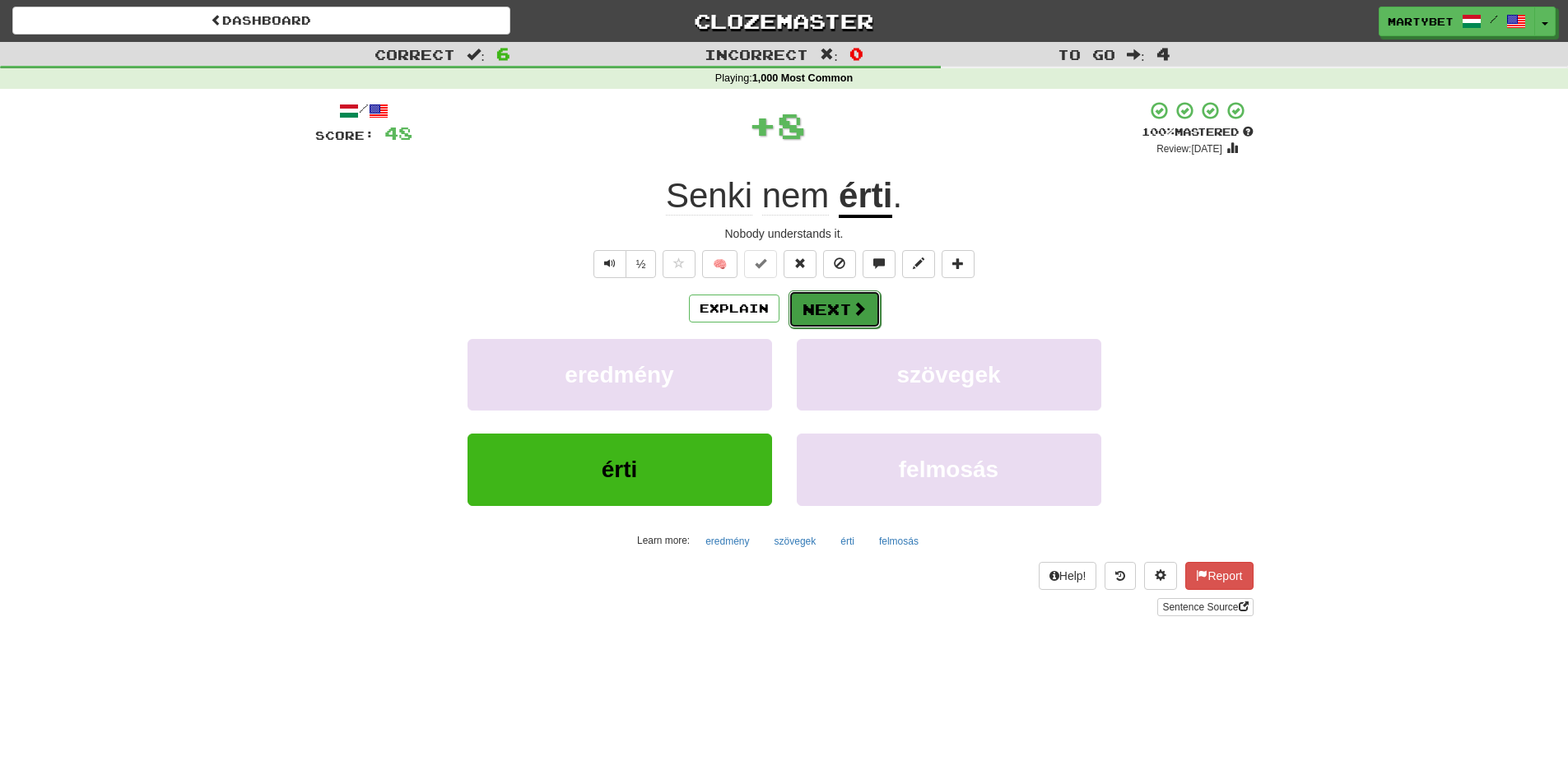
click at [813, 315] on button "Next" at bounding box center [834, 310] width 92 height 38
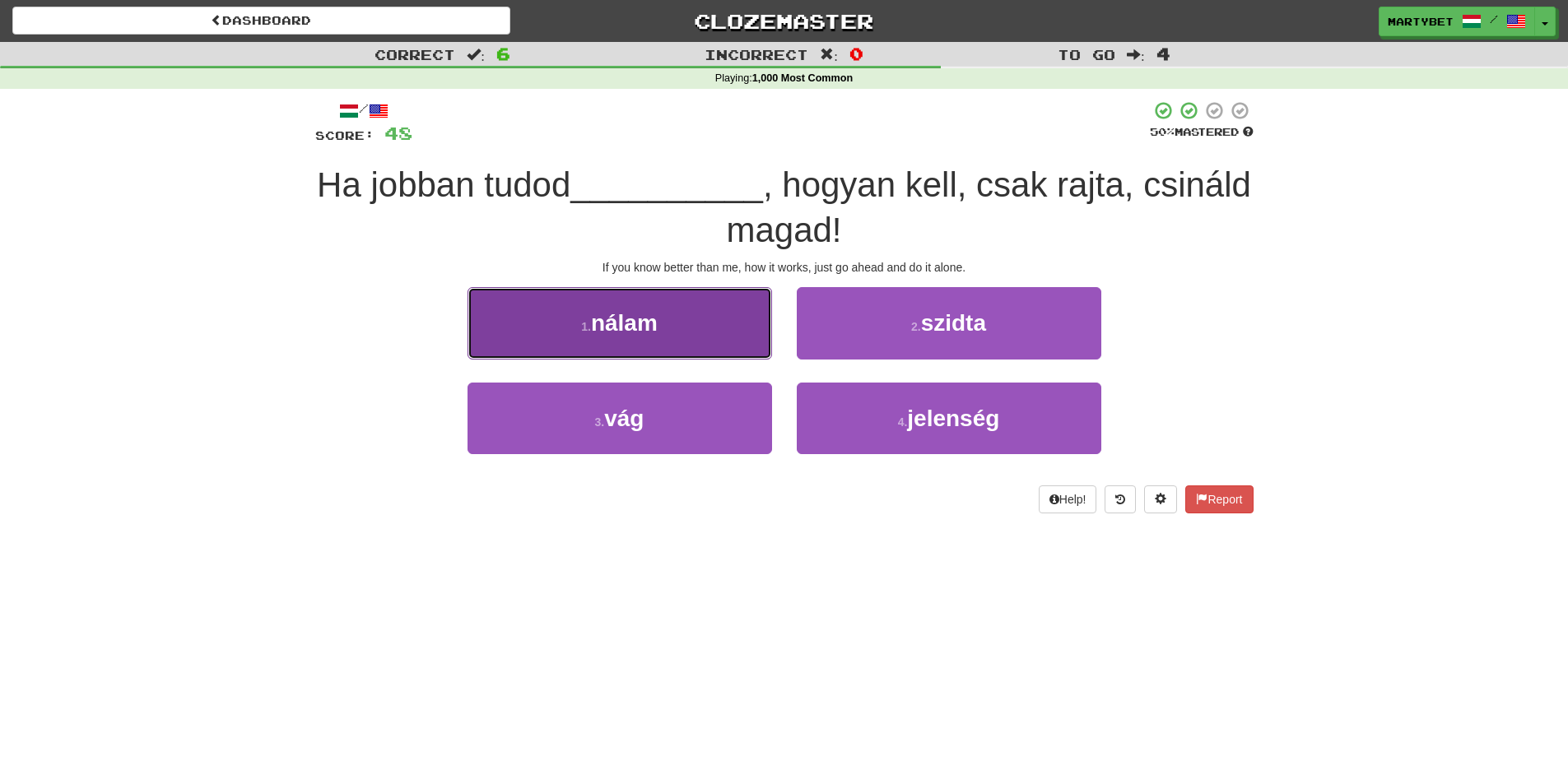
click at [631, 340] on button "1 . nálam" at bounding box center [620, 323] width 304 height 72
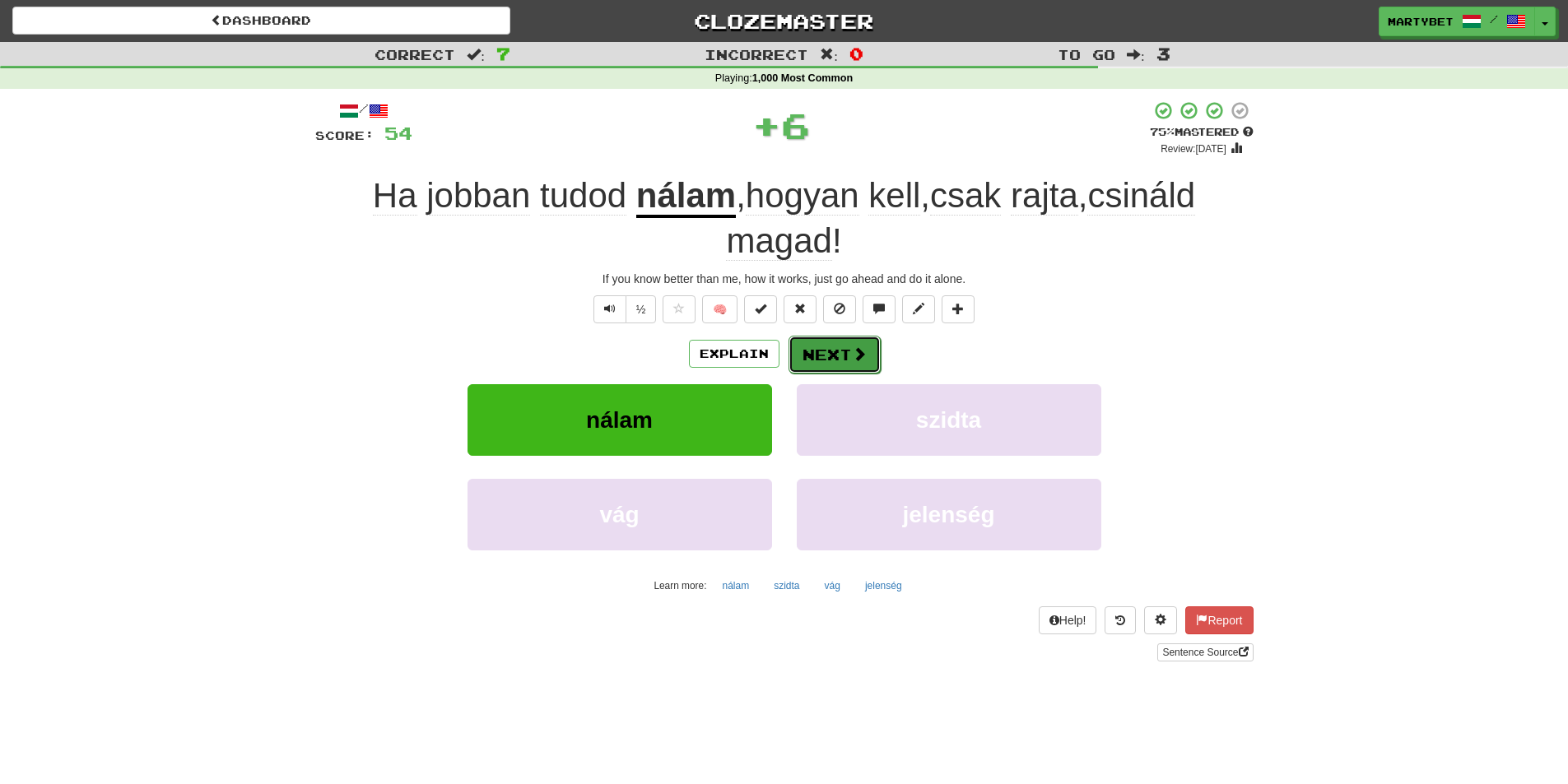
click at [820, 346] on button "Next" at bounding box center [834, 355] width 92 height 38
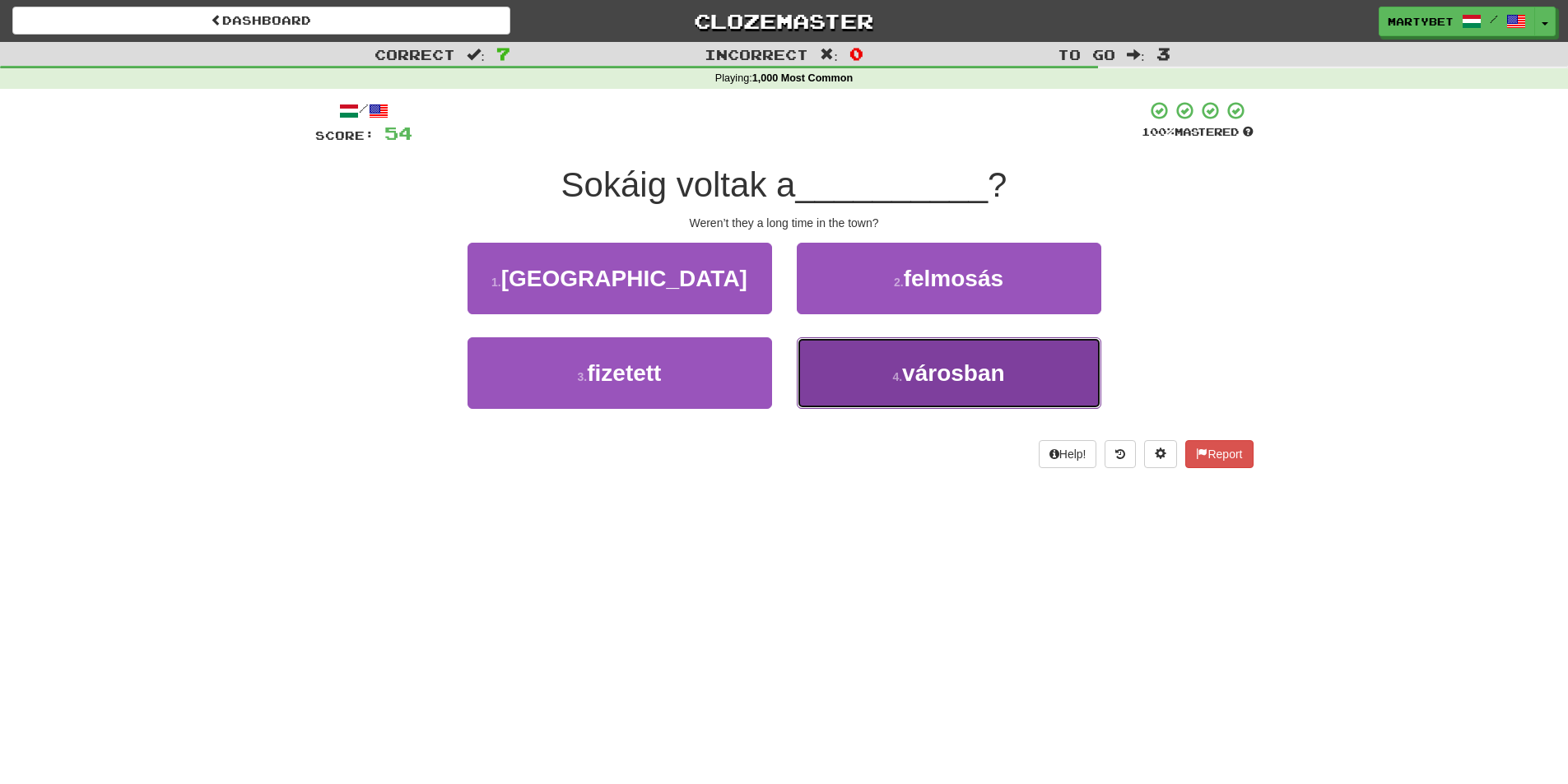
click at [930, 369] on span "városban" at bounding box center [953, 373] width 103 height 26
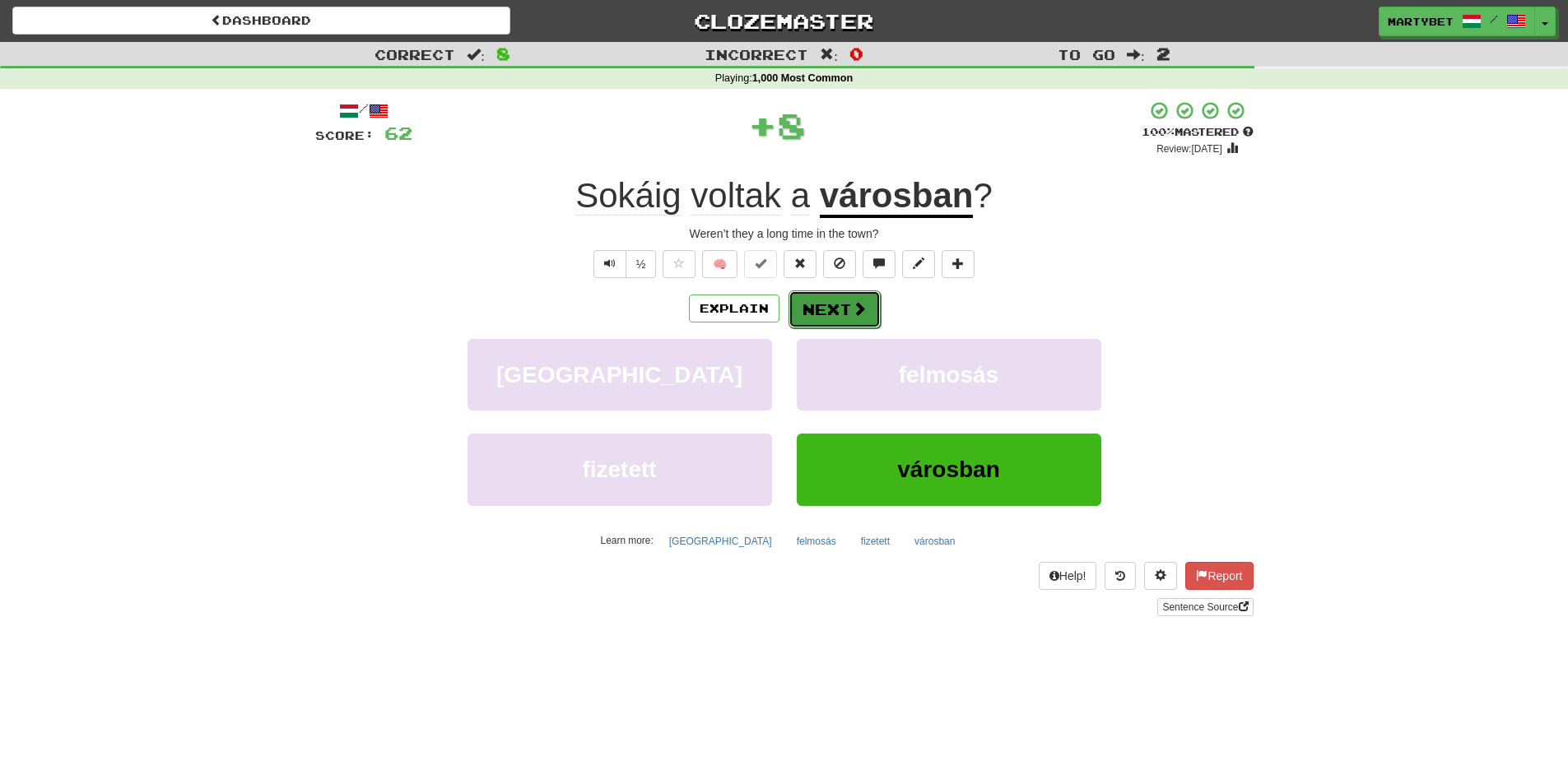
click at [814, 310] on button "Next" at bounding box center [834, 310] width 92 height 38
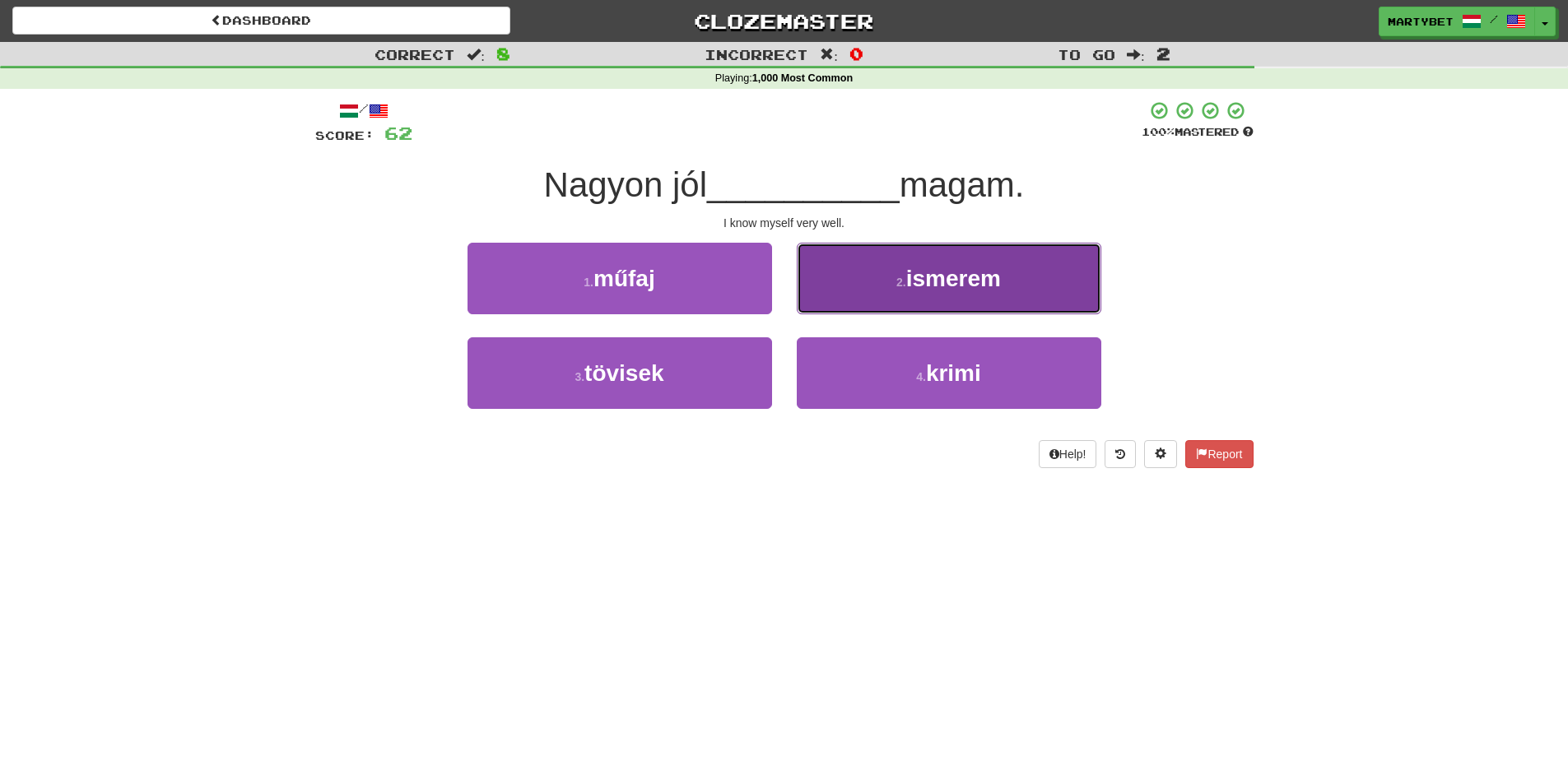
click at [920, 296] on button "2 . ismerem" at bounding box center [949, 278] width 304 height 72
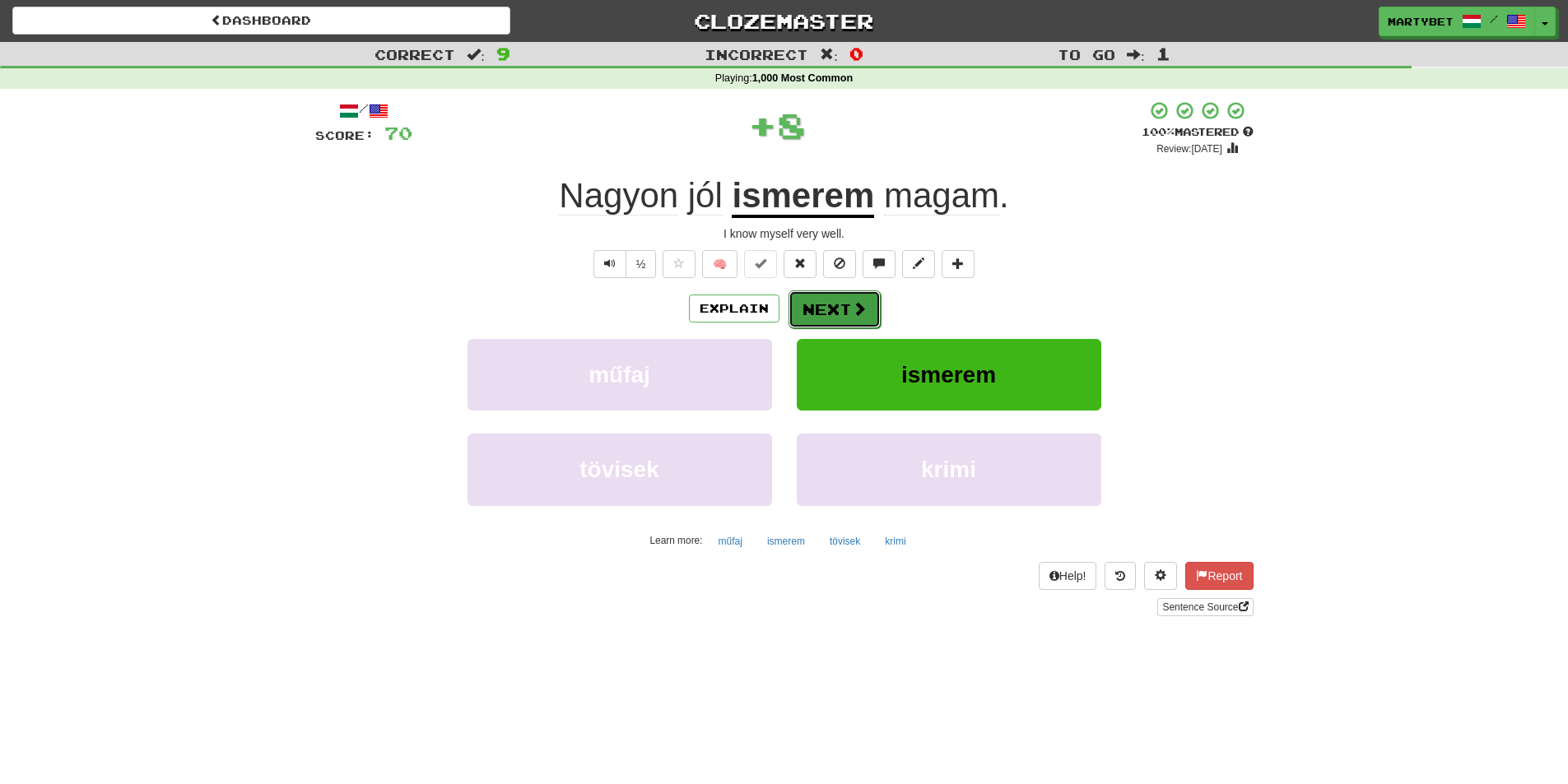
click at [843, 313] on button "Next" at bounding box center [834, 310] width 92 height 38
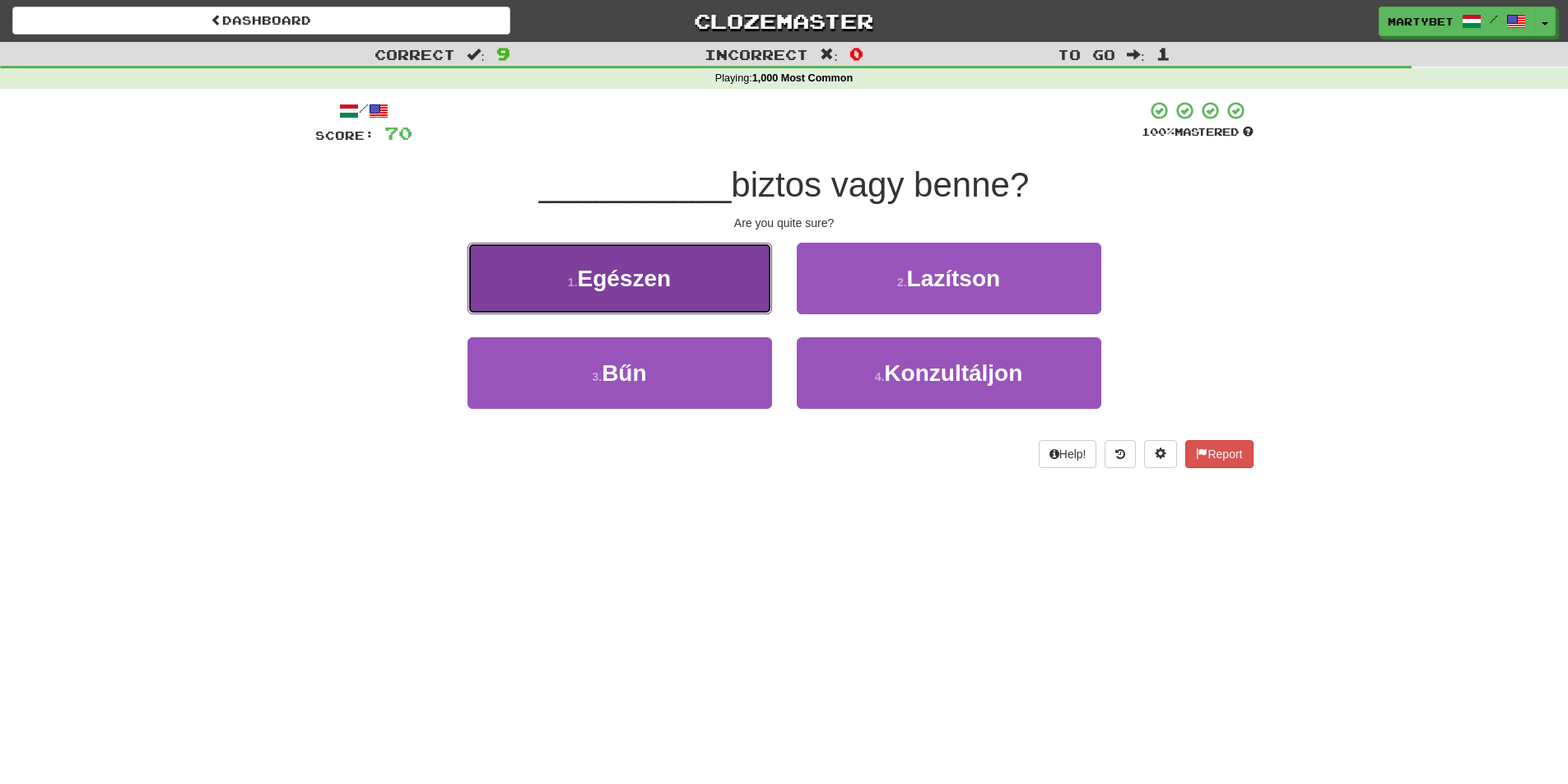
drag, startPoint x: 624, startPoint y: 284, endPoint x: 632, endPoint y: 288, distance: 8.9
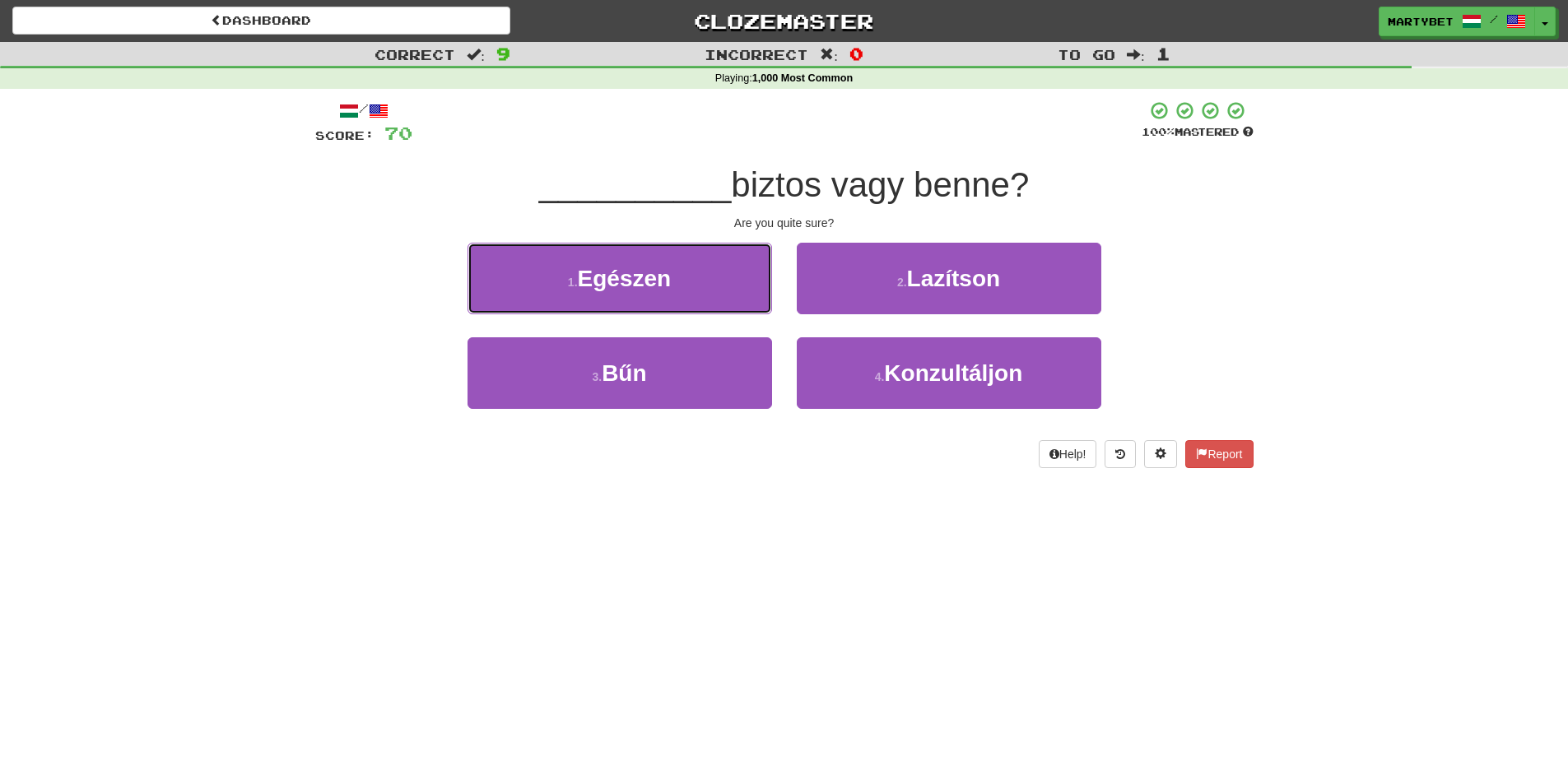
click at [625, 284] on span "Egészen" at bounding box center [624, 279] width 94 height 26
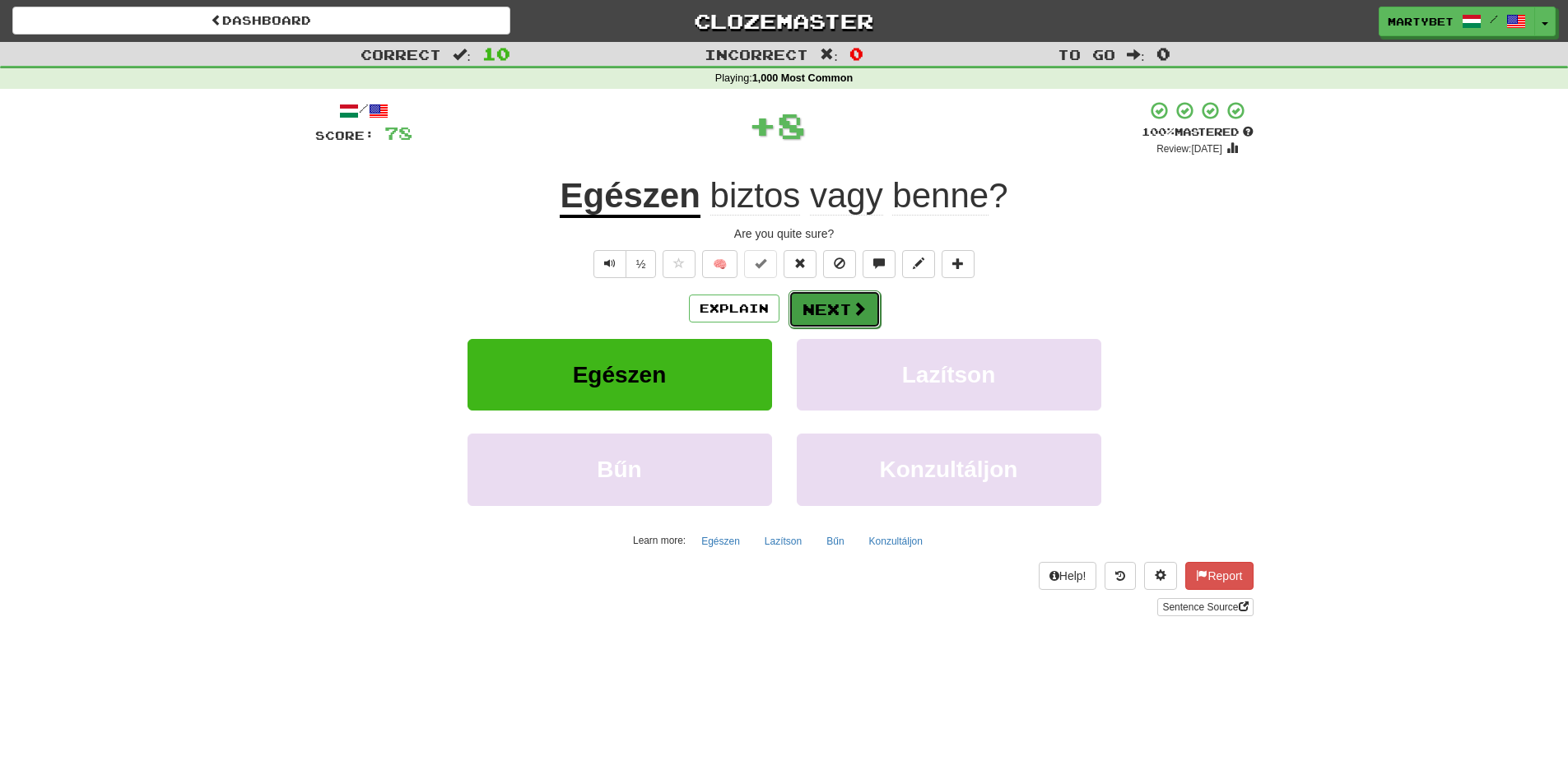
click at [814, 304] on button "Next" at bounding box center [834, 310] width 92 height 38
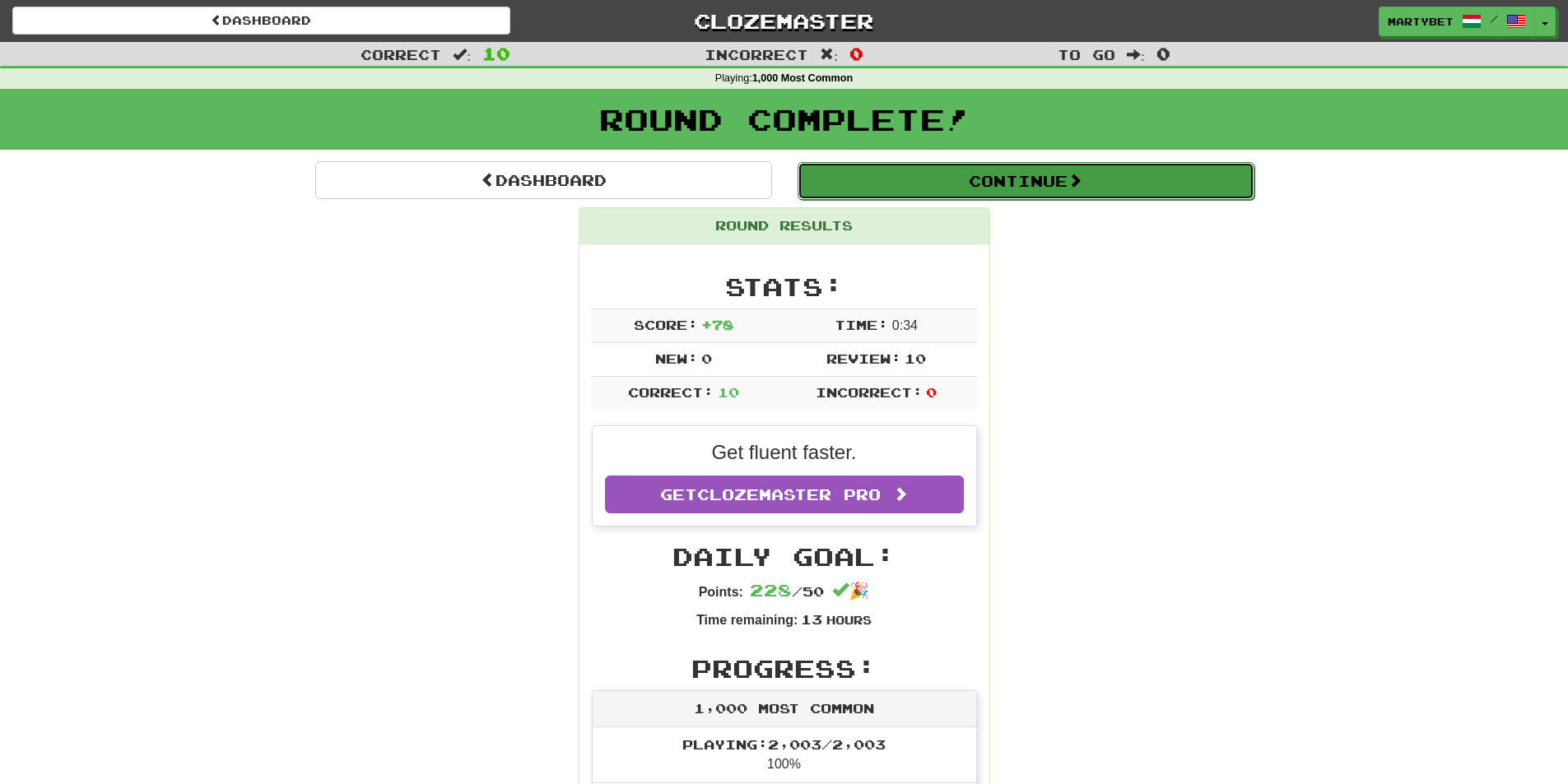
click at [982, 181] on button "Continue" at bounding box center [1026, 181] width 457 height 38
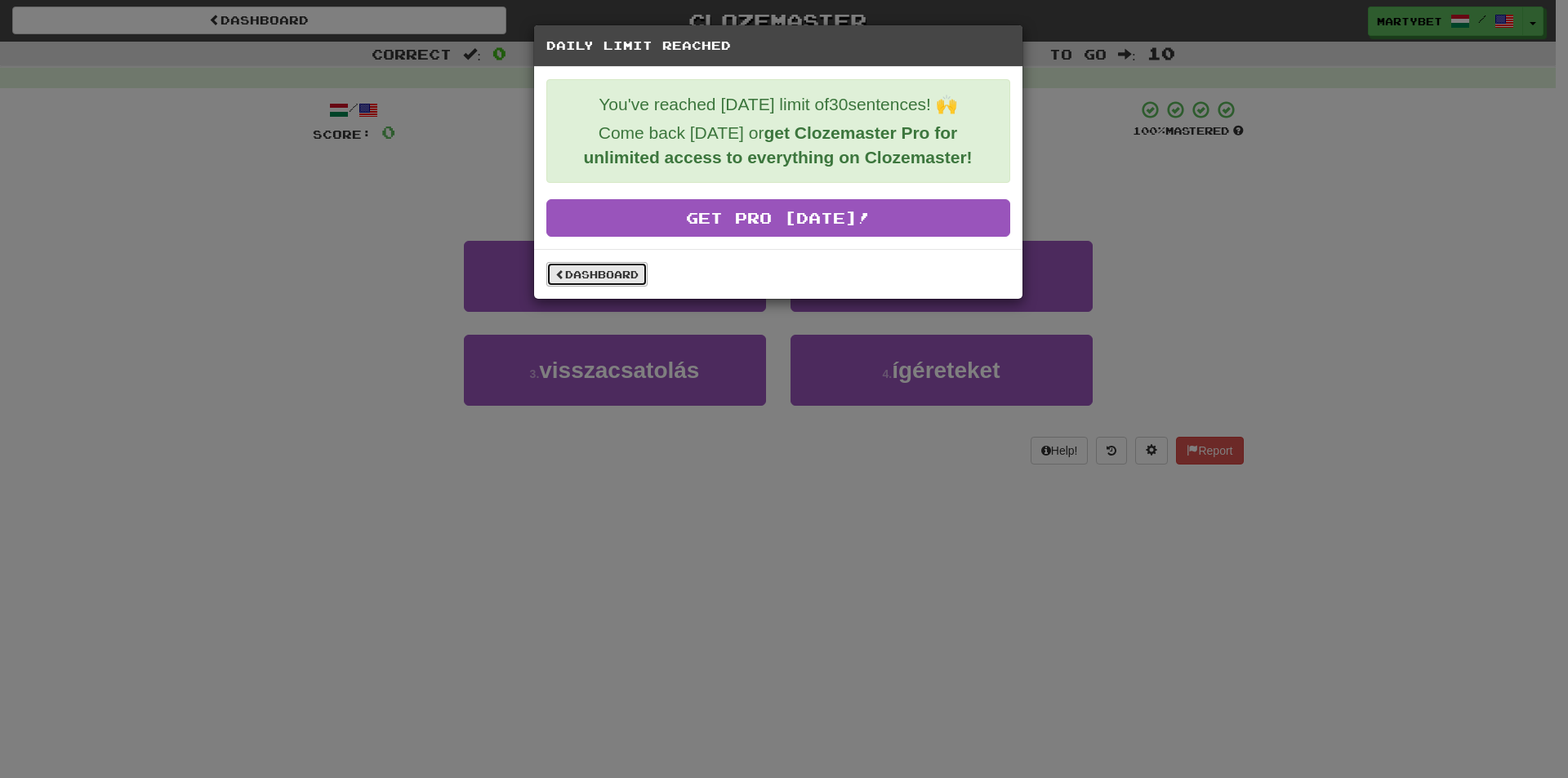
click at [600, 273] on link "Dashboard" at bounding box center [597, 274] width 101 height 24
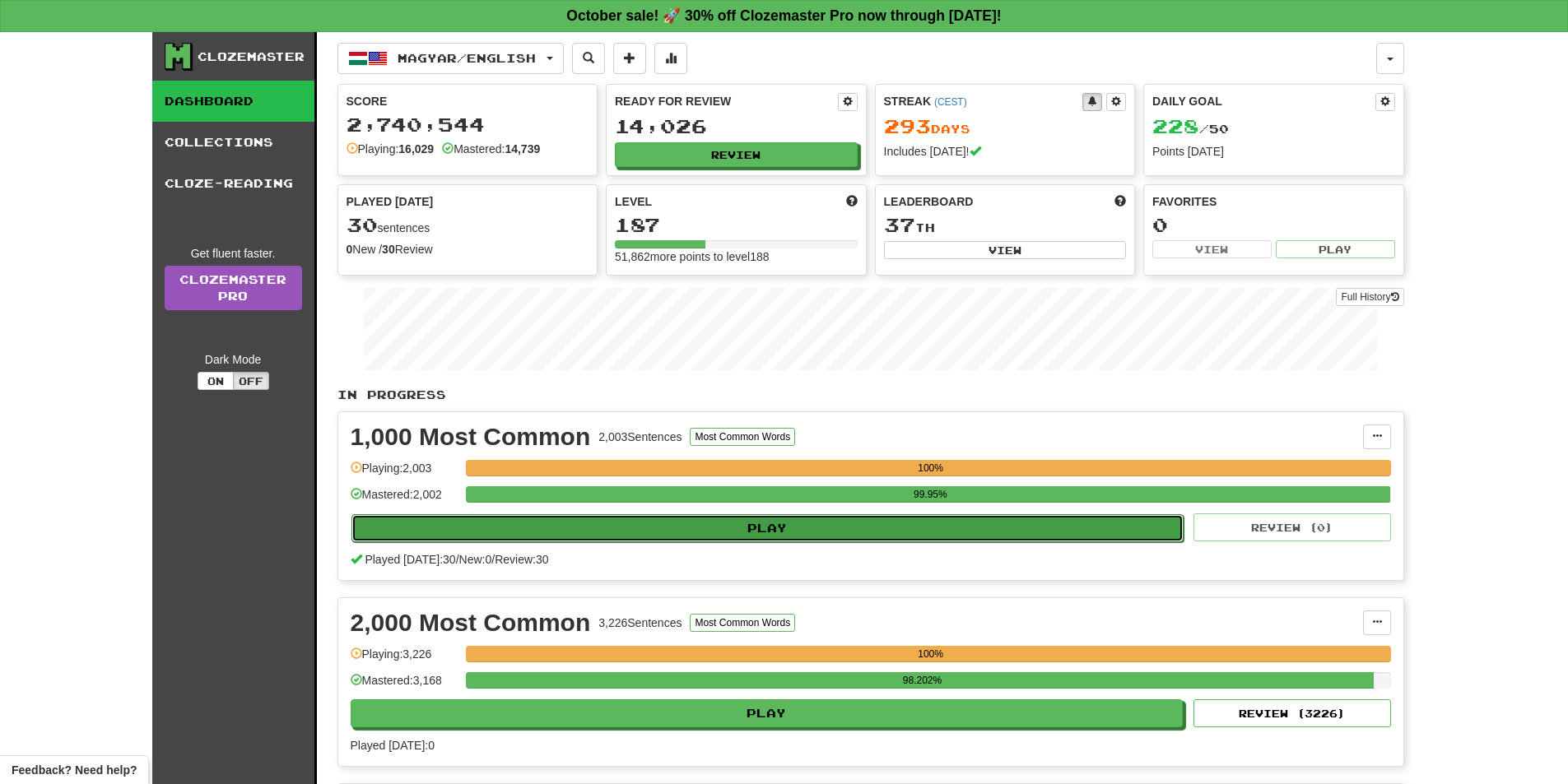
click at [779, 520] on button "Play" at bounding box center [767, 528] width 832 height 28
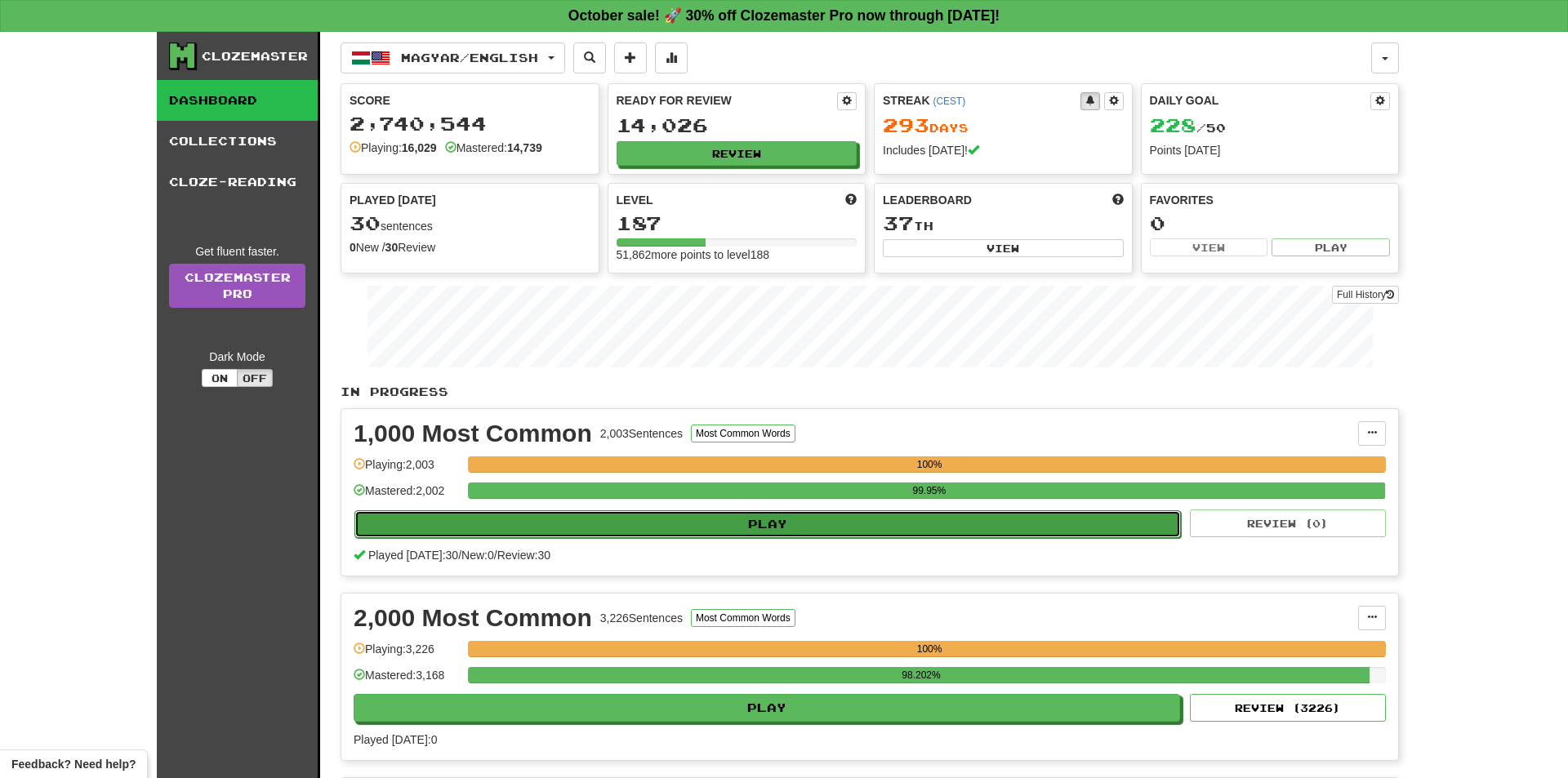
select select "**"
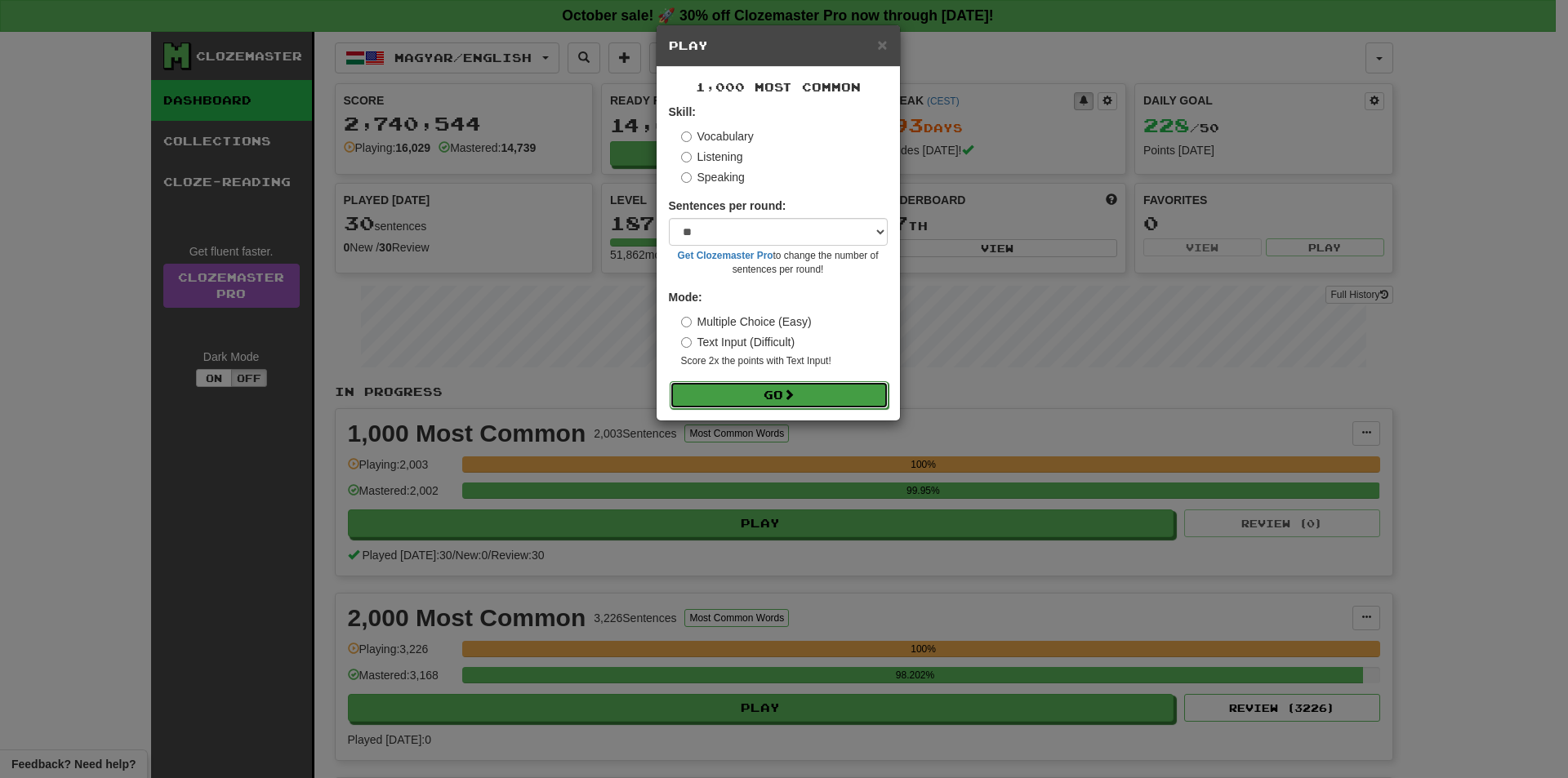
click at [751, 393] on button "Go" at bounding box center [779, 395] width 219 height 28
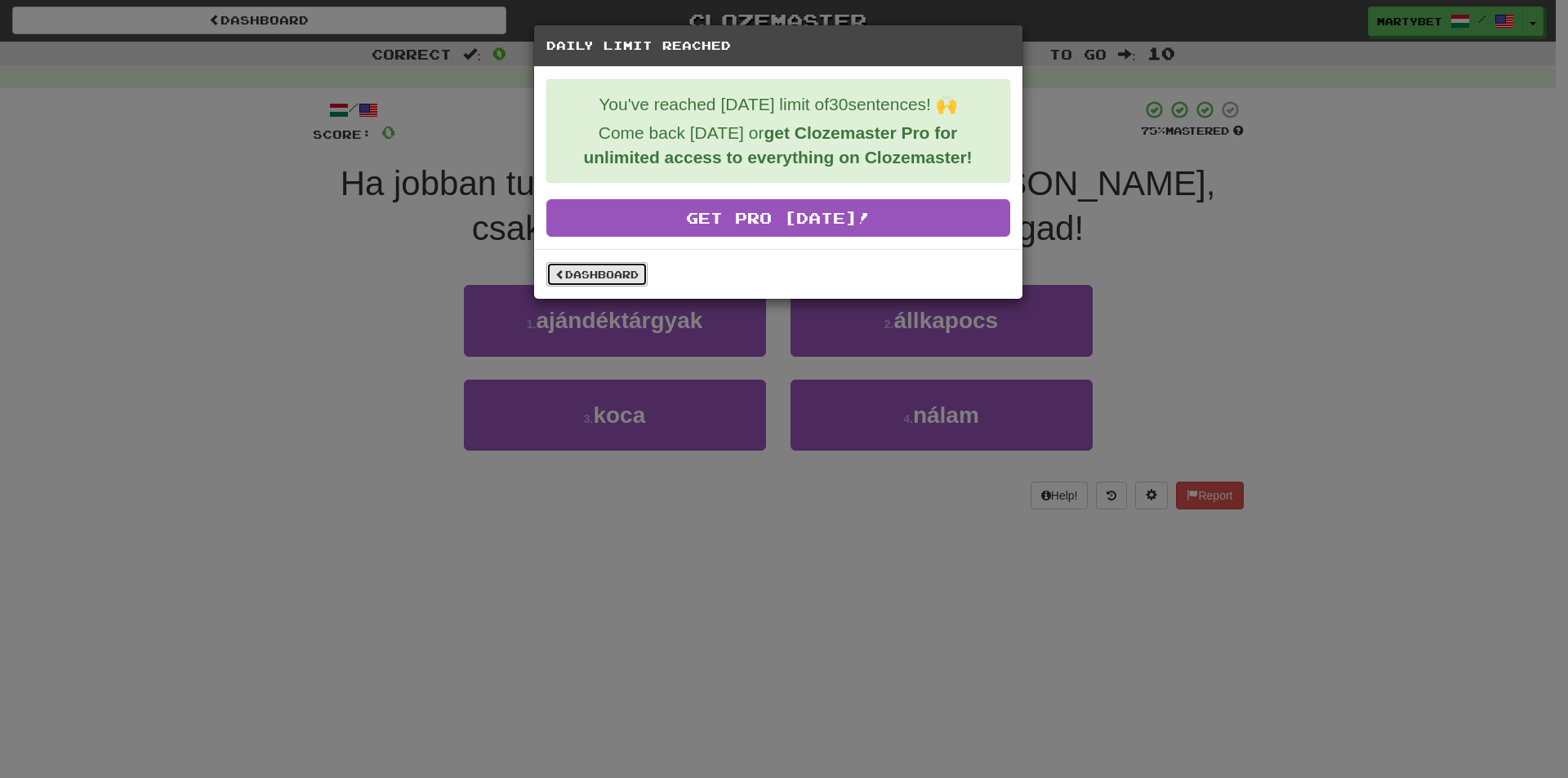
click at [603, 278] on link "Dashboard" at bounding box center [597, 274] width 101 height 24
click at [618, 284] on link "Dashboard" at bounding box center [597, 274] width 101 height 24
